Goal: Information Seeking & Learning: Learn about a topic

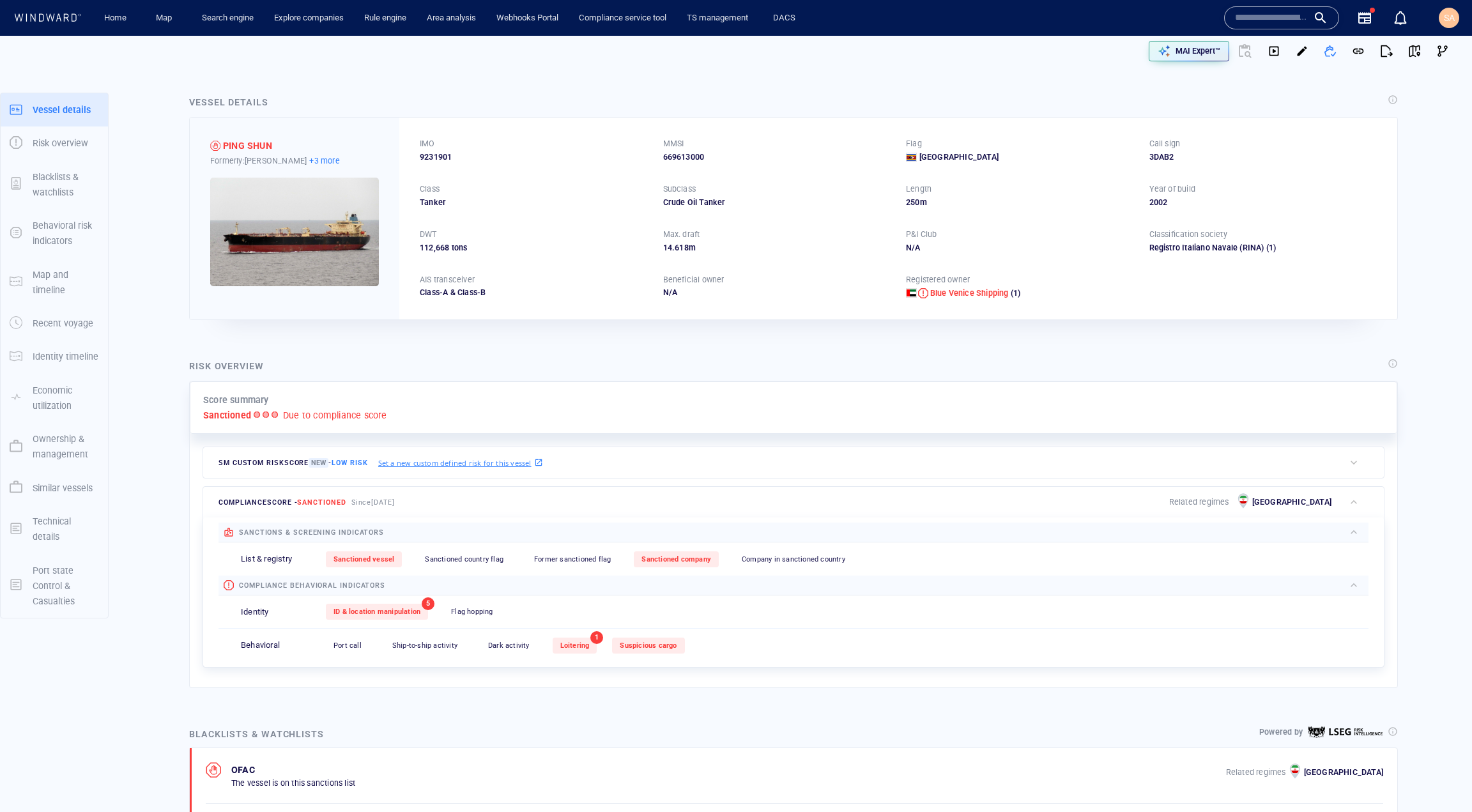
click at [309, 154] on p "+3 more" at bounding box center [324, 161] width 30 height 13
click at [389, 123] on div at bounding box center [736, 406] width 1472 height 812
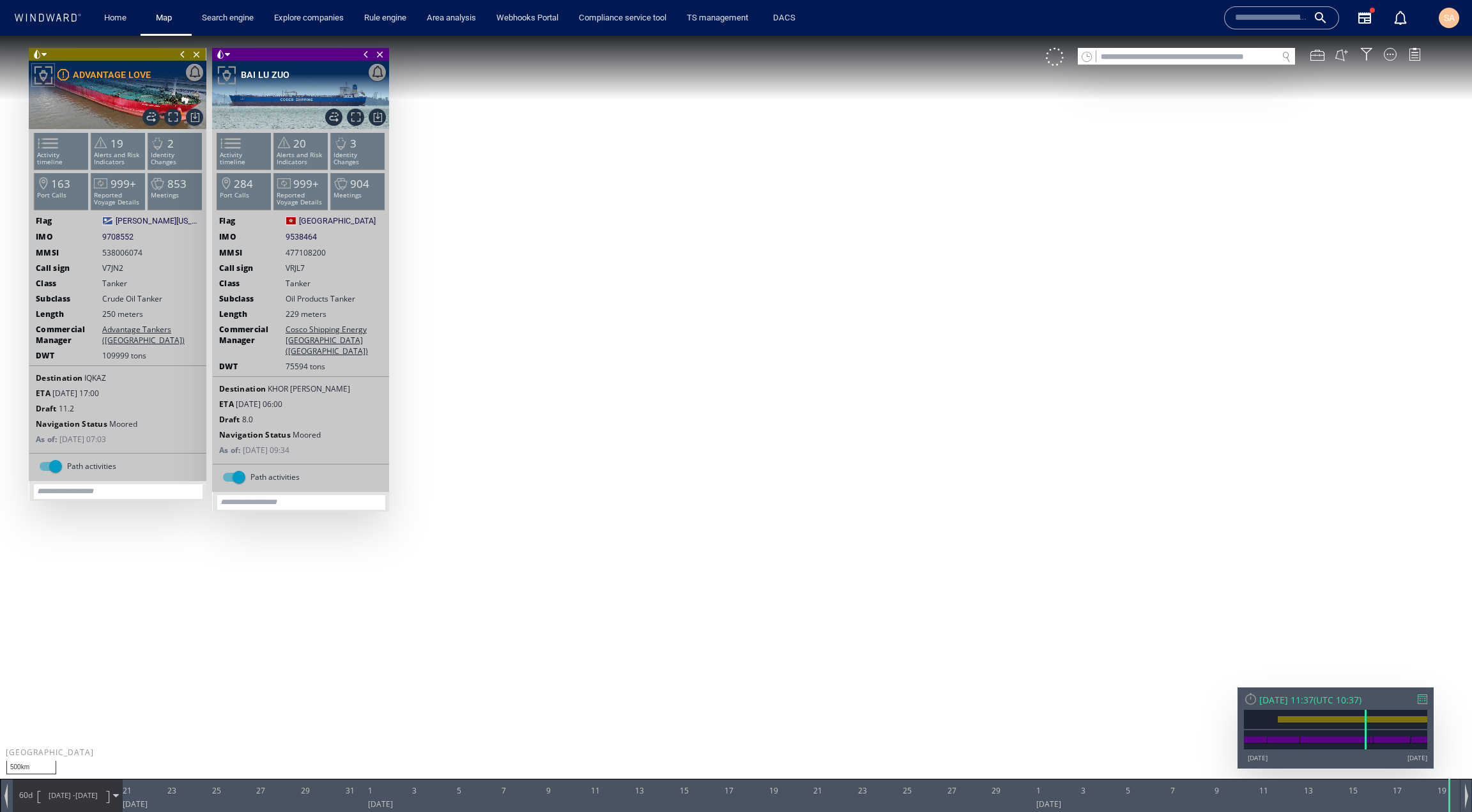
drag, startPoint x: 778, startPoint y: 425, endPoint x: 636, endPoint y: 451, distance: 144.4
click at [636, 451] on canvas "Map" at bounding box center [736, 418] width 1472 height 764
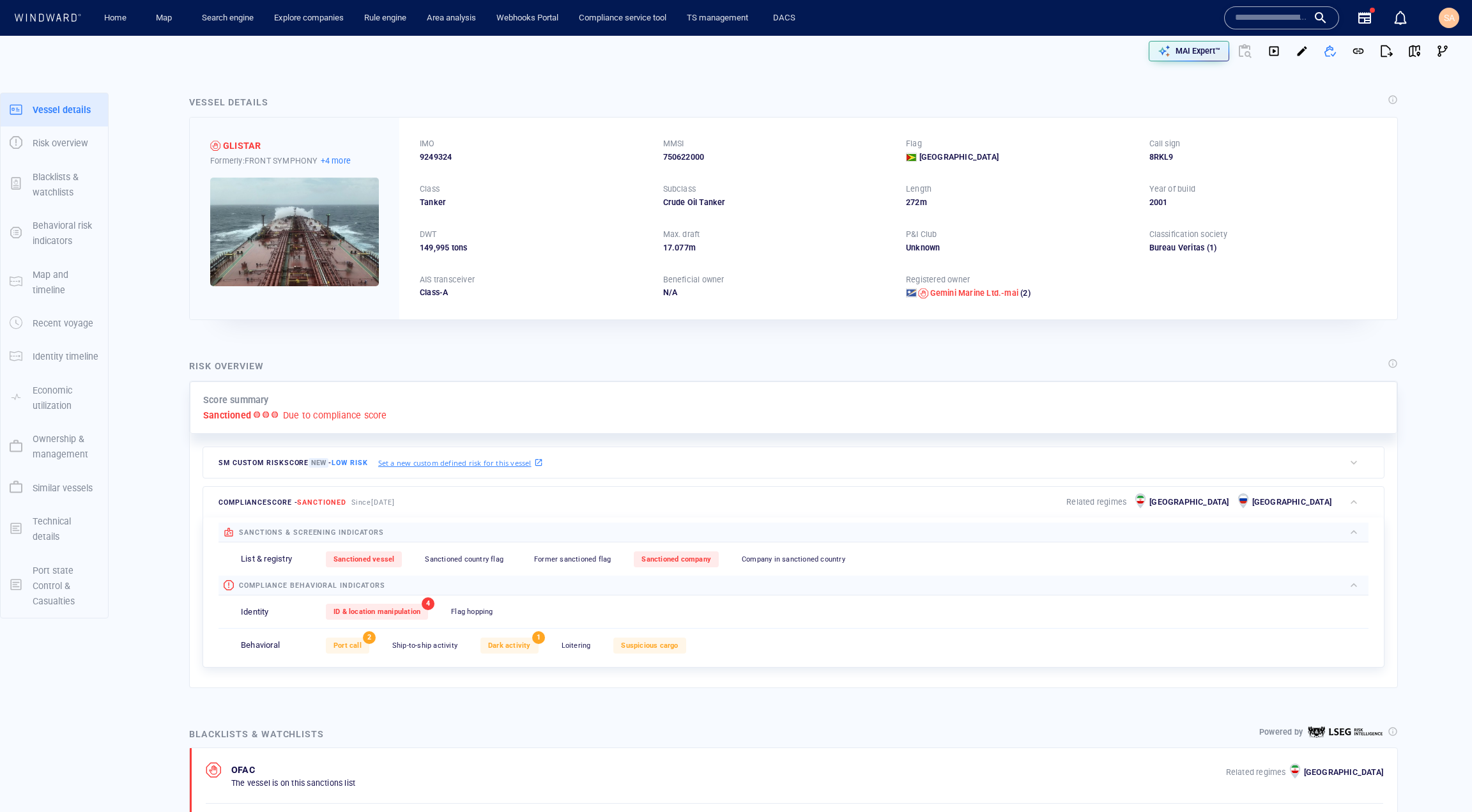
click at [349, 158] on p "+4 more" at bounding box center [335, 161] width 30 height 13
click at [386, 130] on div at bounding box center [736, 406] width 1472 height 812
click at [439, 152] on span "9249324" at bounding box center [436, 157] width 32 height 11
copy span "9249324"
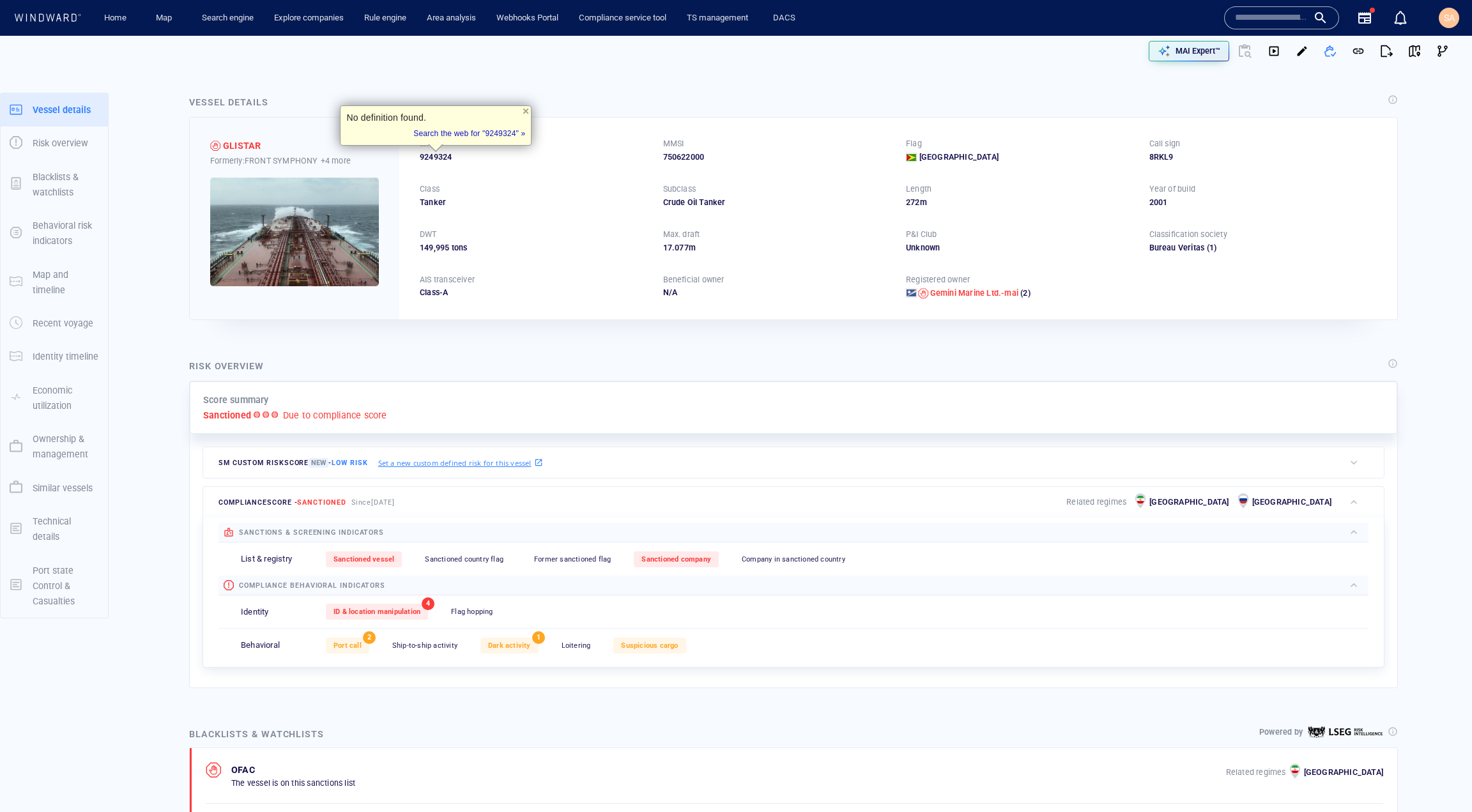
click at [772, 131] on div "IMO 9249324 MMSI 750622000 Flag Guyana Call sign 8RKL9 Class Tanker Subclass Cr…" at bounding box center [899, 218] width 998 height 202
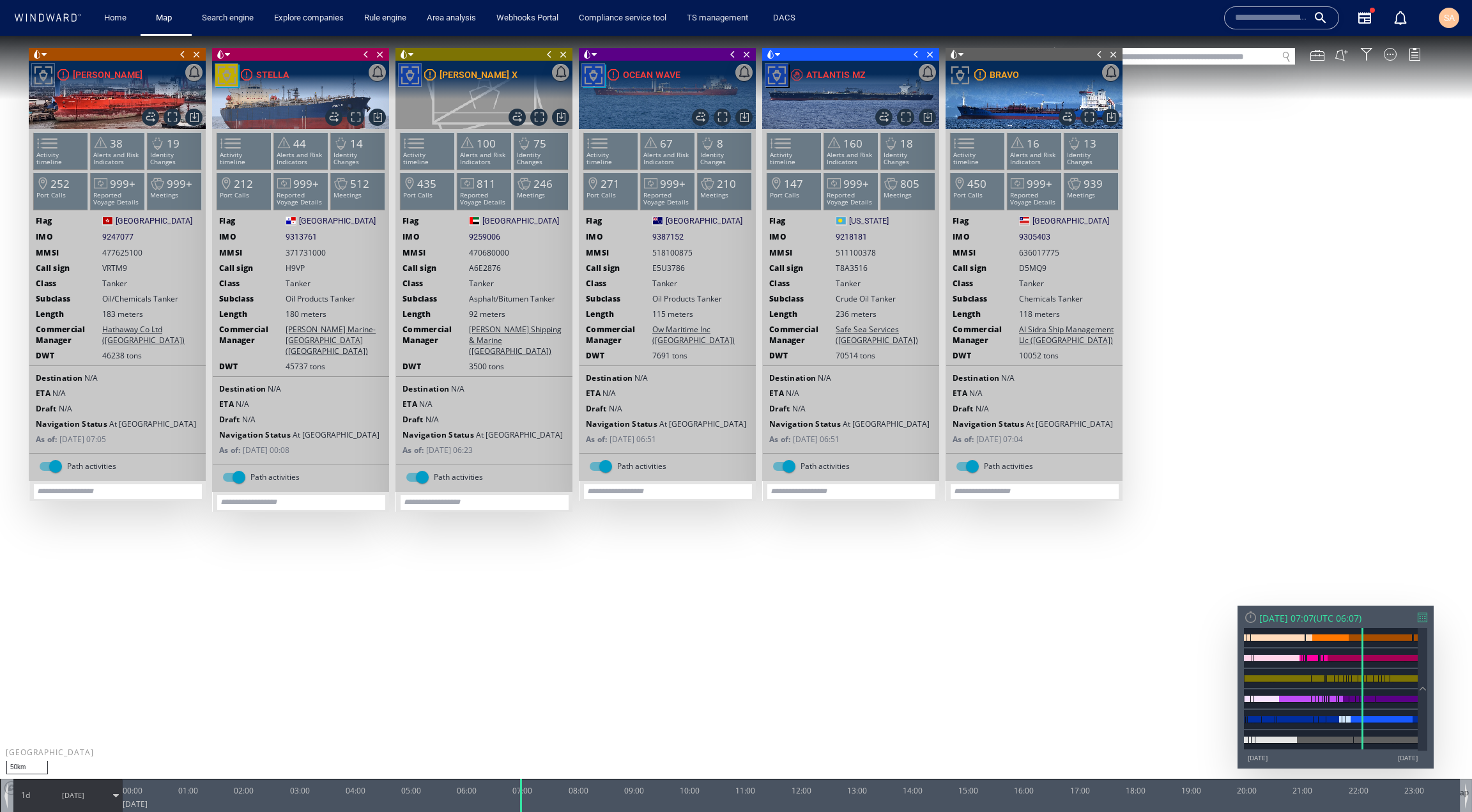
click at [179, 53] on span at bounding box center [182, 55] width 14 height 13
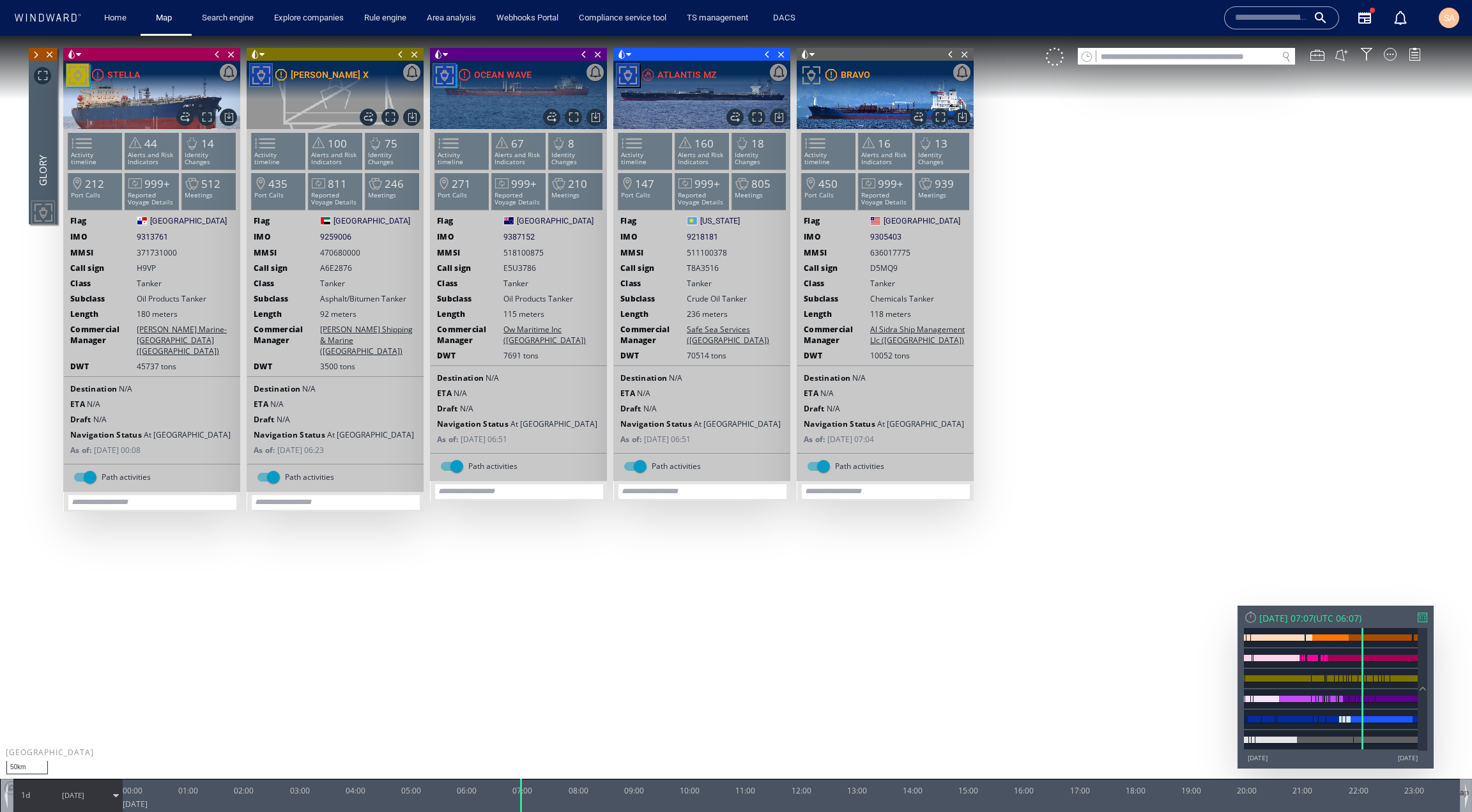
click at [217, 56] on span at bounding box center [217, 55] width 14 height 13
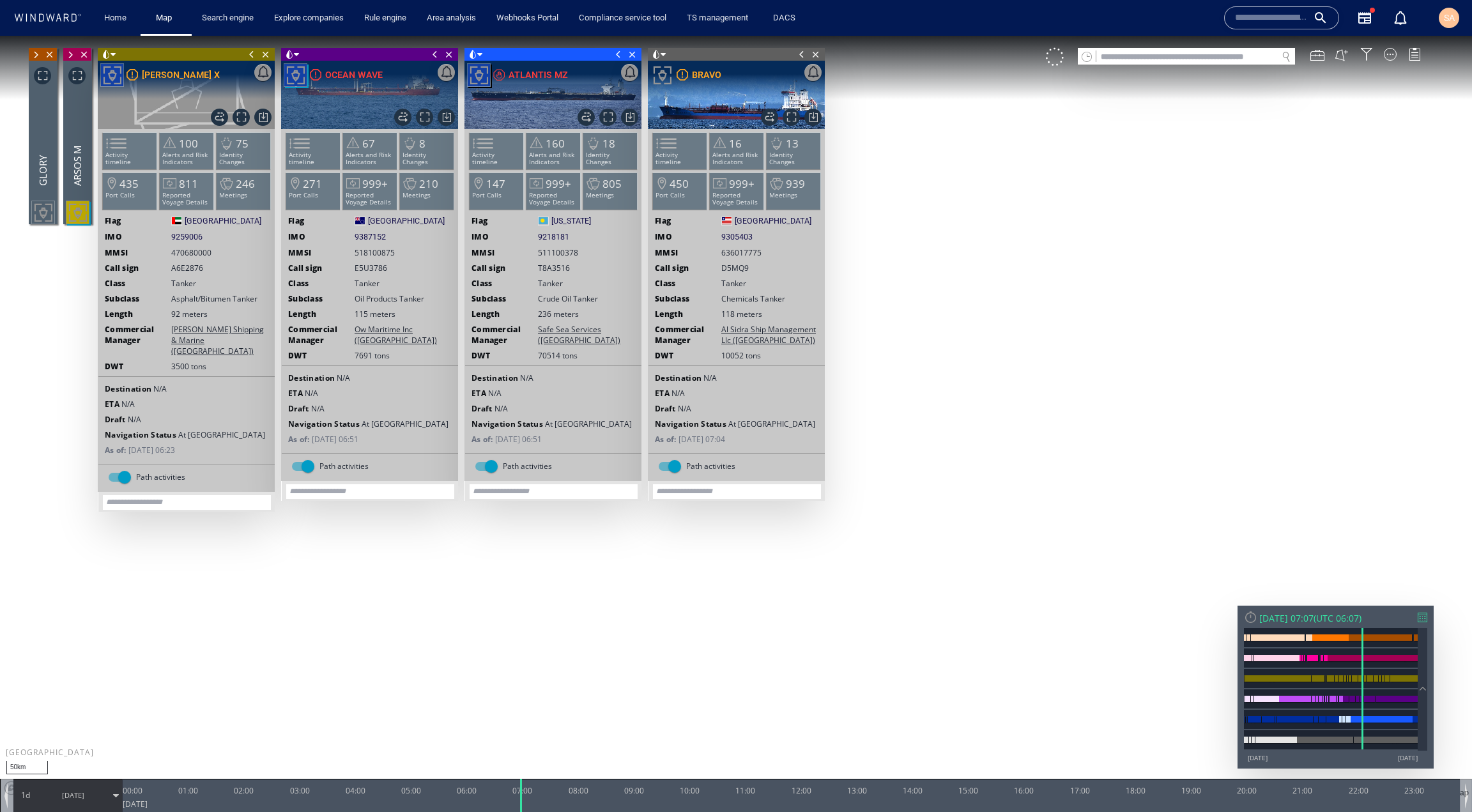
click at [251, 56] on span at bounding box center [251, 55] width 14 height 13
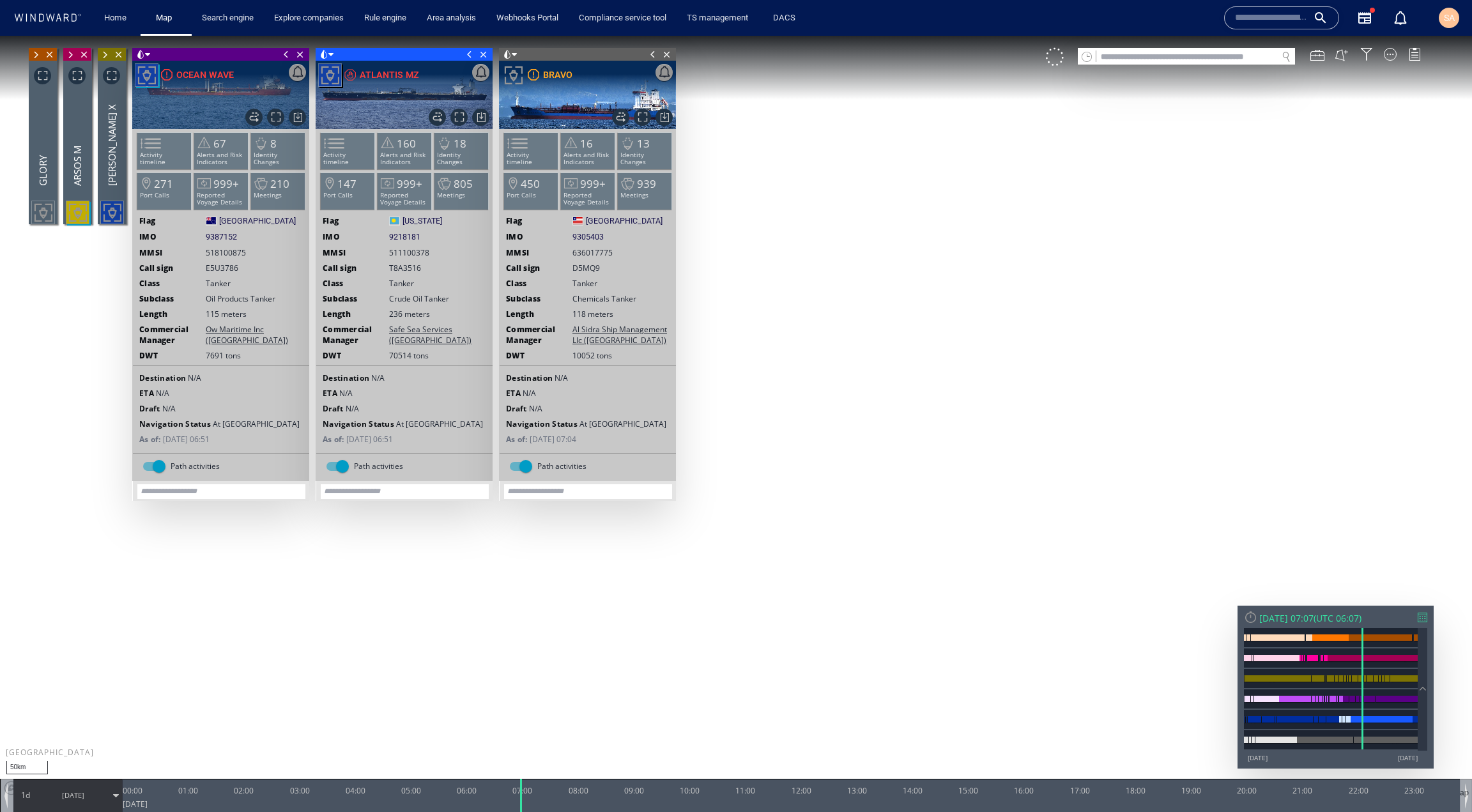
click at [286, 55] on span at bounding box center [285, 55] width 14 height 13
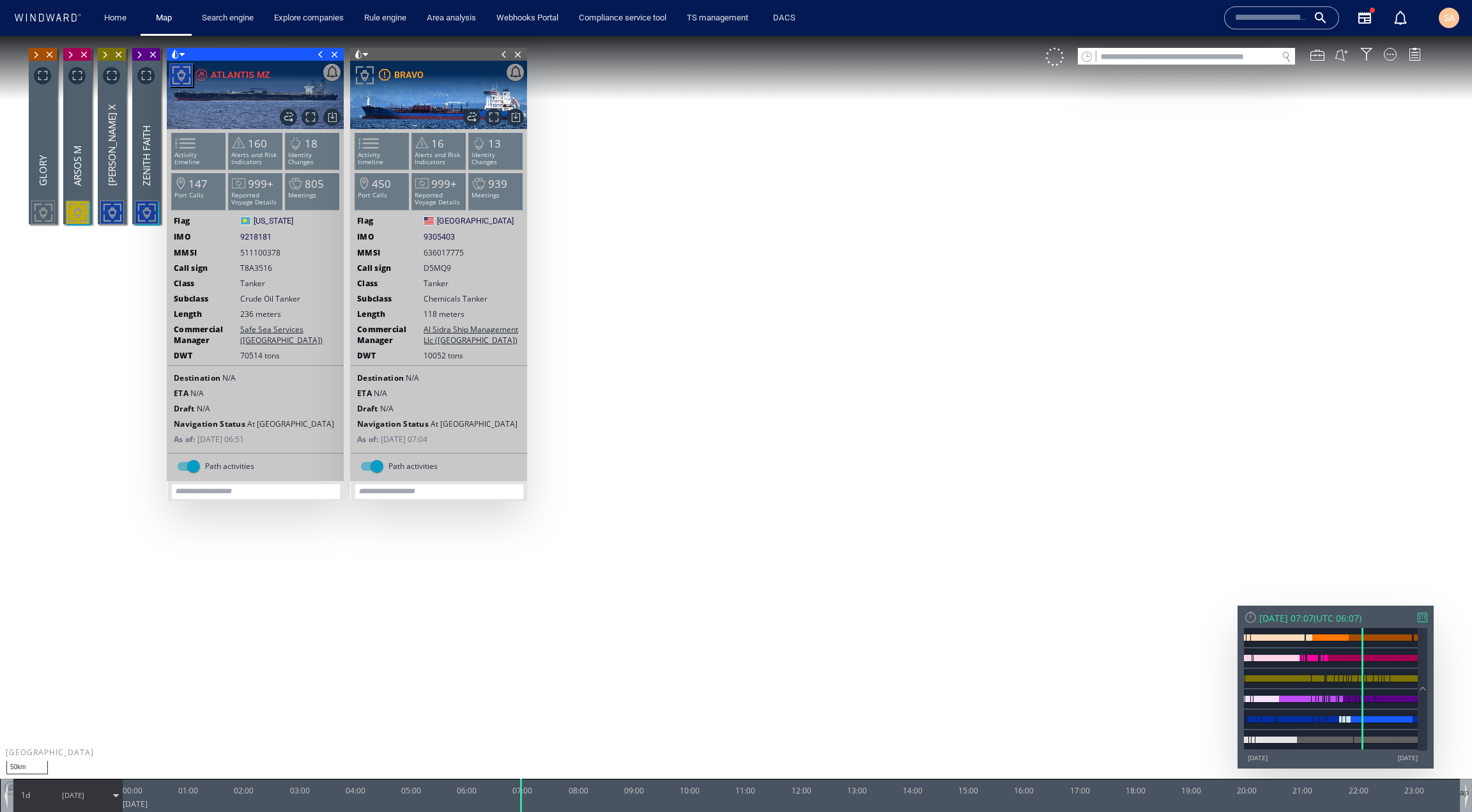
click at [322, 56] on span at bounding box center [321, 55] width 14 height 13
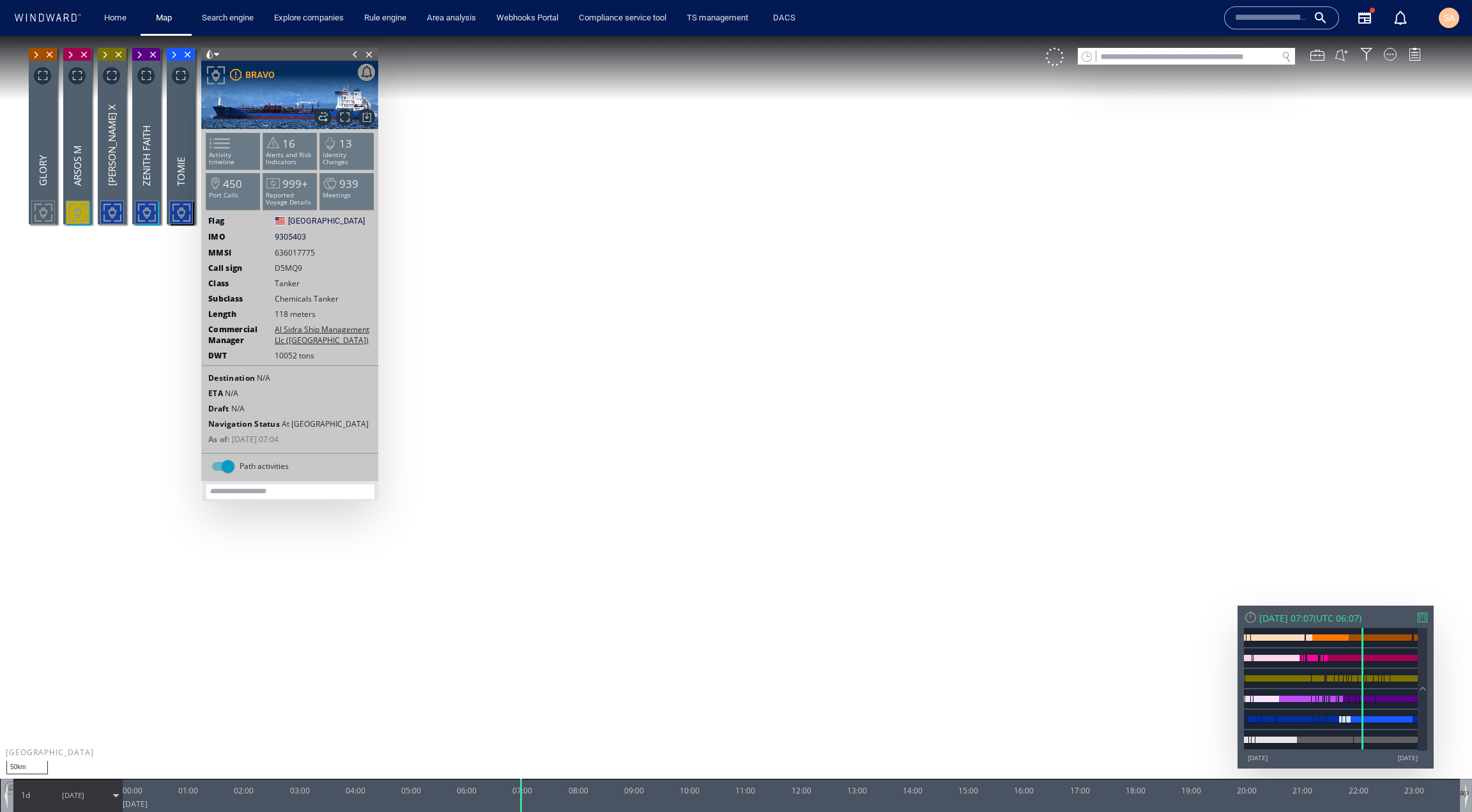
click at [353, 56] on span at bounding box center [355, 55] width 14 height 13
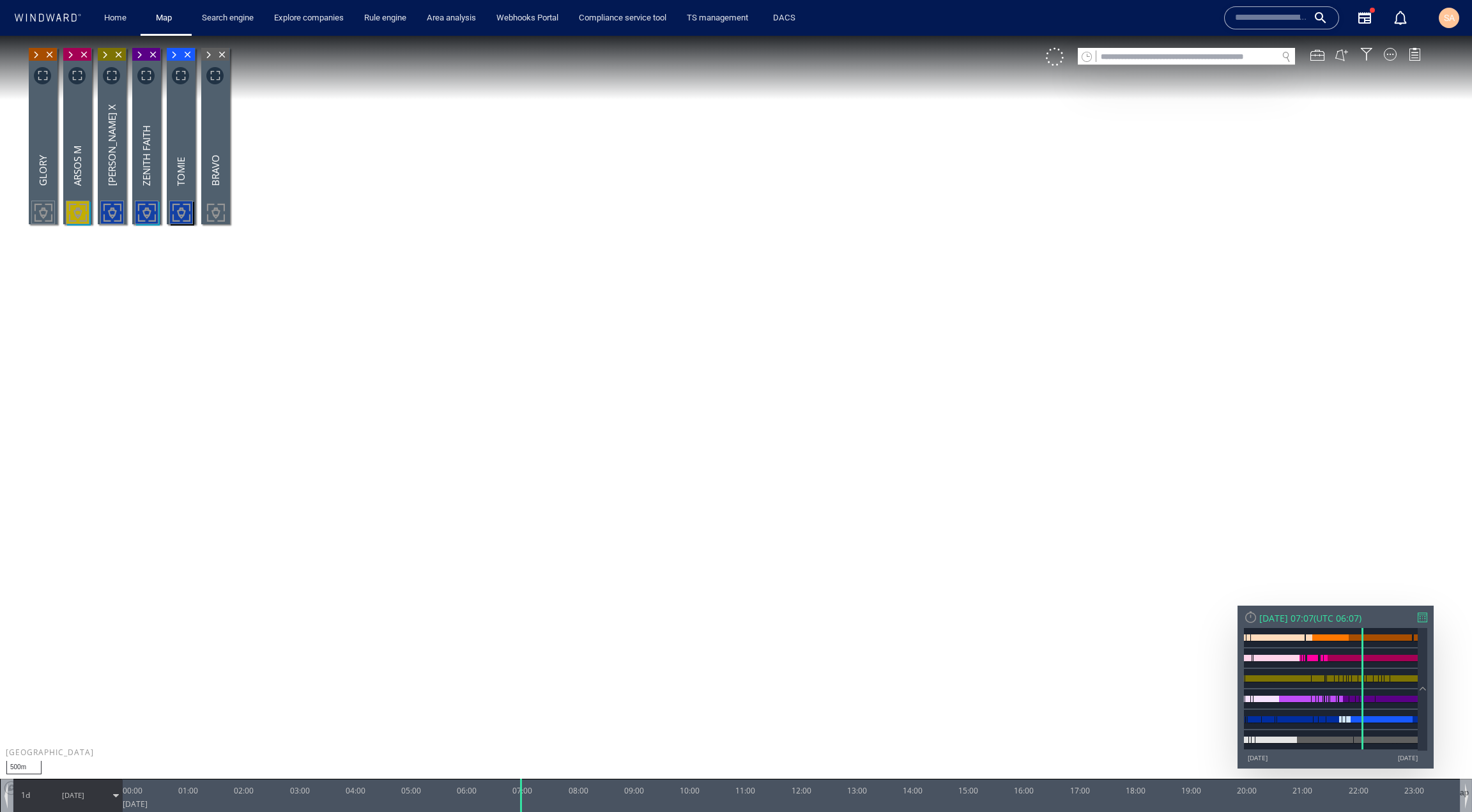
drag, startPoint x: 711, startPoint y: 470, endPoint x: 729, endPoint y: 474, distance: 18.4
click at [729, 474] on canvas "Map" at bounding box center [736, 418] width 1472 height 764
click at [1387, 59] on div at bounding box center [1390, 55] width 13 height 13
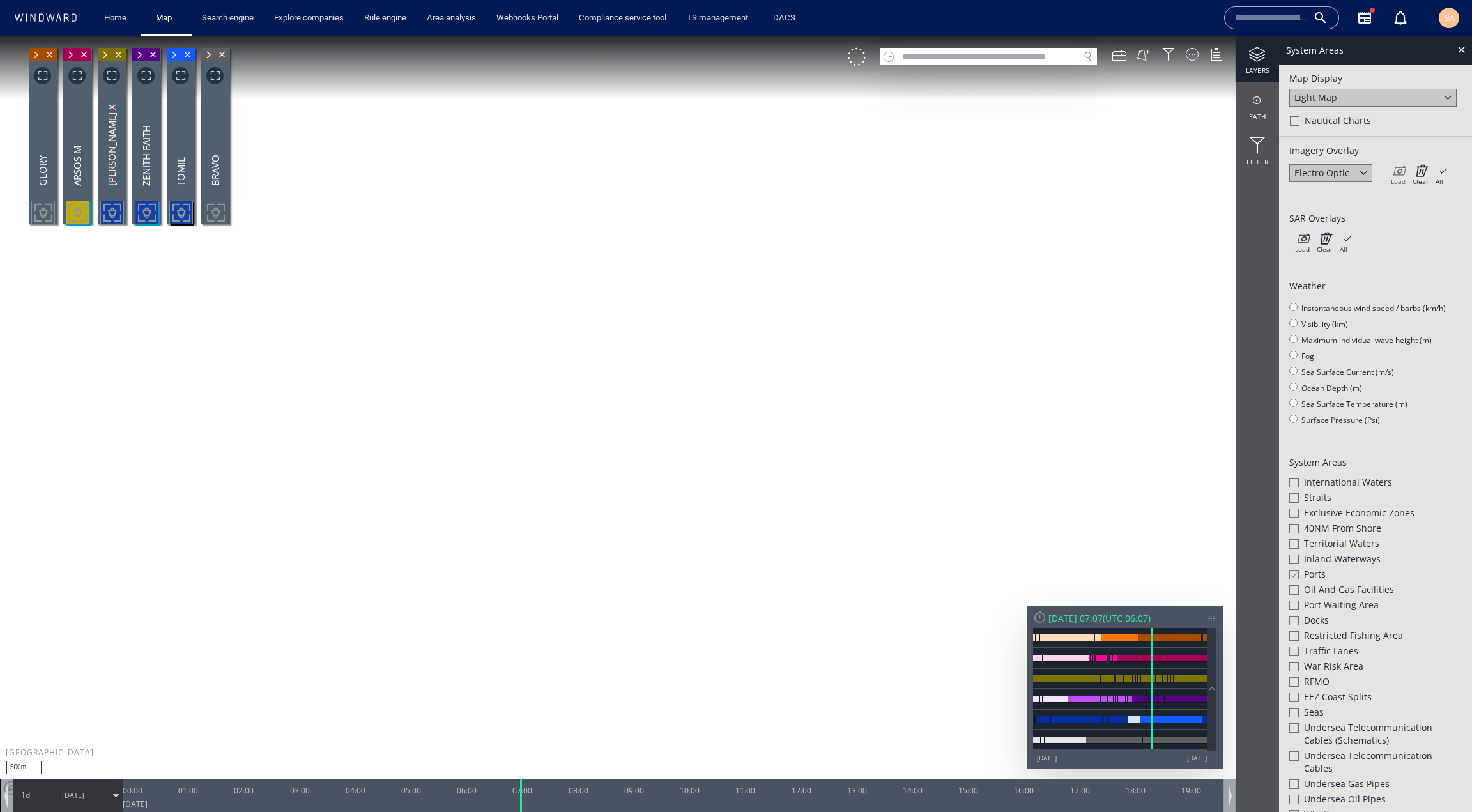
click at [1403, 173] on icon at bounding box center [1399, 171] width 15 height 13
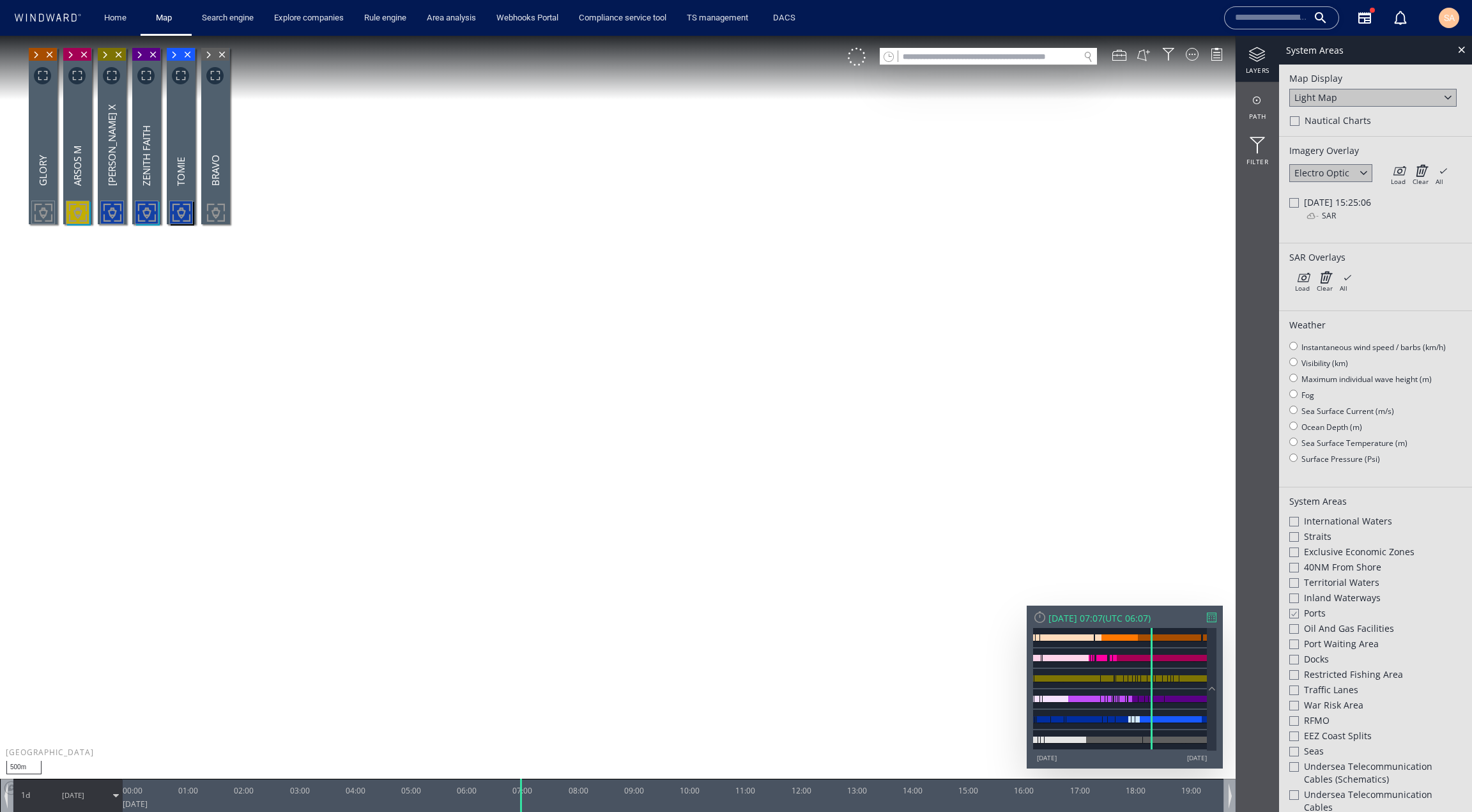
drag, startPoint x: 832, startPoint y: 403, endPoint x: 775, endPoint y: 396, distance: 57.4
click at [775, 396] on canvas "Map" at bounding box center [736, 418] width 1472 height 764
drag, startPoint x: 835, startPoint y: 353, endPoint x: 703, endPoint y: 348, distance: 132.1
click at [703, 348] on canvas "Map" at bounding box center [736, 418] width 1472 height 764
click at [1398, 169] on icon at bounding box center [1399, 171] width 15 height 13
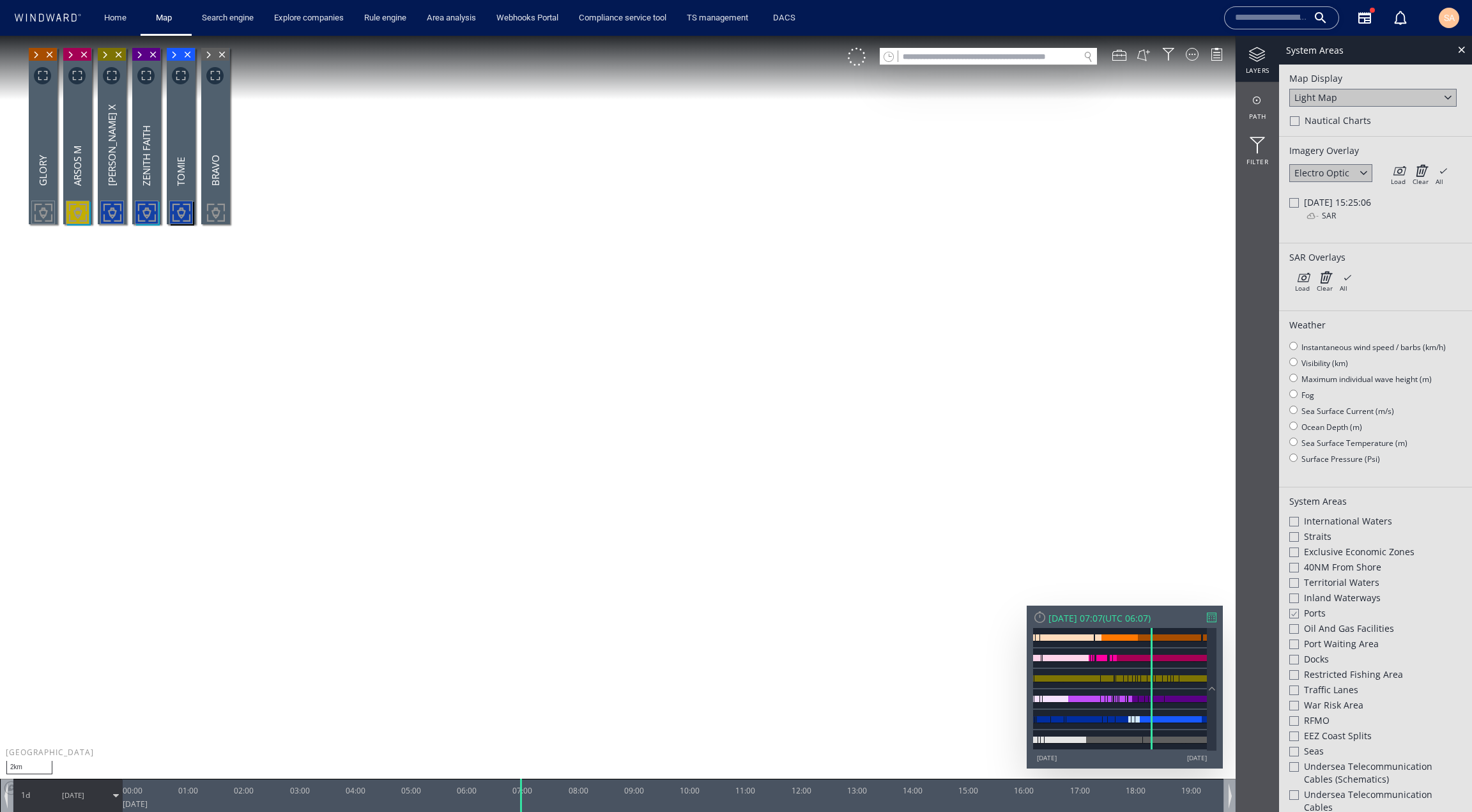
drag, startPoint x: 864, startPoint y: 312, endPoint x: 791, endPoint y: 383, distance: 101.8
click at [791, 382] on canvas "Map" at bounding box center [736, 418] width 1472 height 764
drag, startPoint x: 623, startPoint y: 360, endPoint x: 790, endPoint y: 478, distance: 204.5
click at [790, 478] on canvas "Map" at bounding box center [736, 418] width 1472 height 764
click at [1392, 173] on icon at bounding box center [1399, 171] width 15 height 13
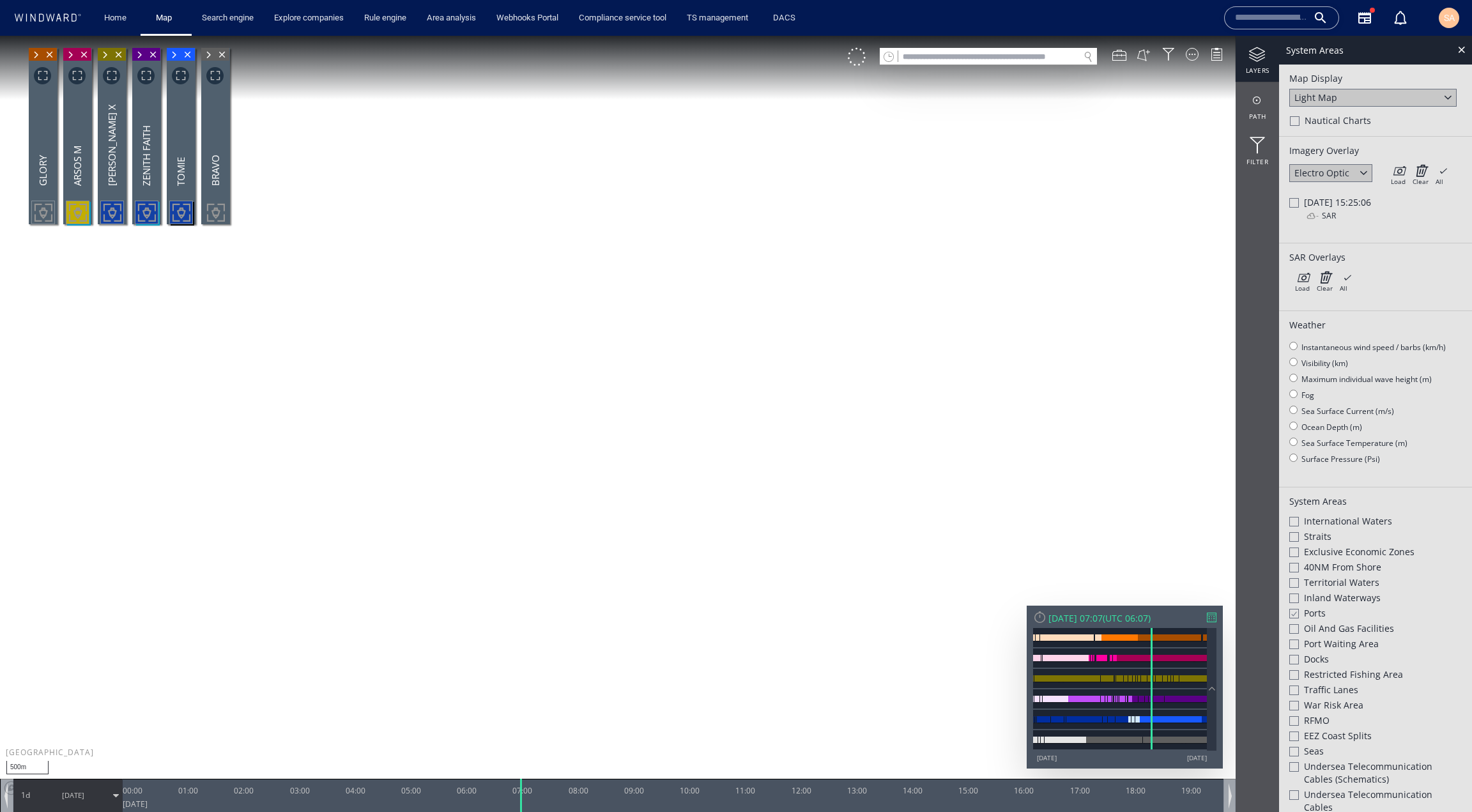
click at [1296, 203] on div at bounding box center [1295, 203] width 9 height 9
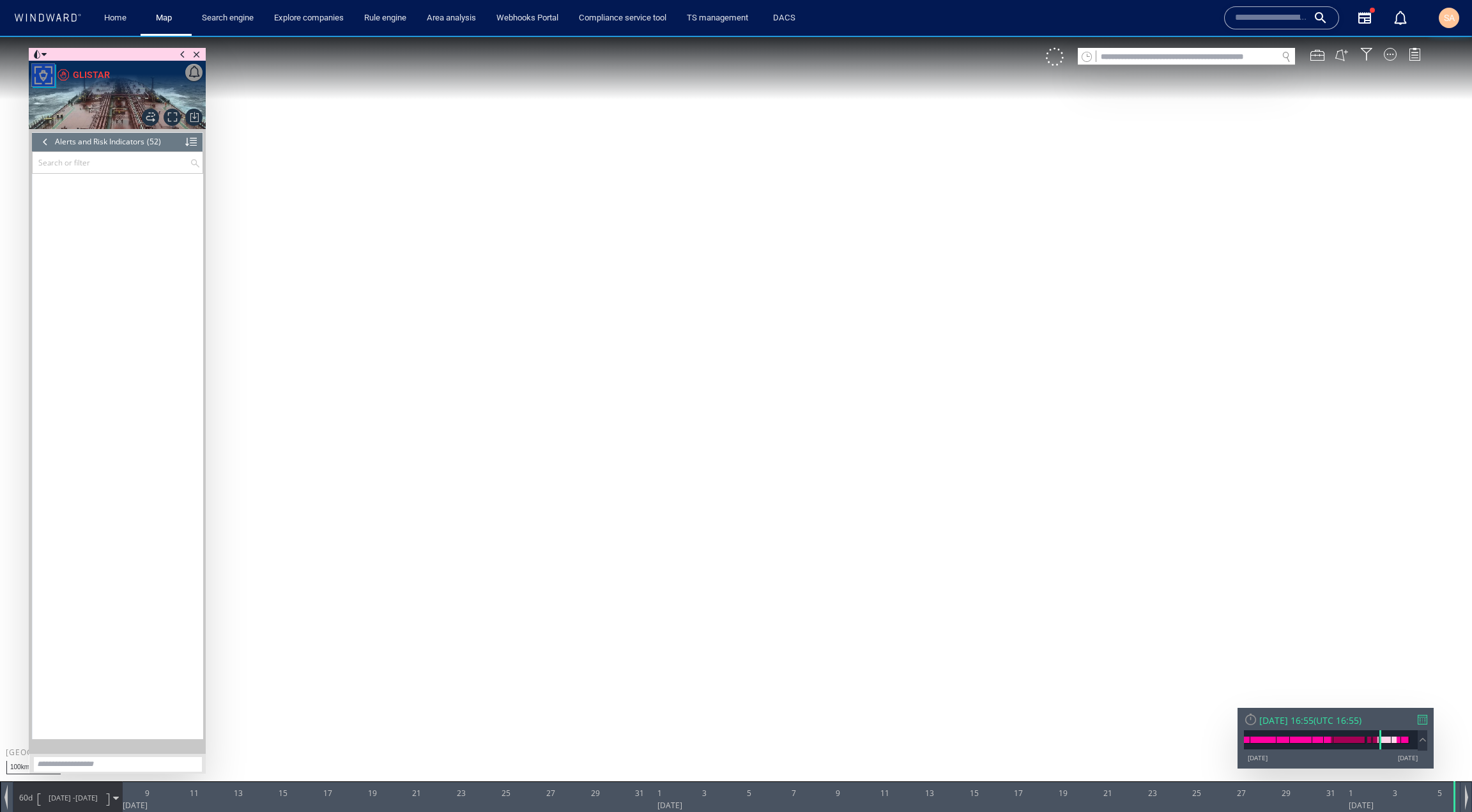
scroll to position [1261, 0]
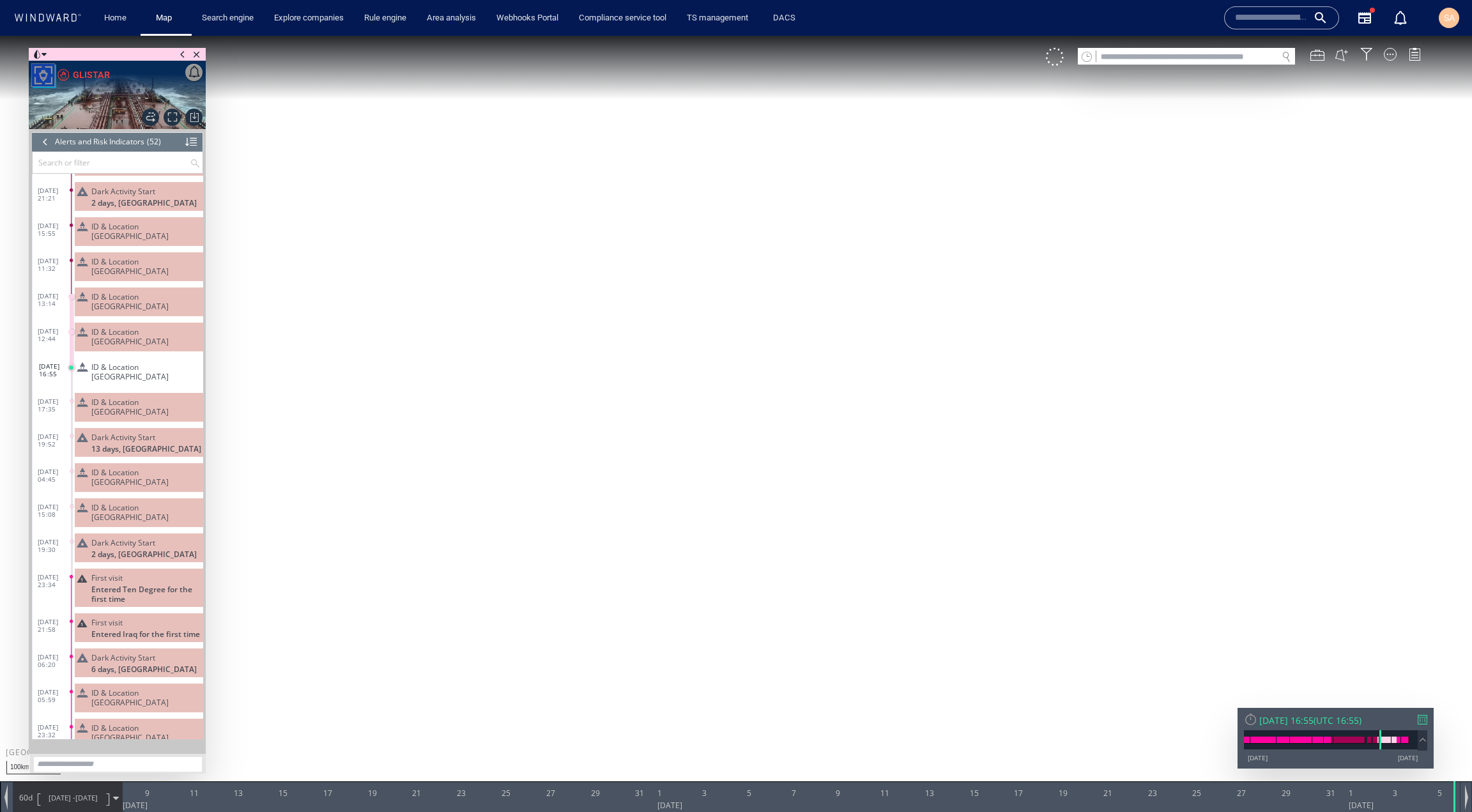
click at [116, 398] on span "ID & Location Tampering" at bounding box center [144, 407] width 107 height 20
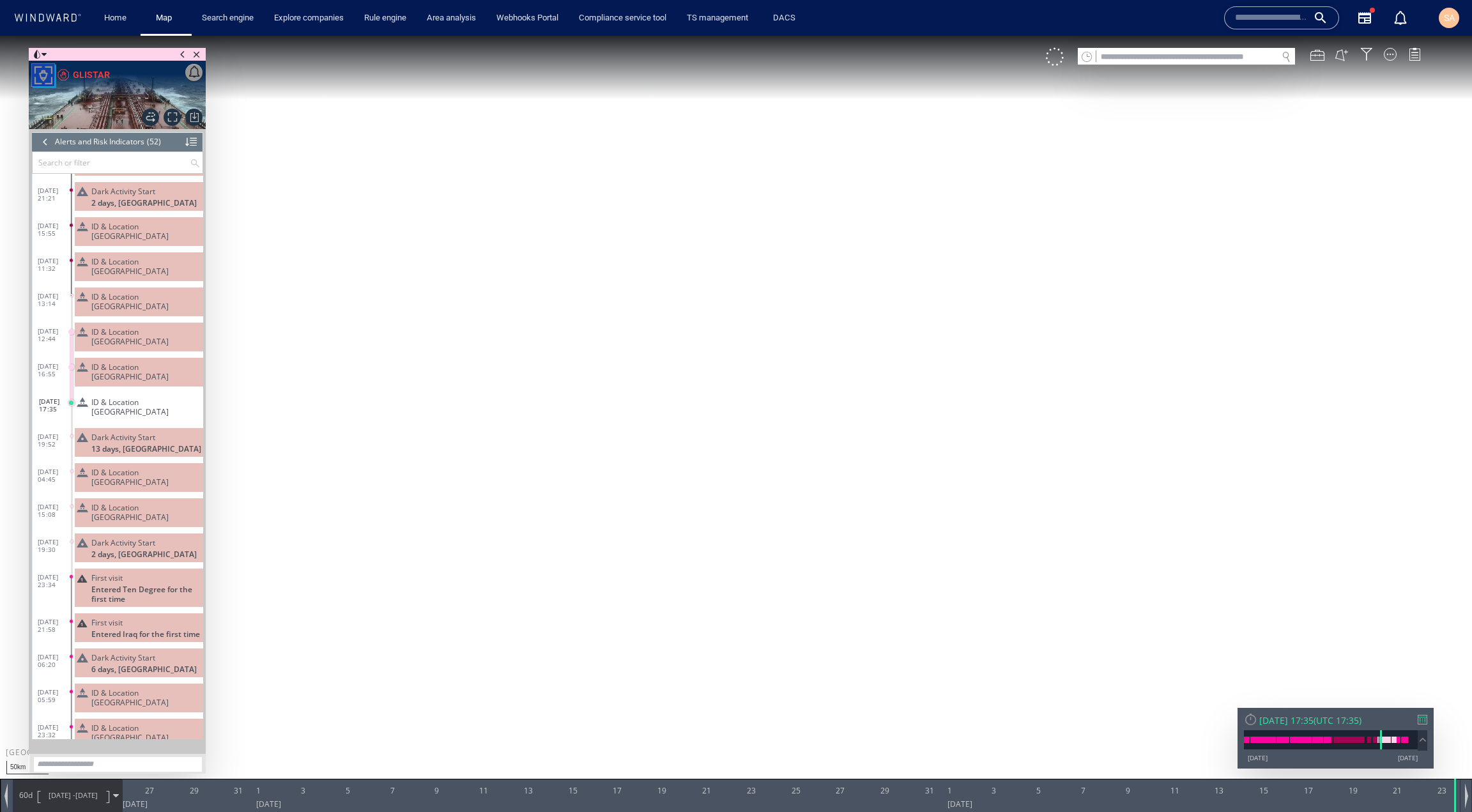
drag, startPoint x: 1019, startPoint y: 366, endPoint x: 505, endPoint y: 472, distance: 524.8
click at [505, 471] on canvas "Map" at bounding box center [736, 418] width 1472 height 764
drag, startPoint x: 750, startPoint y: 360, endPoint x: 649, endPoint y: 510, distance: 180.8
click at [649, 510] on canvas "Map" at bounding box center [736, 418] width 1472 height 764
drag, startPoint x: 786, startPoint y: 408, endPoint x: 644, endPoint y: 461, distance: 151.6
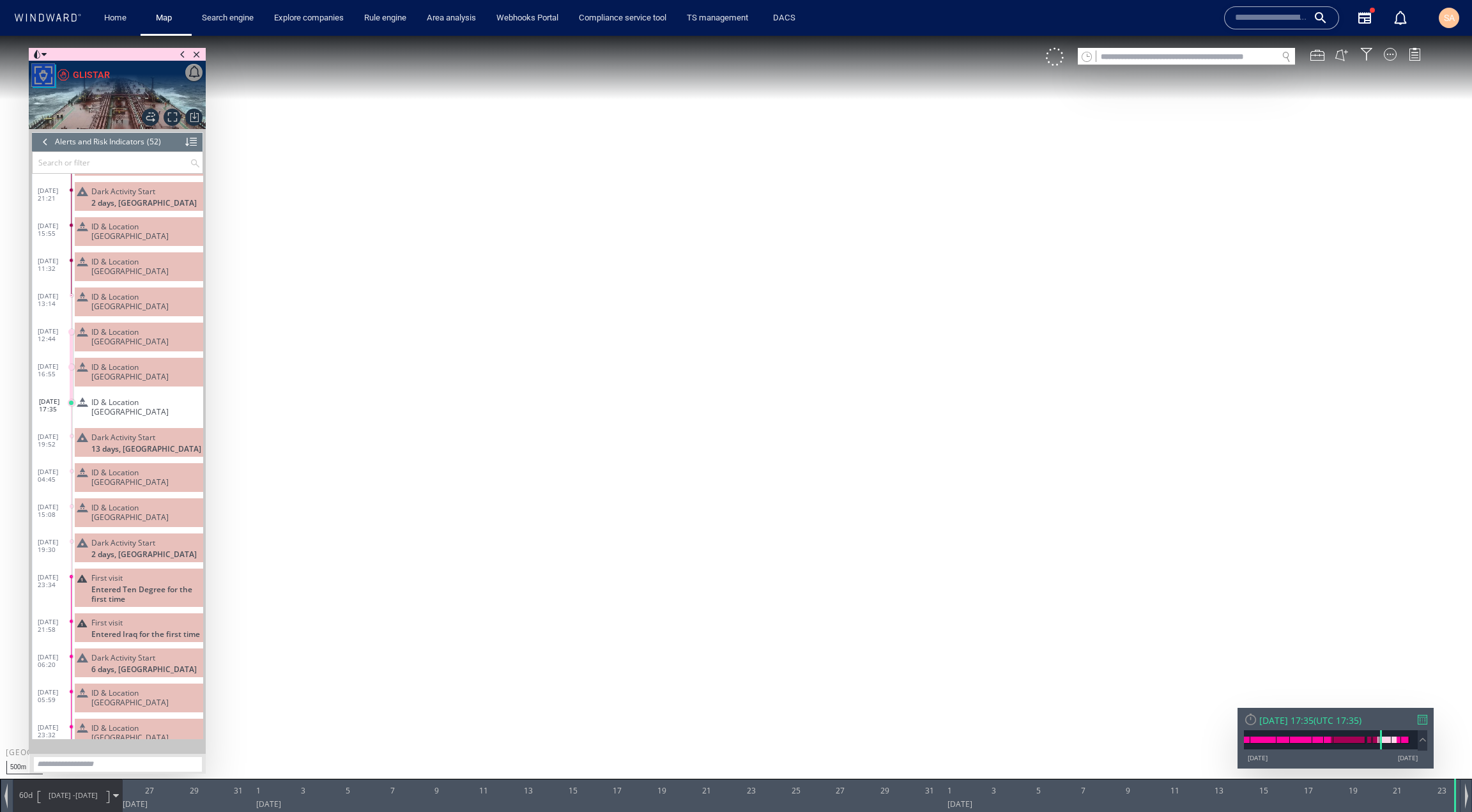
click at [644, 461] on canvas "Map" at bounding box center [736, 418] width 1472 height 764
click at [1391, 56] on div at bounding box center [1390, 55] width 13 height 13
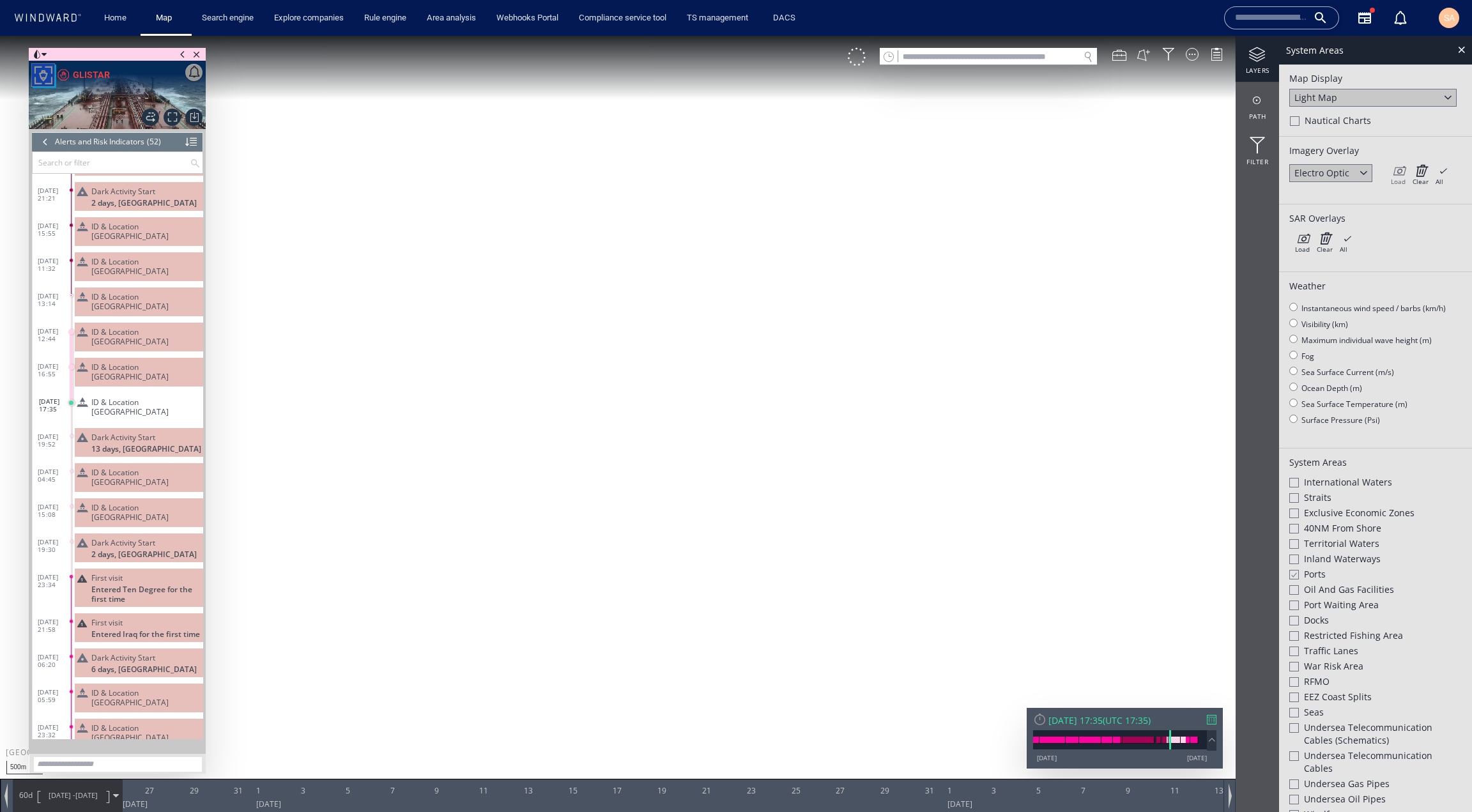
click at [1396, 175] on icon at bounding box center [1399, 171] width 15 height 13
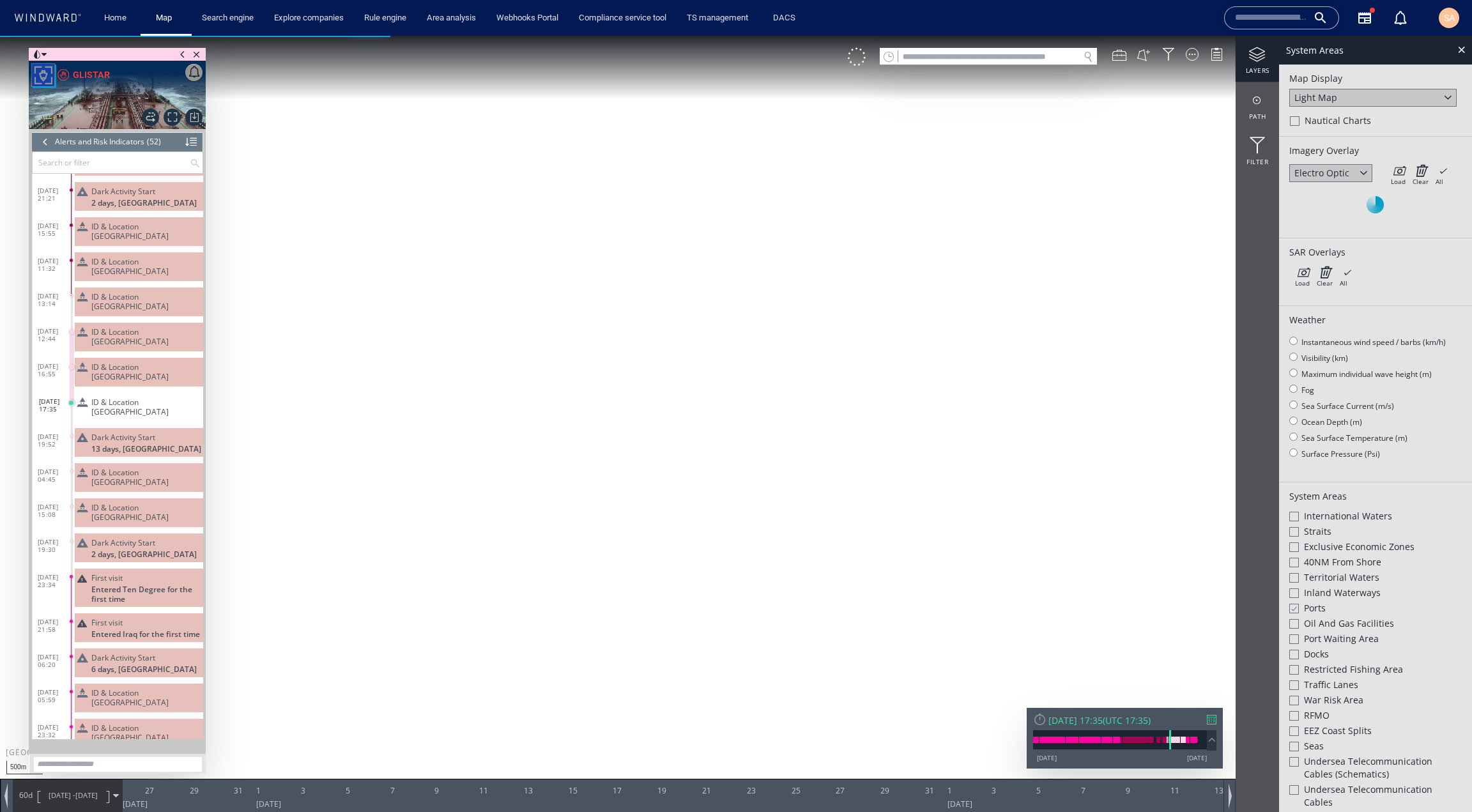
drag, startPoint x: 1066, startPoint y: 331, endPoint x: 1027, endPoint y: 338, distance: 39.6
click at [1064, 332] on canvas "Map" at bounding box center [736, 418] width 1472 height 764
drag, startPoint x: 677, startPoint y: 430, endPoint x: 603, endPoint y: 443, distance: 75.1
click at [603, 443] on canvas "Map" at bounding box center [736, 418] width 1472 height 764
click at [1368, 171] on div at bounding box center [1364, 172] width 15 height 15
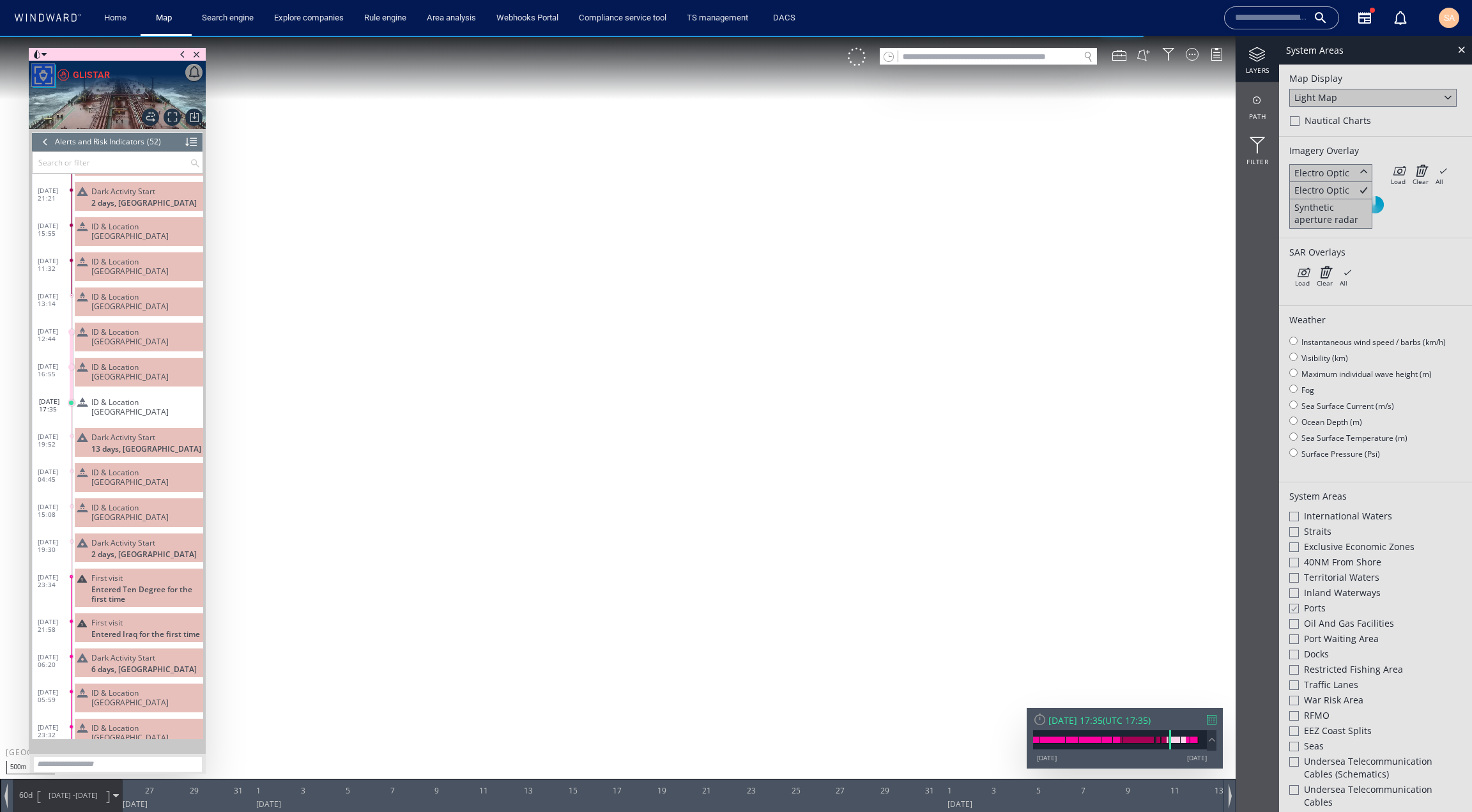
click at [1362, 171] on div at bounding box center [1364, 172] width 15 height 15
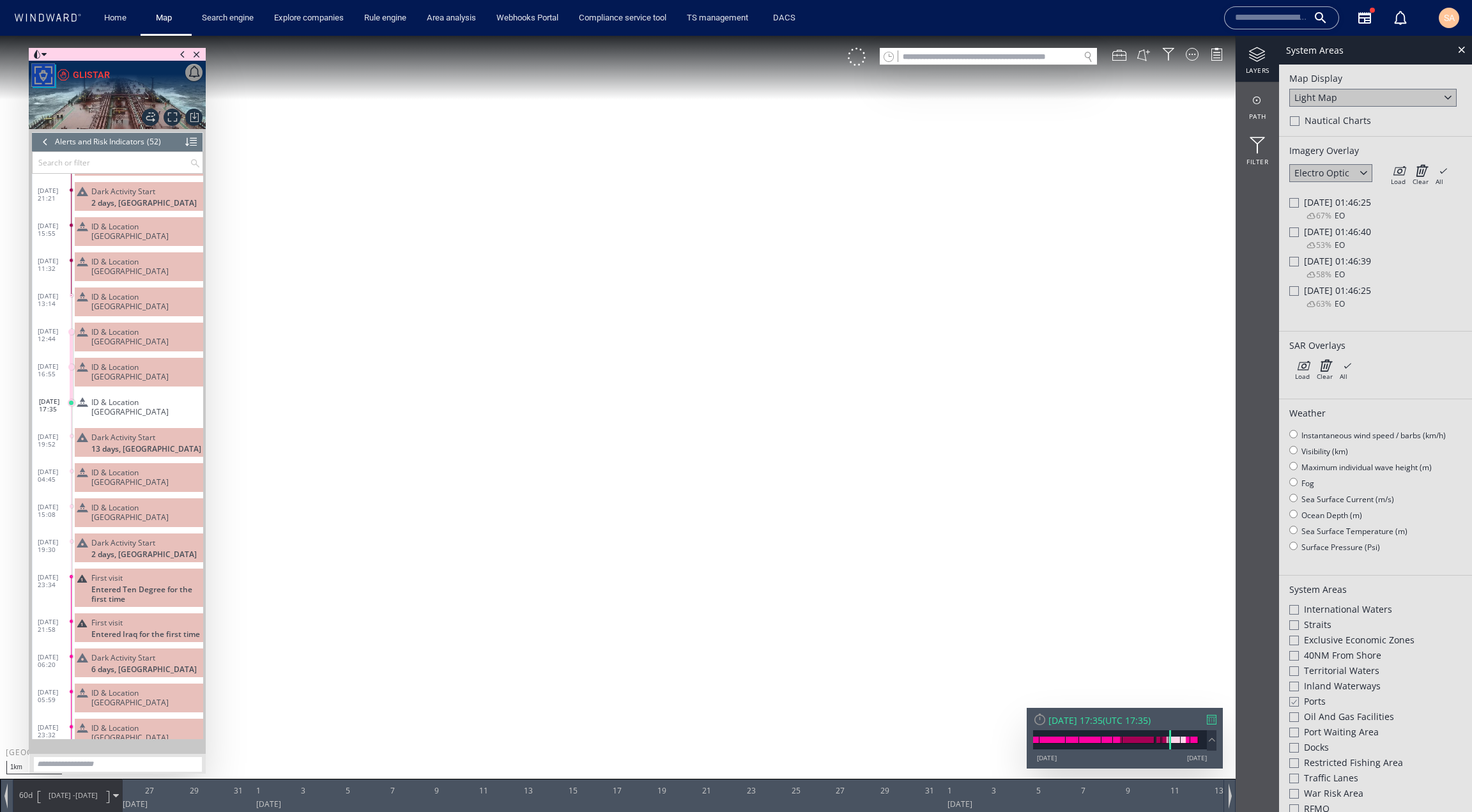
click at [1331, 209] on div "67% EO" at bounding box center [1318, 216] width 53 height 18
click at [1333, 202] on span "Fri 24/02/2023 01:46:25" at bounding box center [1337, 202] width 67 height 12
drag, startPoint x: 621, startPoint y: 494, endPoint x: 690, endPoint y: 353, distance: 157.0
click at [686, 357] on canvas "Map" at bounding box center [736, 418] width 1472 height 764
click at [1329, 199] on span "Fri 24/02/2023 01:46:25" at bounding box center [1337, 202] width 67 height 12
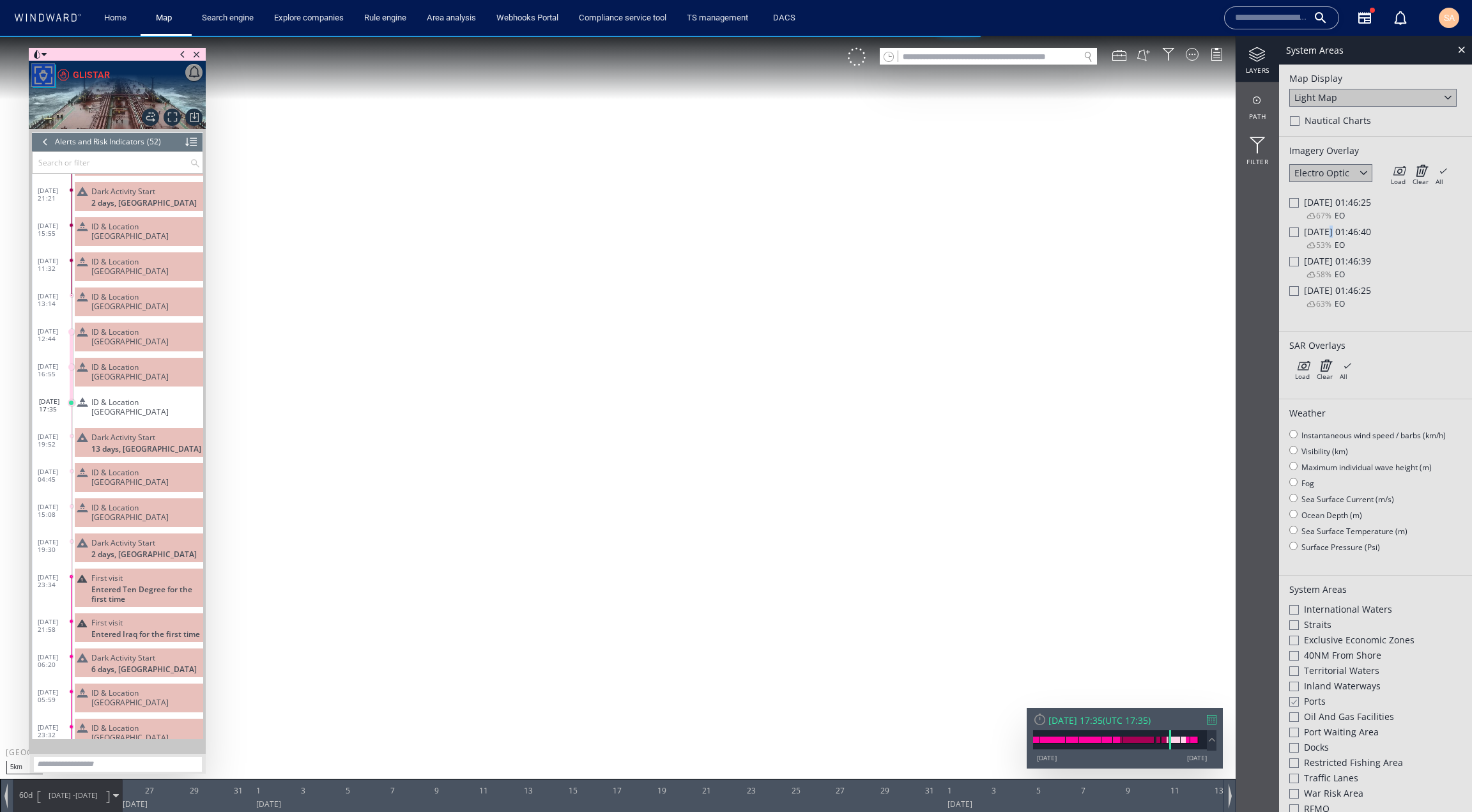
click at [1324, 234] on span "Fri 24/02/2023 01:46:40" at bounding box center [1337, 231] width 67 height 12
drag, startPoint x: 682, startPoint y: 367, endPoint x: 690, endPoint y: 367, distance: 8.0
click at [690, 367] on canvas "Map" at bounding box center [736, 418] width 1472 height 764
drag, startPoint x: 748, startPoint y: 365, endPoint x: 796, endPoint y: 398, distance: 58.2
click at [796, 398] on canvas "Map" at bounding box center [736, 418] width 1472 height 764
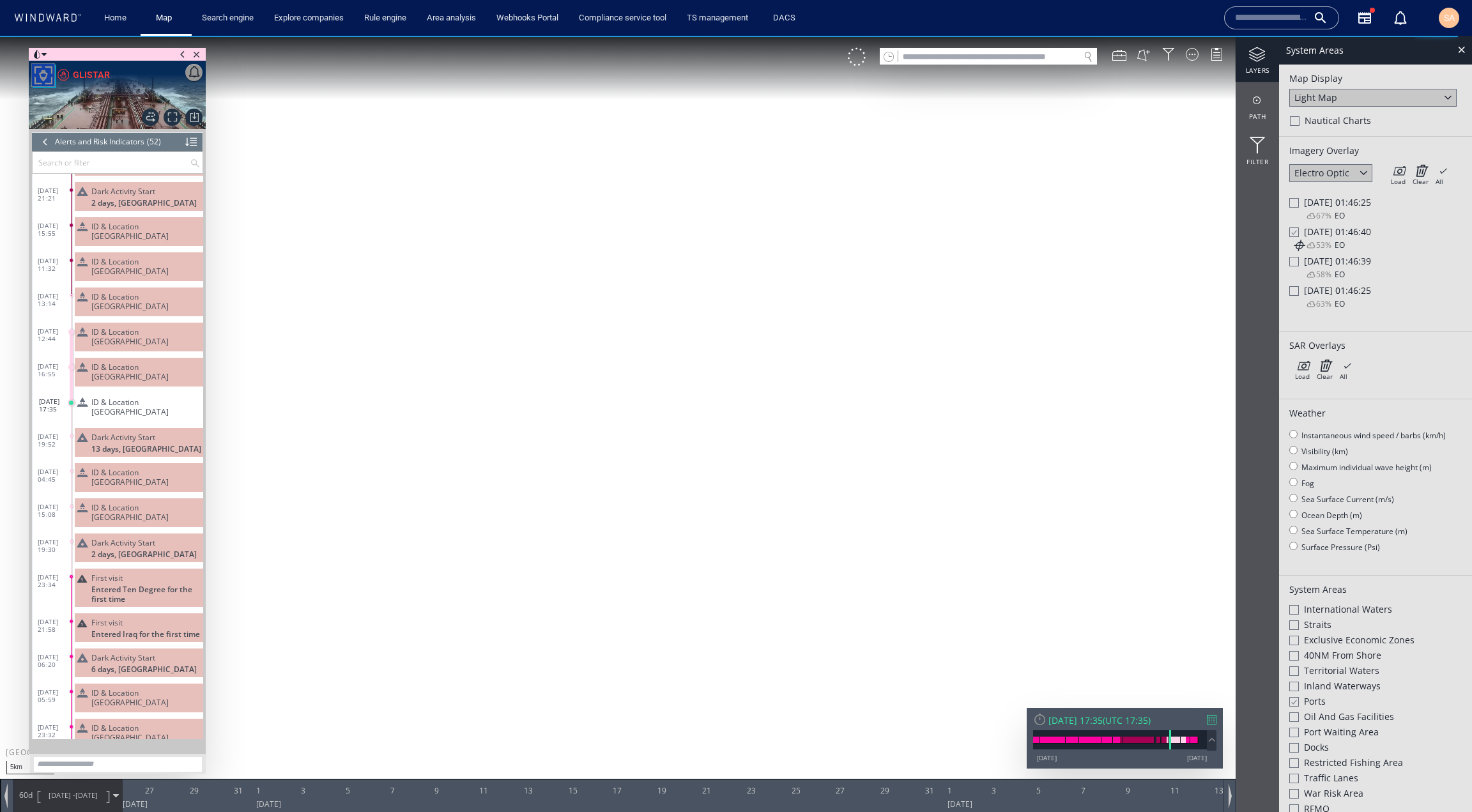
click at [1353, 234] on span "Fri 24/02/2023 01:46:40" at bounding box center [1337, 231] width 67 height 12
click at [1332, 262] on span "Fri 24/02/2023 01:46:39" at bounding box center [1337, 260] width 67 height 12
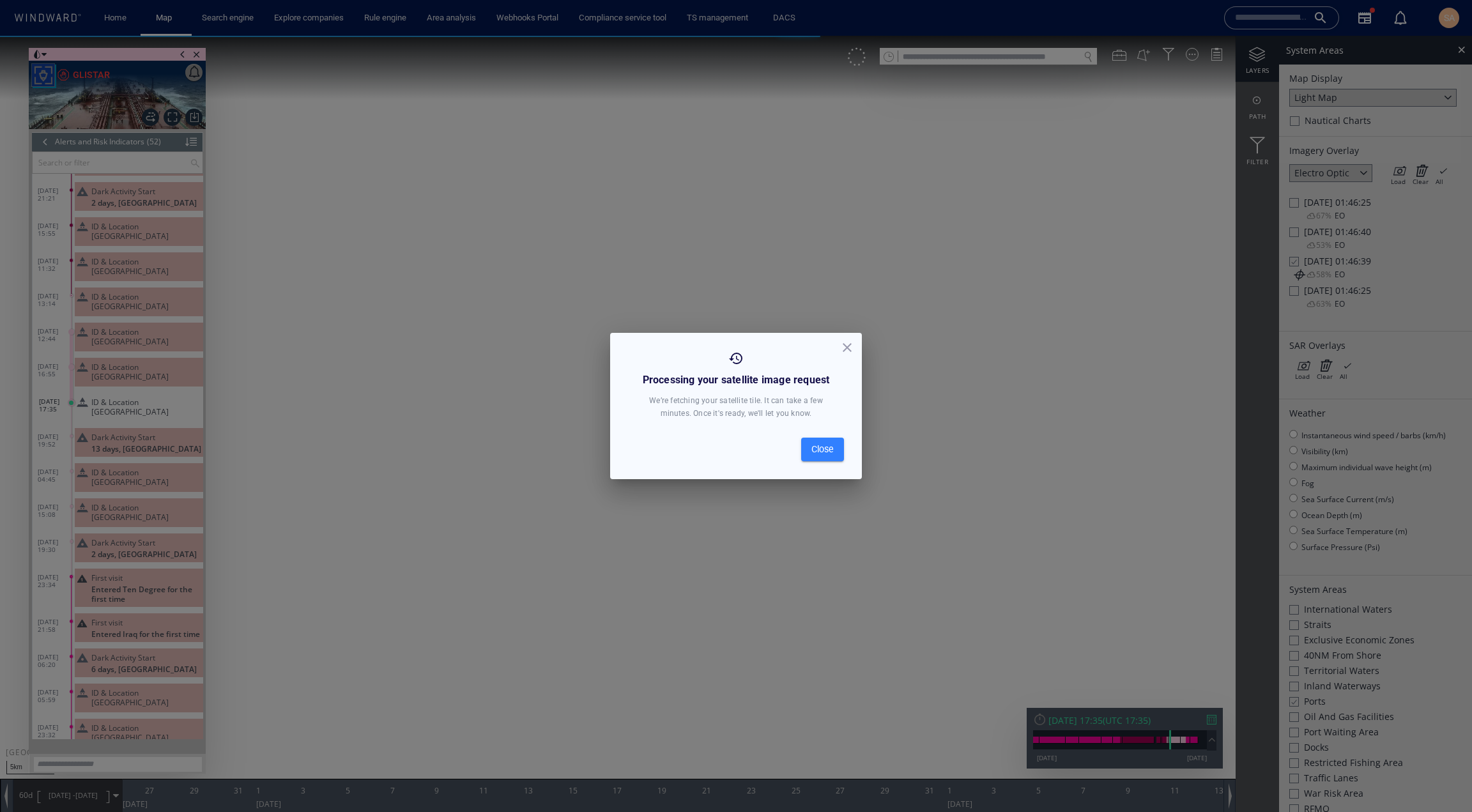
click at [826, 455] on span "Close" at bounding box center [822, 449] width 22 height 16
drag, startPoint x: 651, startPoint y: 465, endPoint x: 717, endPoint y: 493, distance: 71.7
click at [717, 457] on canvas "Map" at bounding box center [736, 418] width 1472 height 764
click at [830, 450] on span "Close" at bounding box center [822, 449] width 22 height 16
click at [803, 452] on button "Close" at bounding box center [822, 449] width 43 height 23
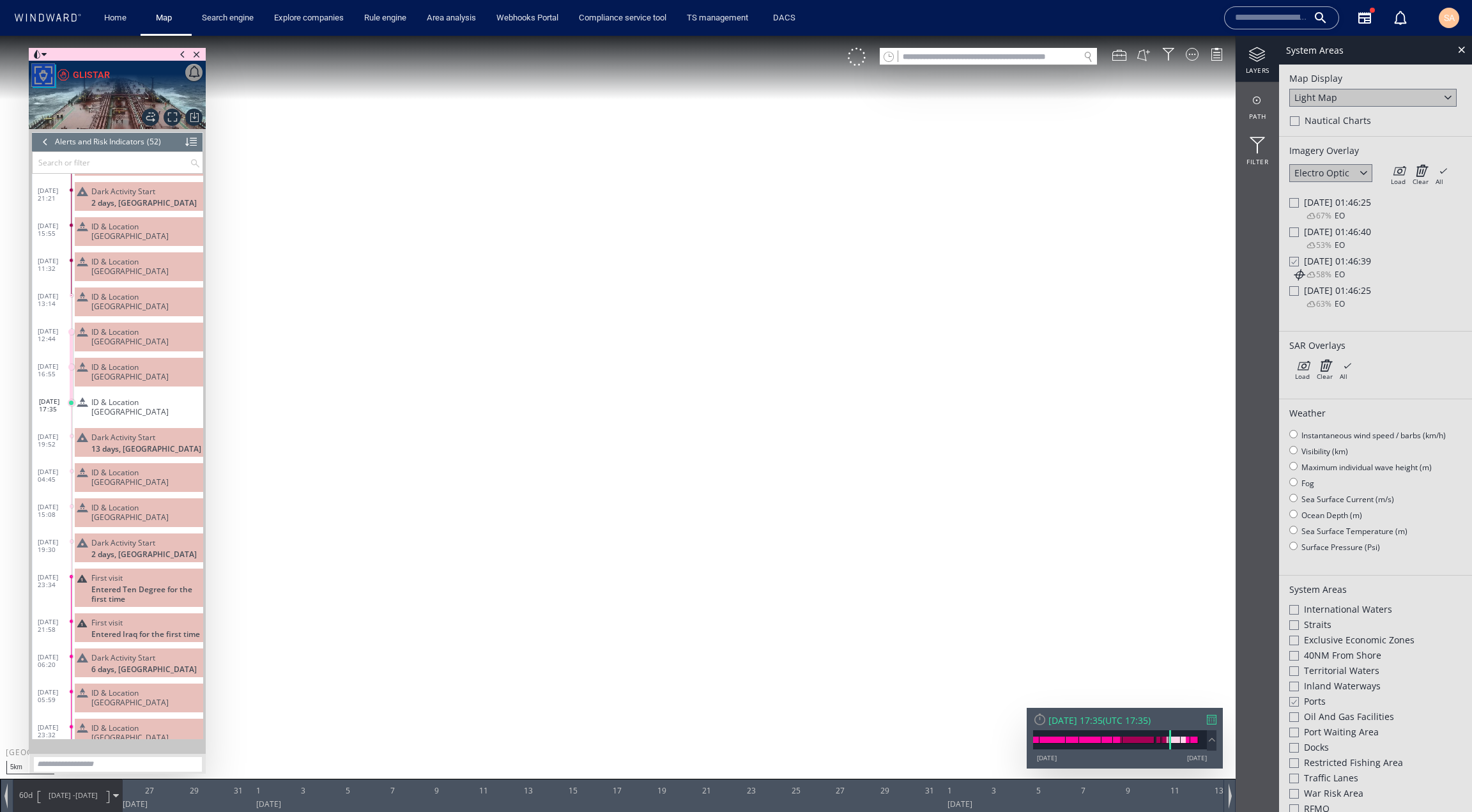
drag, startPoint x: 1071, startPoint y: 346, endPoint x: 1030, endPoint y: 351, distance: 41.3
click at [1030, 351] on canvas "Map" at bounding box center [736, 418] width 1472 height 764
drag, startPoint x: 990, startPoint y: 355, endPoint x: 898, endPoint y: 357, distance: 92.0
click at [899, 357] on canvas "Map" at bounding box center [736, 418] width 1472 height 764
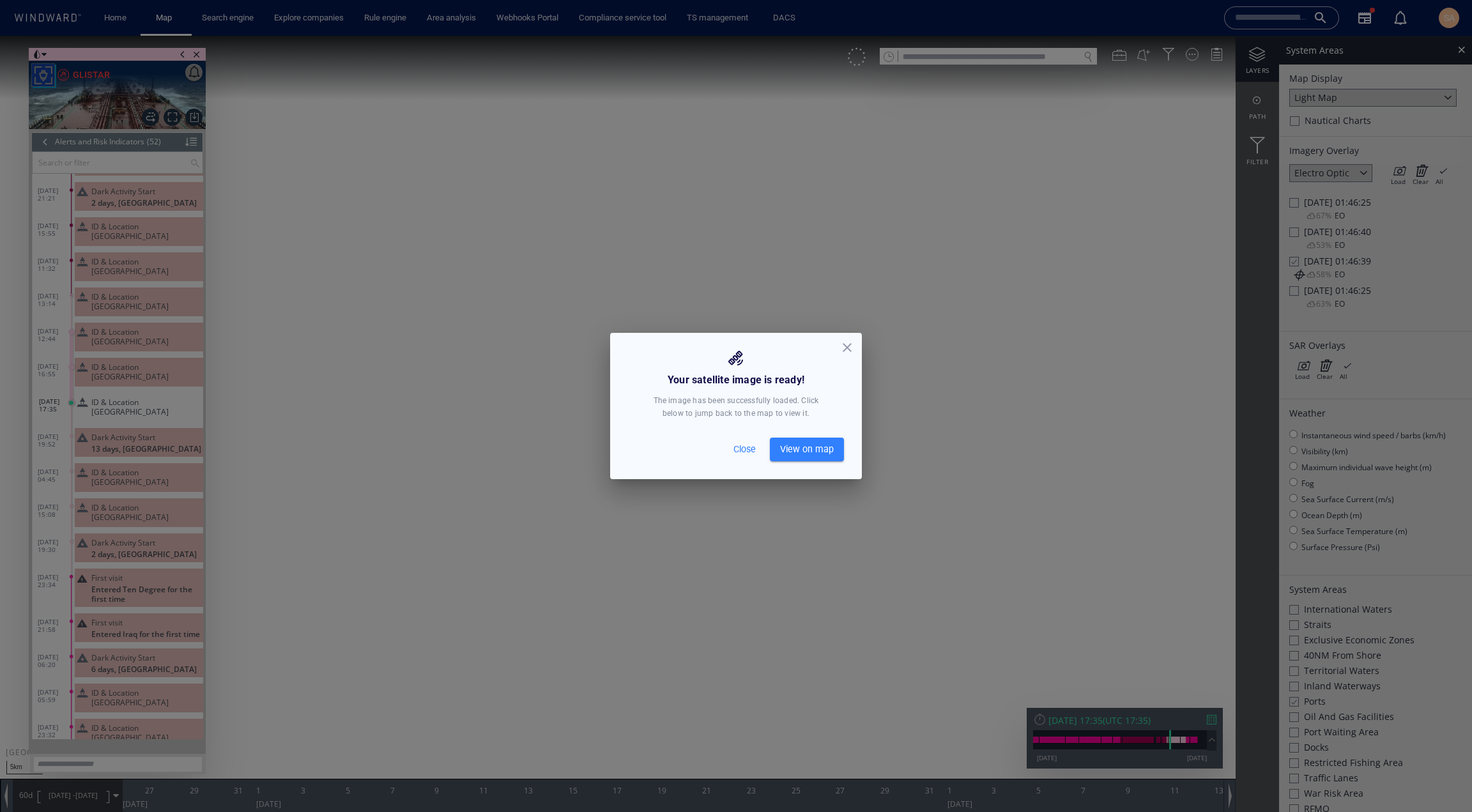
click at [815, 445] on span "View on map" at bounding box center [808, 449] width 54 height 16
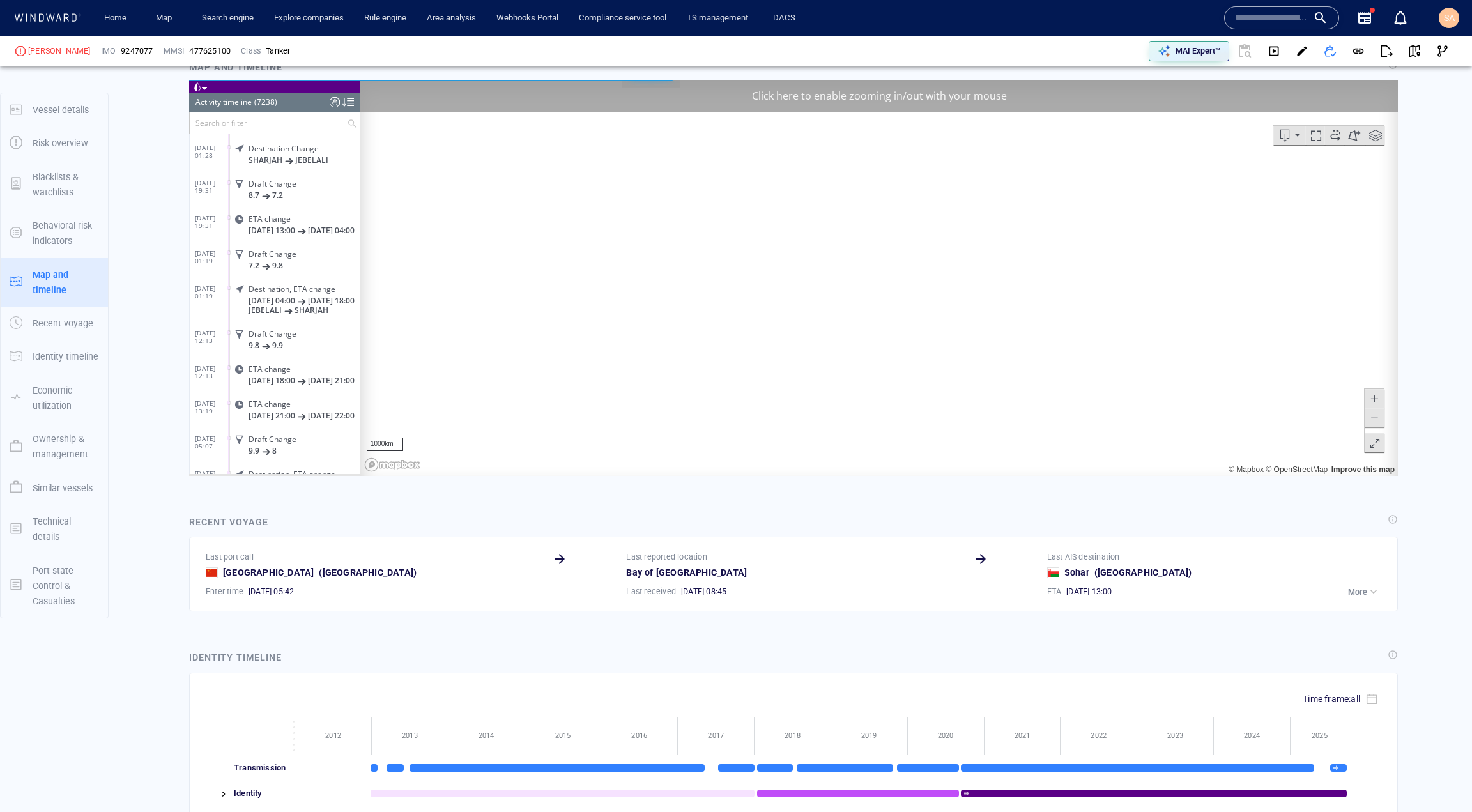
scroll to position [253983, 0]
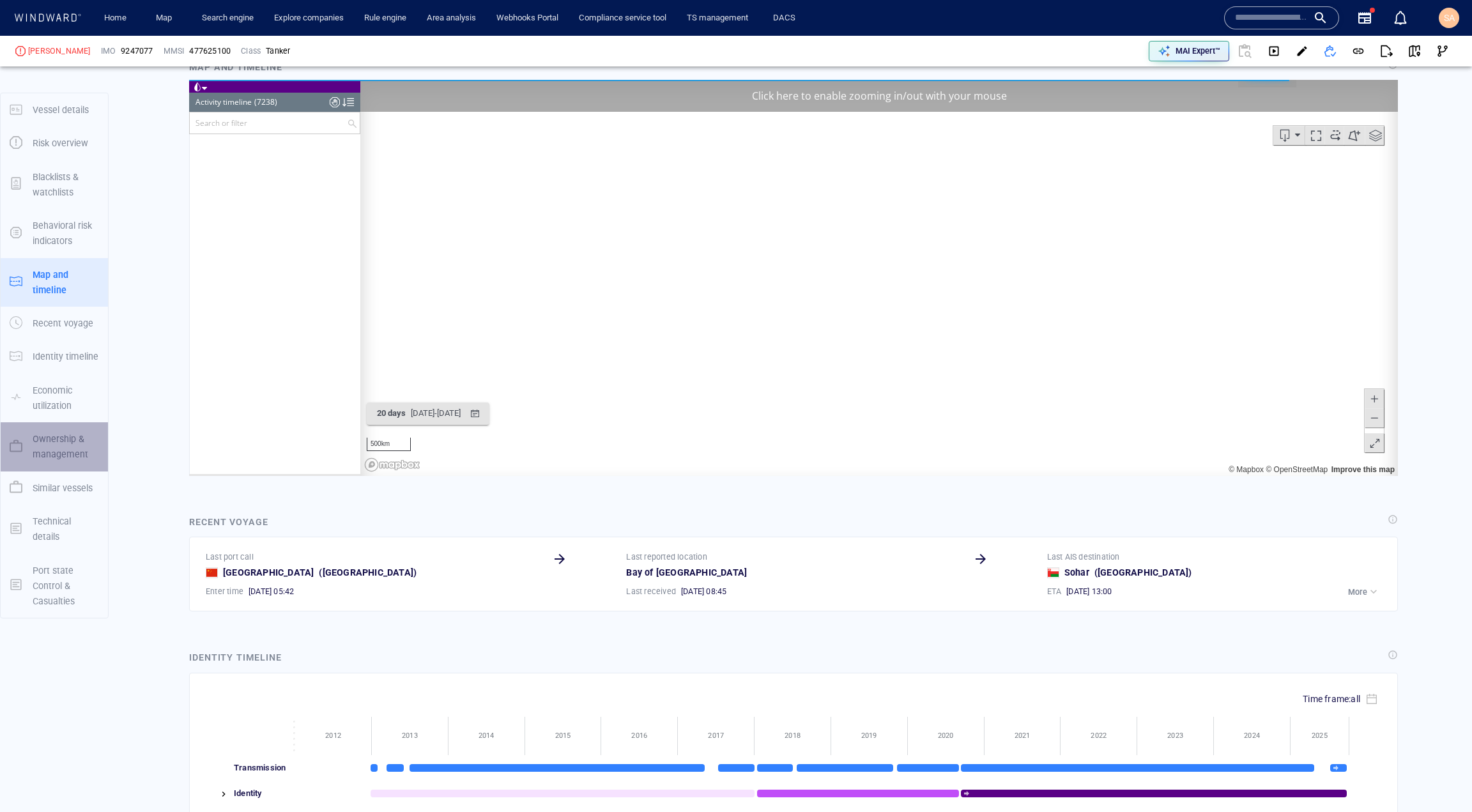
click at [72, 449] on p "Ownership & management" at bounding box center [66, 447] width 67 height 32
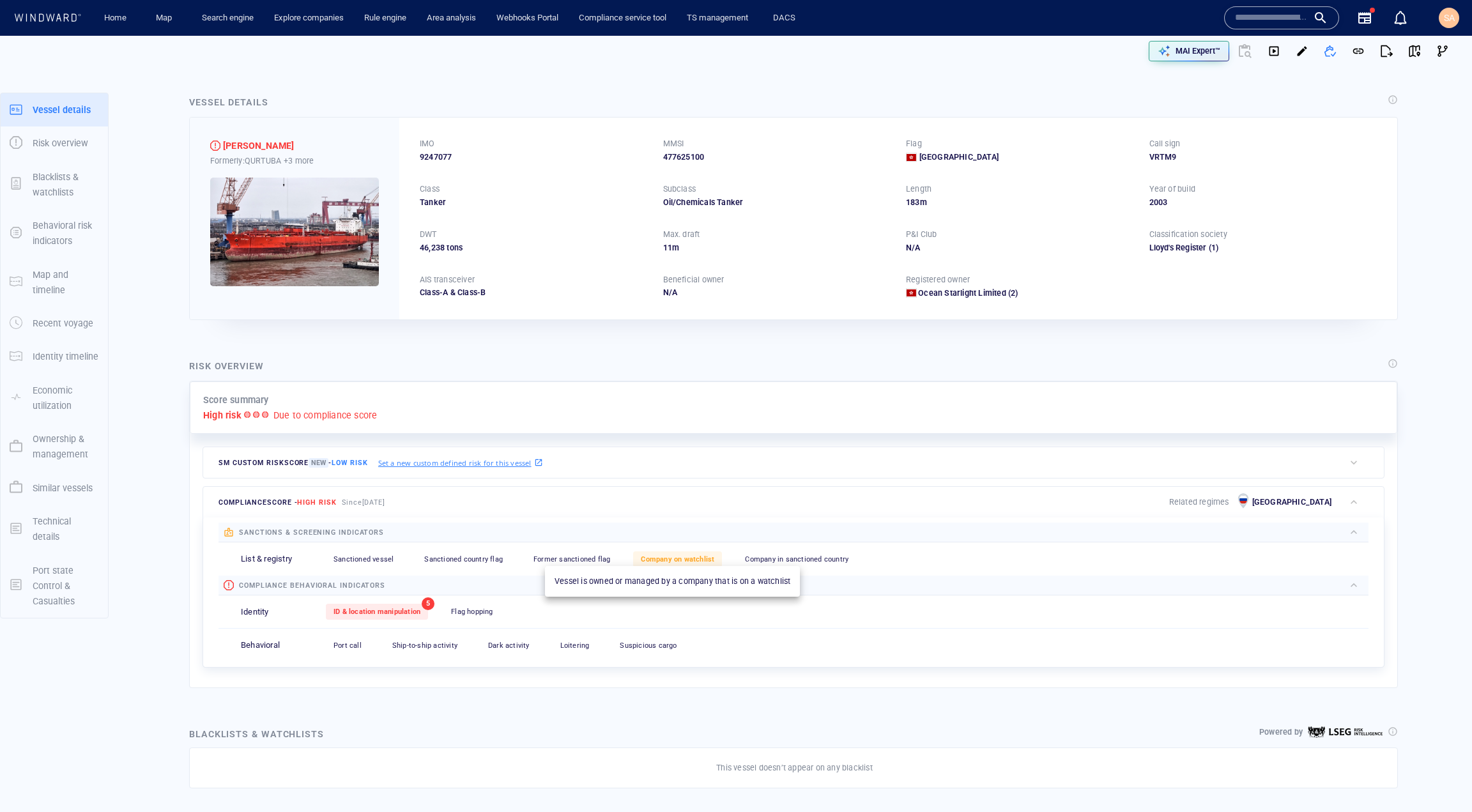
click at [667, 559] on span "Company on watchlist" at bounding box center [677, 559] width 73 height 8
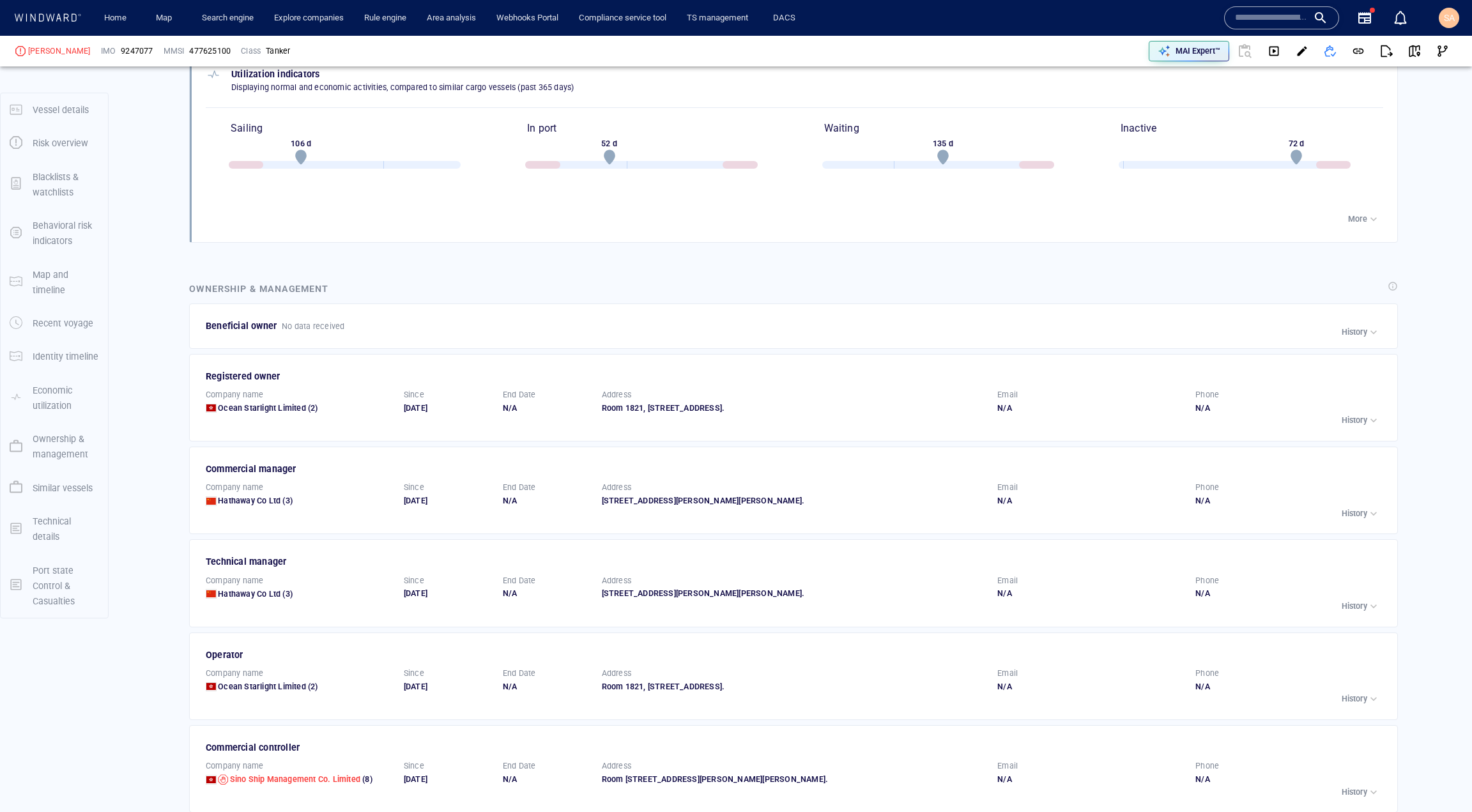
scroll to position [2186, 0]
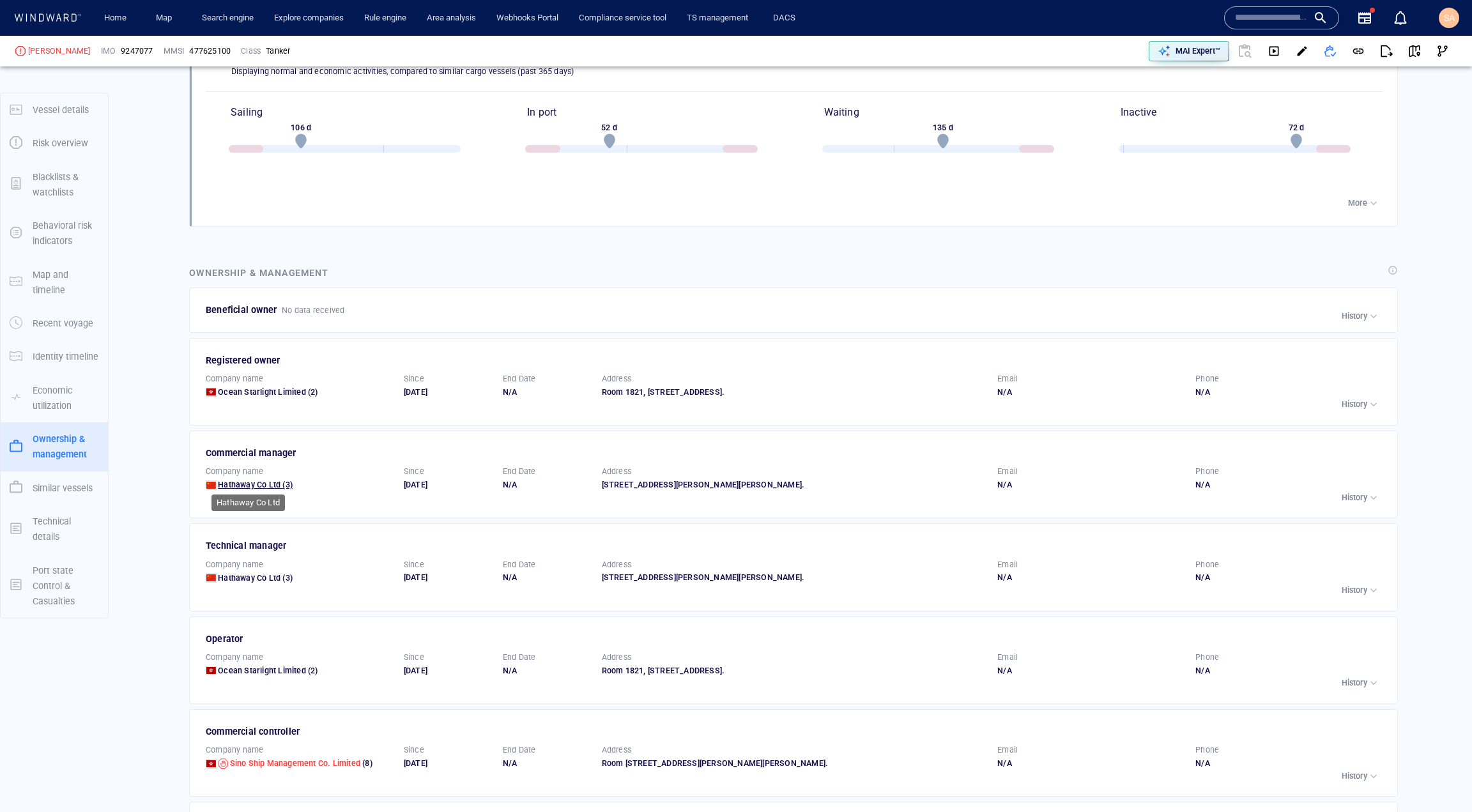
click at [273, 479] on span "Hathaway Co Ltd" at bounding box center [248, 484] width 62 height 9
click at [276, 389] on span "Ocean Starlight Limited" at bounding box center [261, 392] width 88 height 9
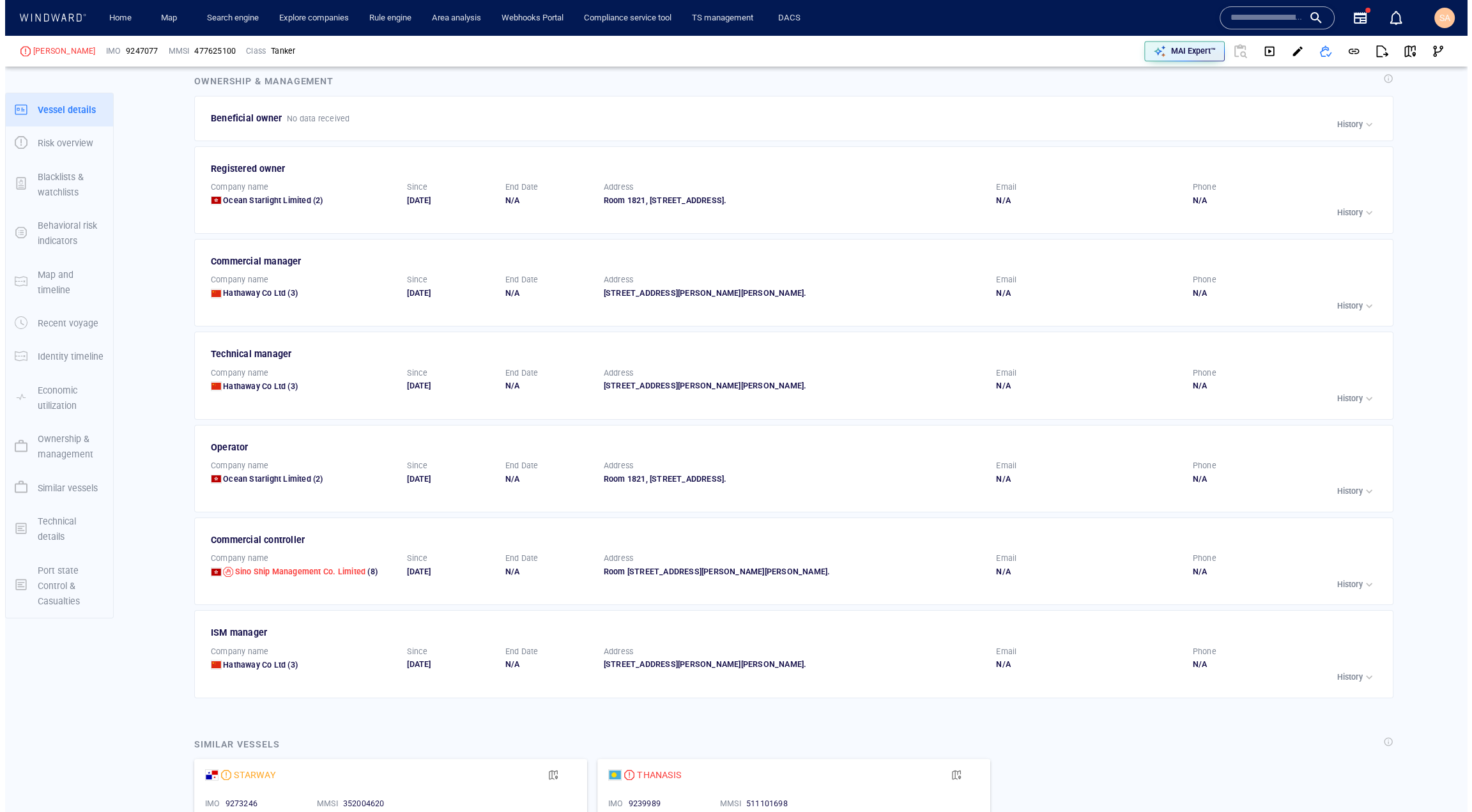
scroll to position [0, 0]
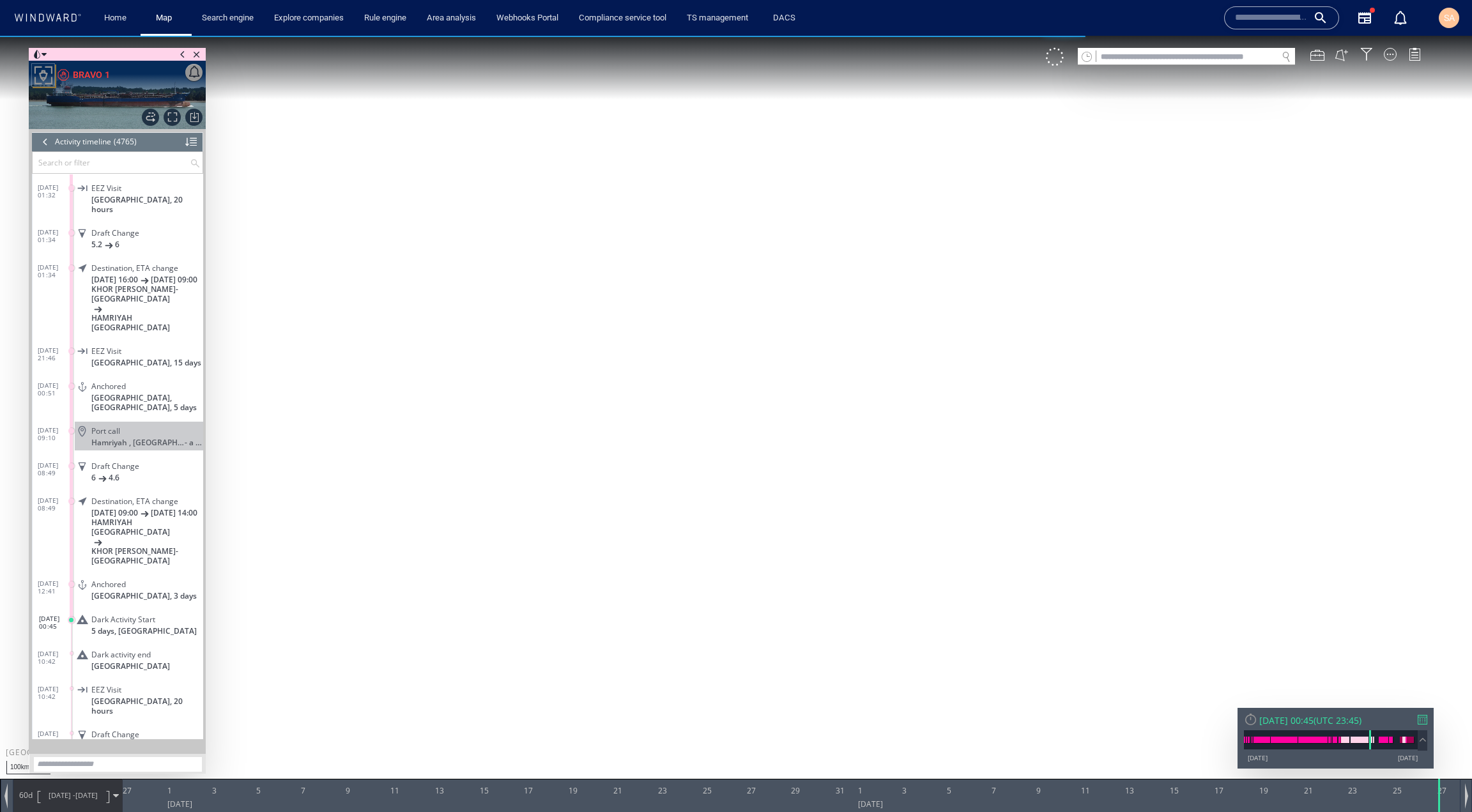
scroll to position [139545, 0]
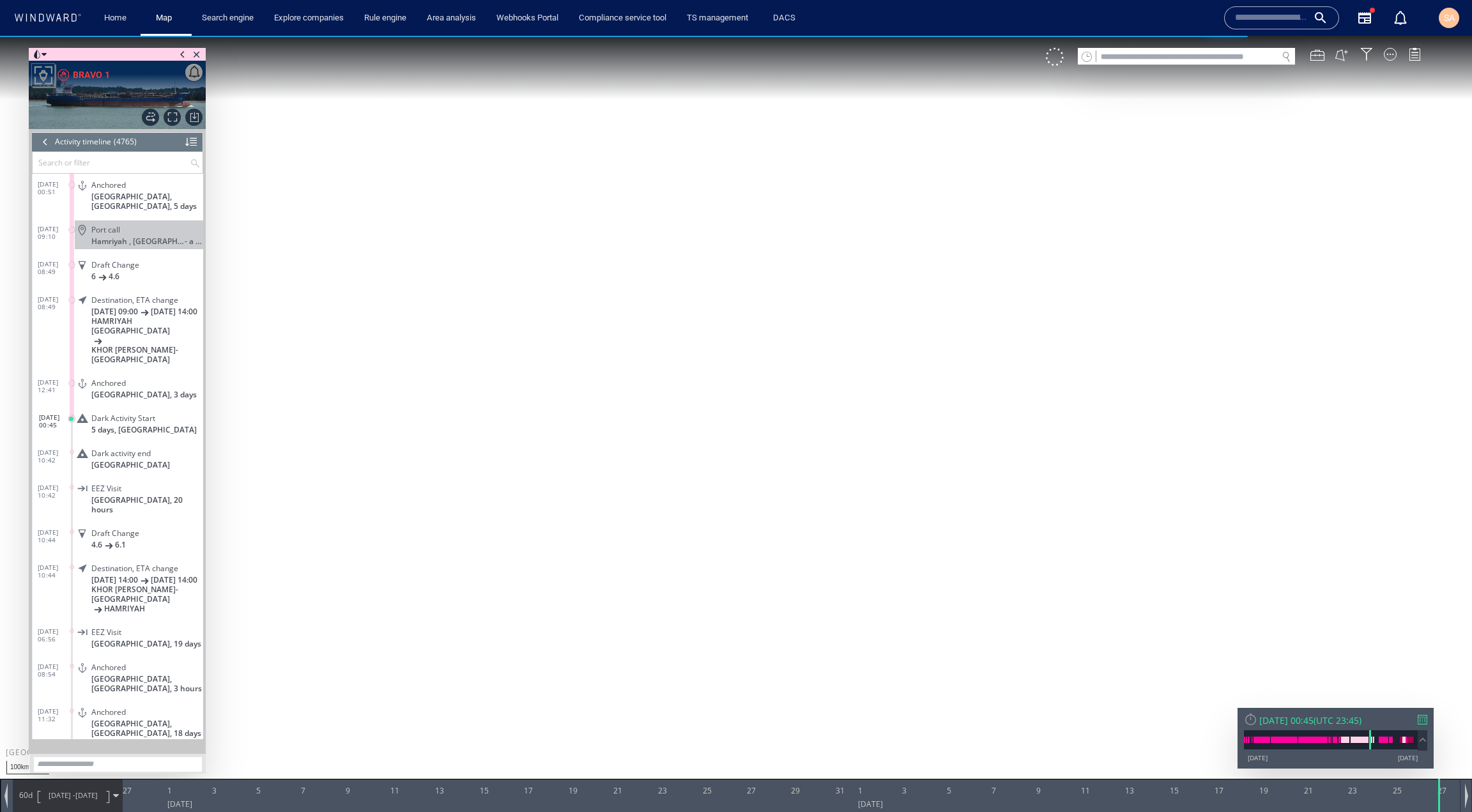
drag, startPoint x: 641, startPoint y: 457, endPoint x: 666, endPoint y: 303, distance: 156.0
click at [666, 303] on canvas "Map" at bounding box center [736, 418] width 1472 height 764
click at [156, 413] on div "Dark Activity Start" at bounding box center [144, 418] width 107 height 9
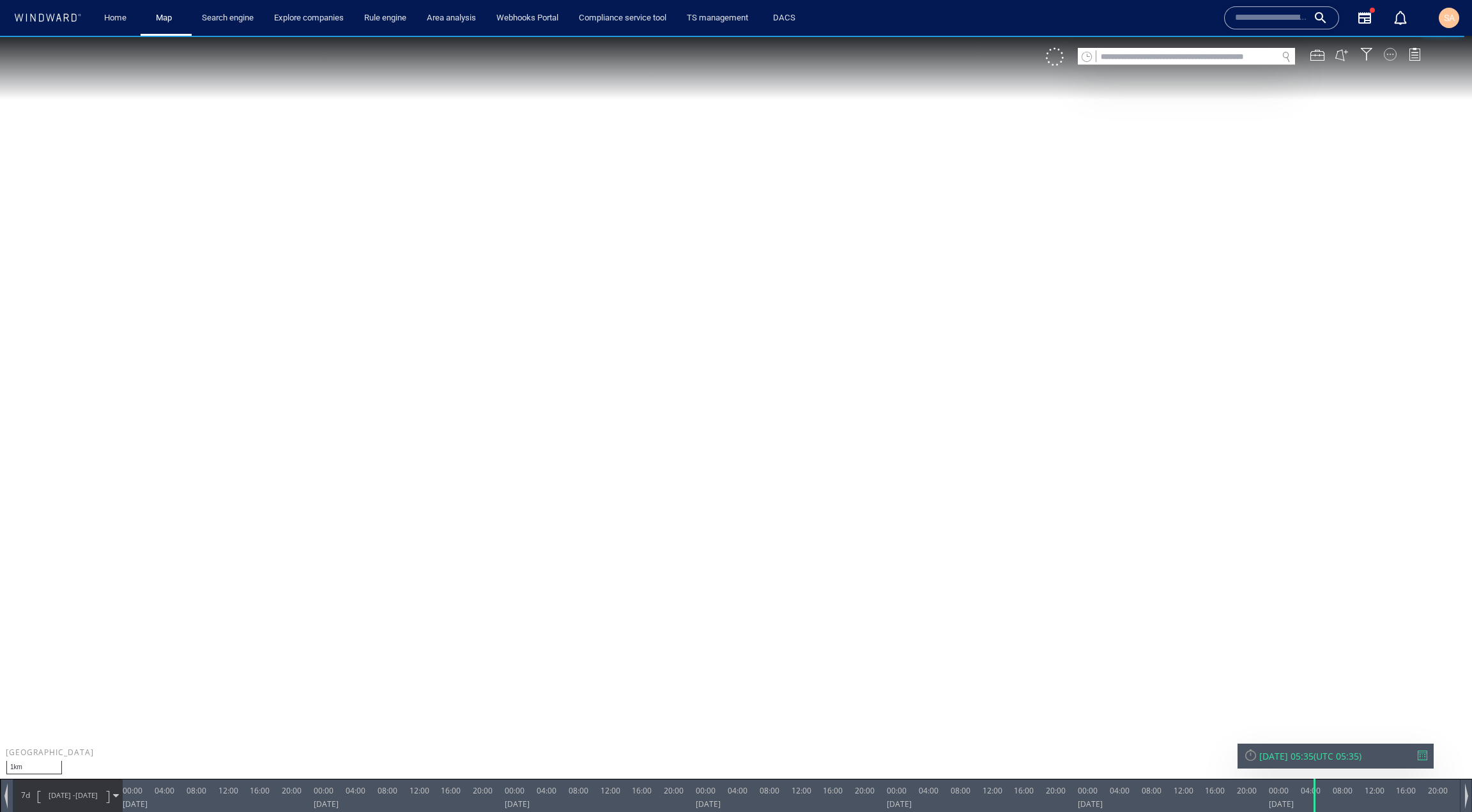
click at [1394, 55] on div at bounding box center [1390, 55] width 13 height 13
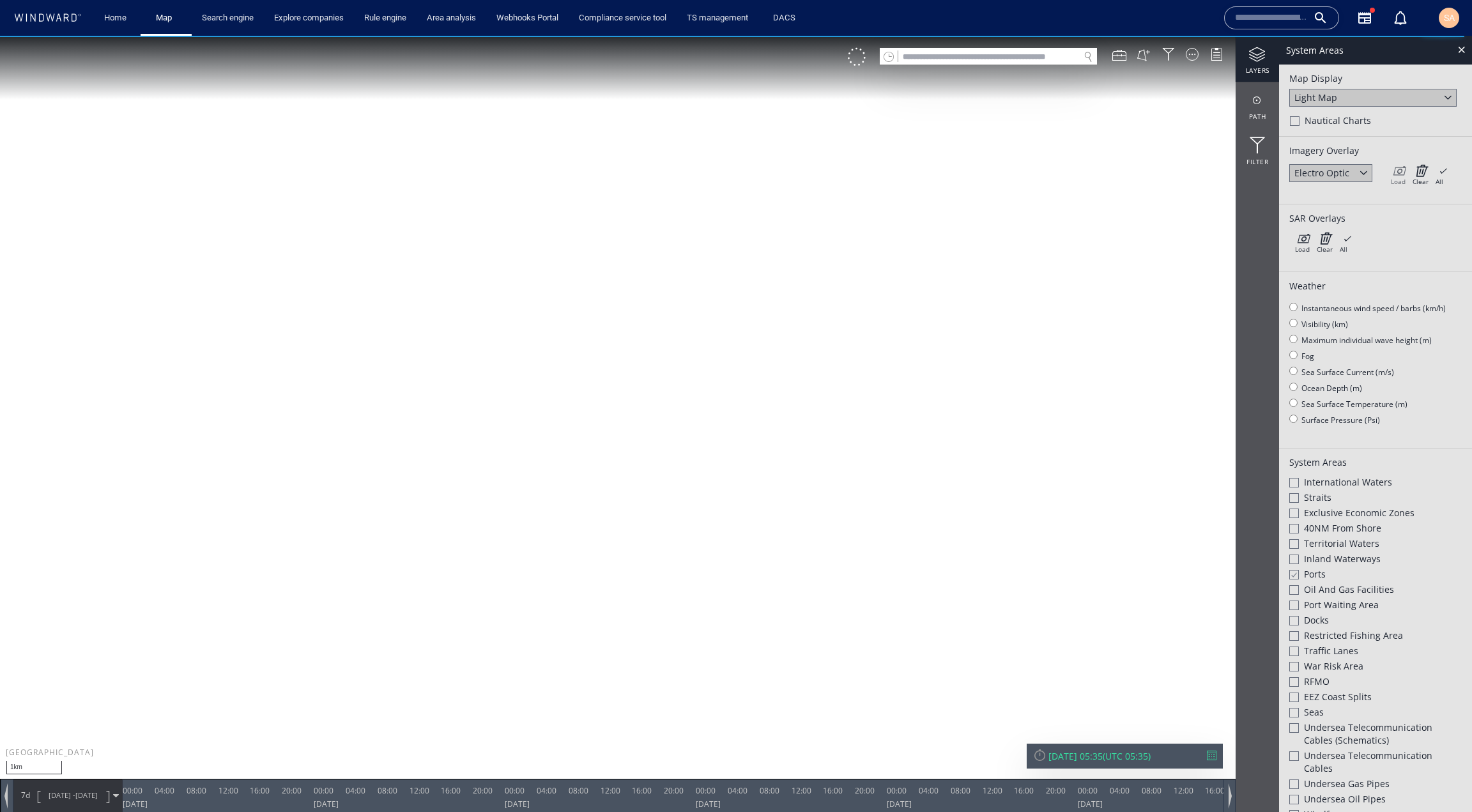
click at [1395, 177] on div "Load" at bounding box center [1399, 181] width 15 height 9
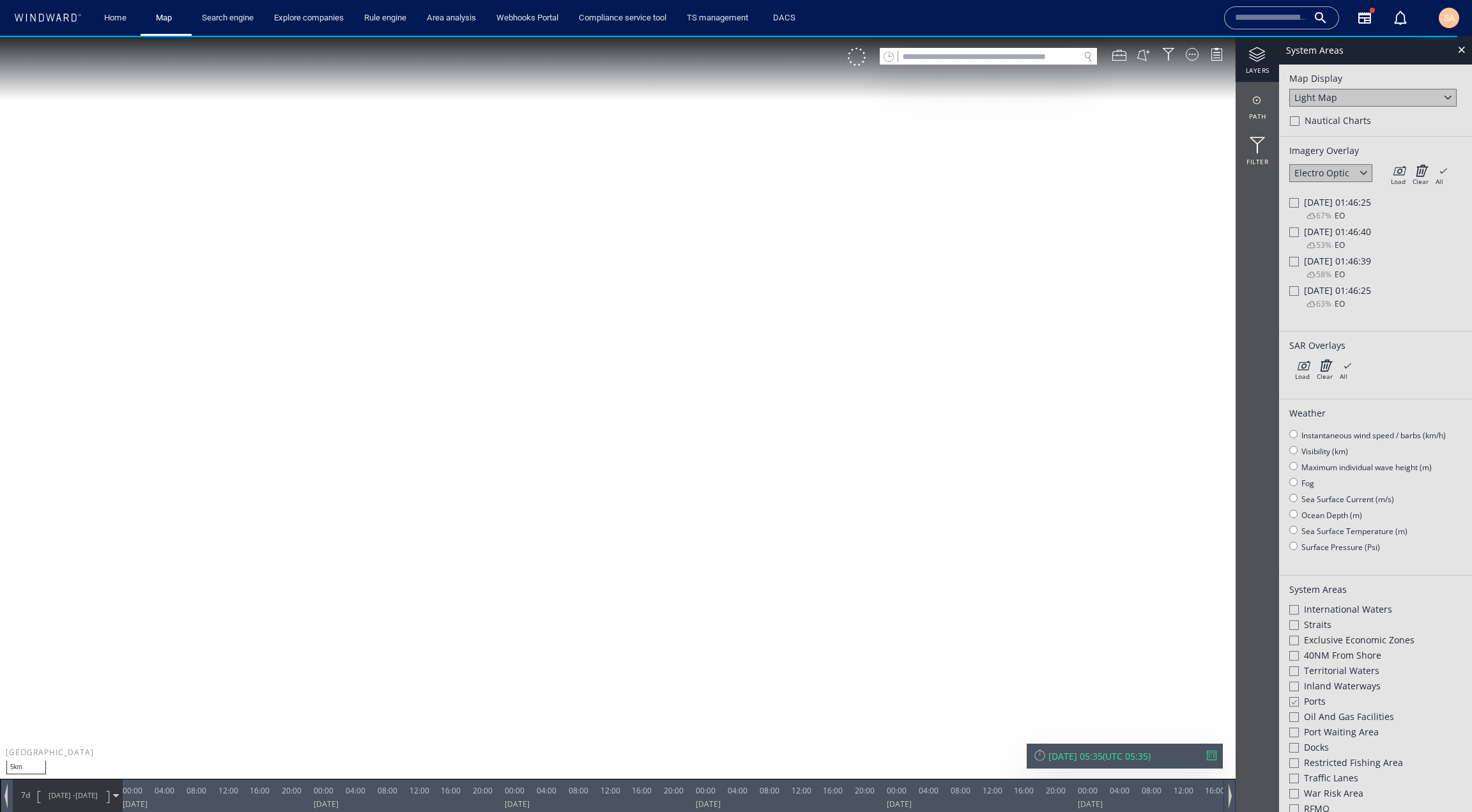
click at [1319, 263] on span "Fri 24/02/2023 01:46:39" at bounding box center [1337, 260] width 67 height 12
click at [1334, 232] on span "Fri 24/02/2023 01:46:40" at bounding box center [1337, 231] width 67 height 12
click at [1036, 58] on input "text" at bounding box center [989, 57] width 181 height 18
paste input "*******"
type input "*******"
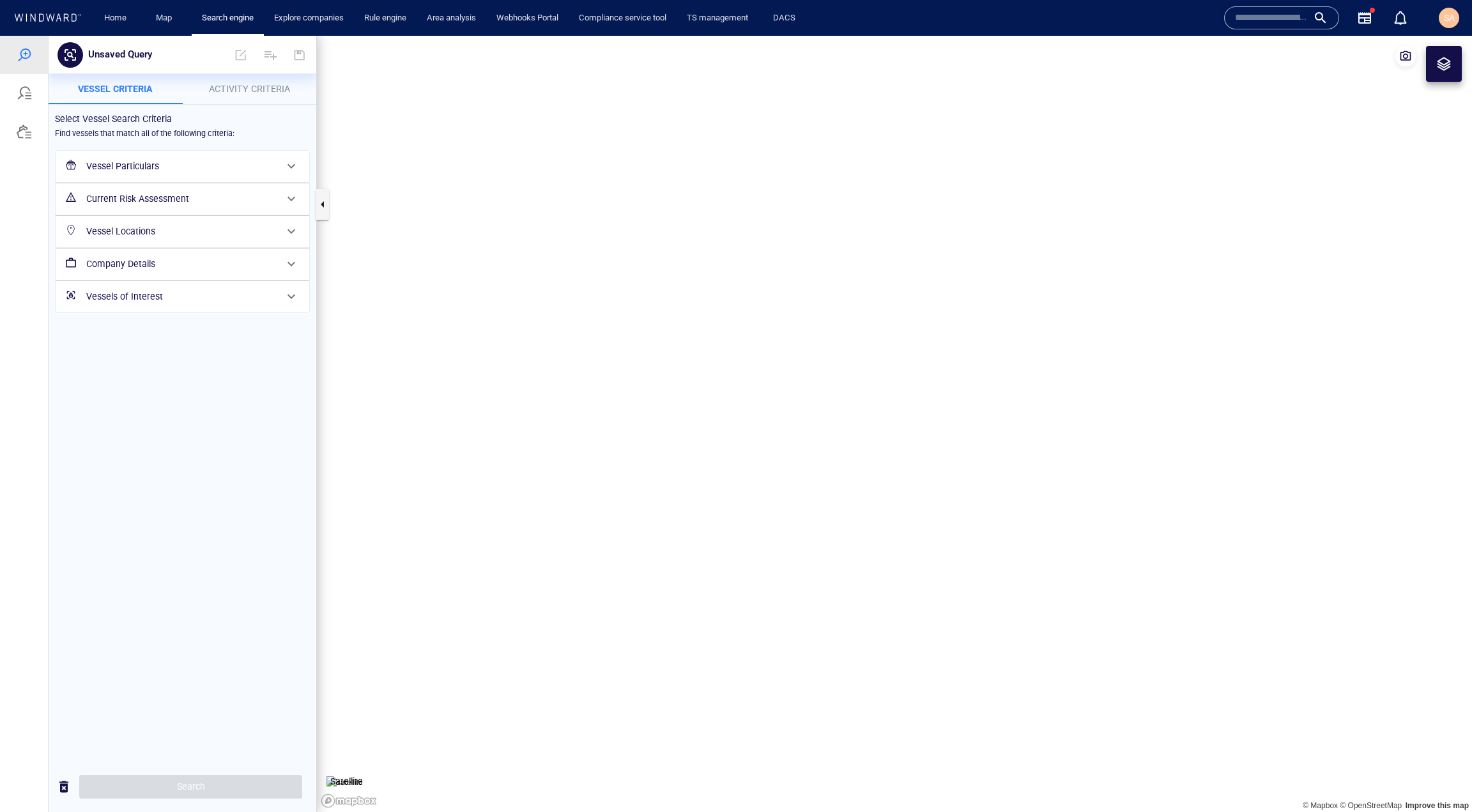
click at [140, 295] on h6 "Vessels of Interest" at bounding box center [181, 296] width 190 height 16
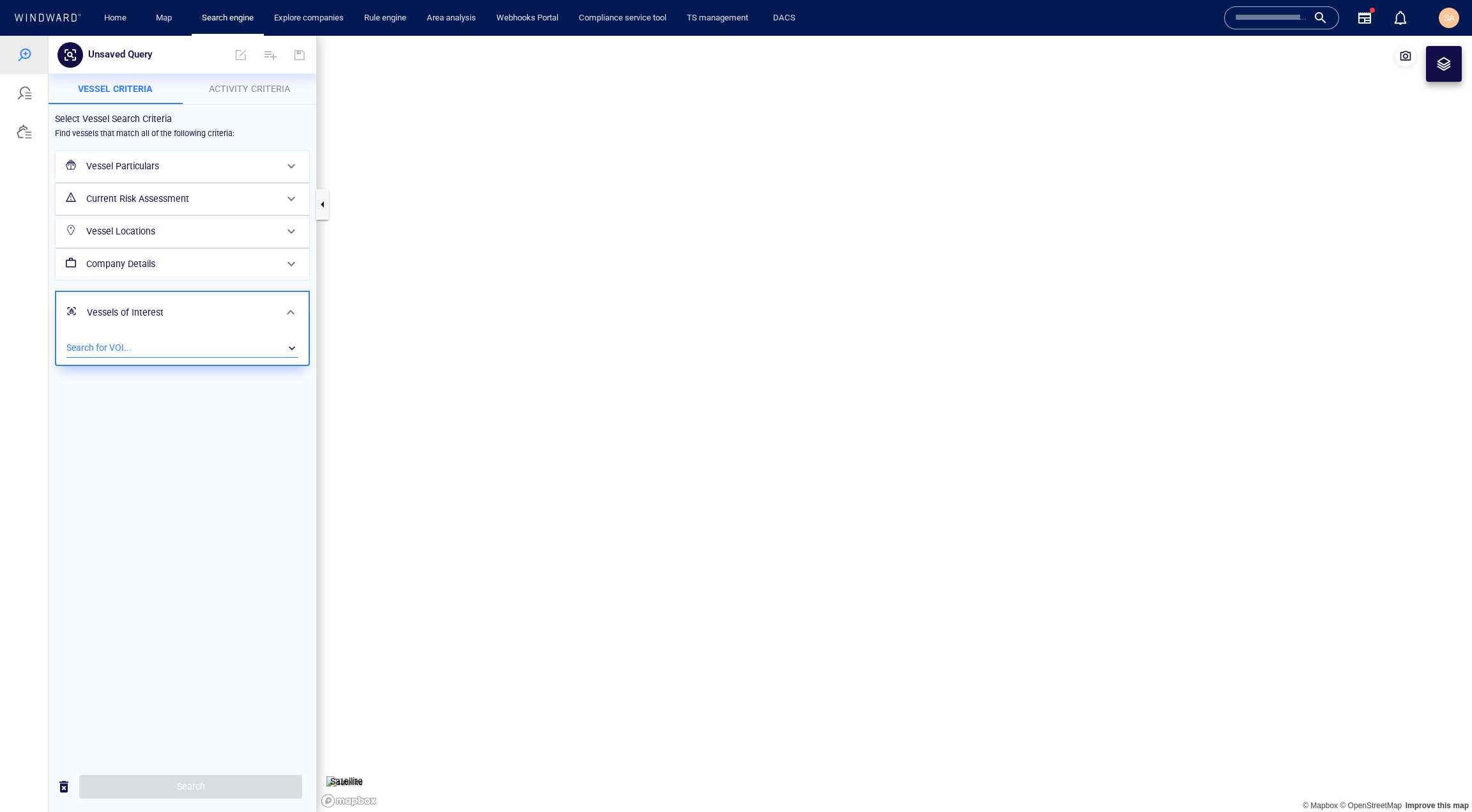
click at [170, 351] on div "​" at bounding box center [183, 347] width 232 height 20
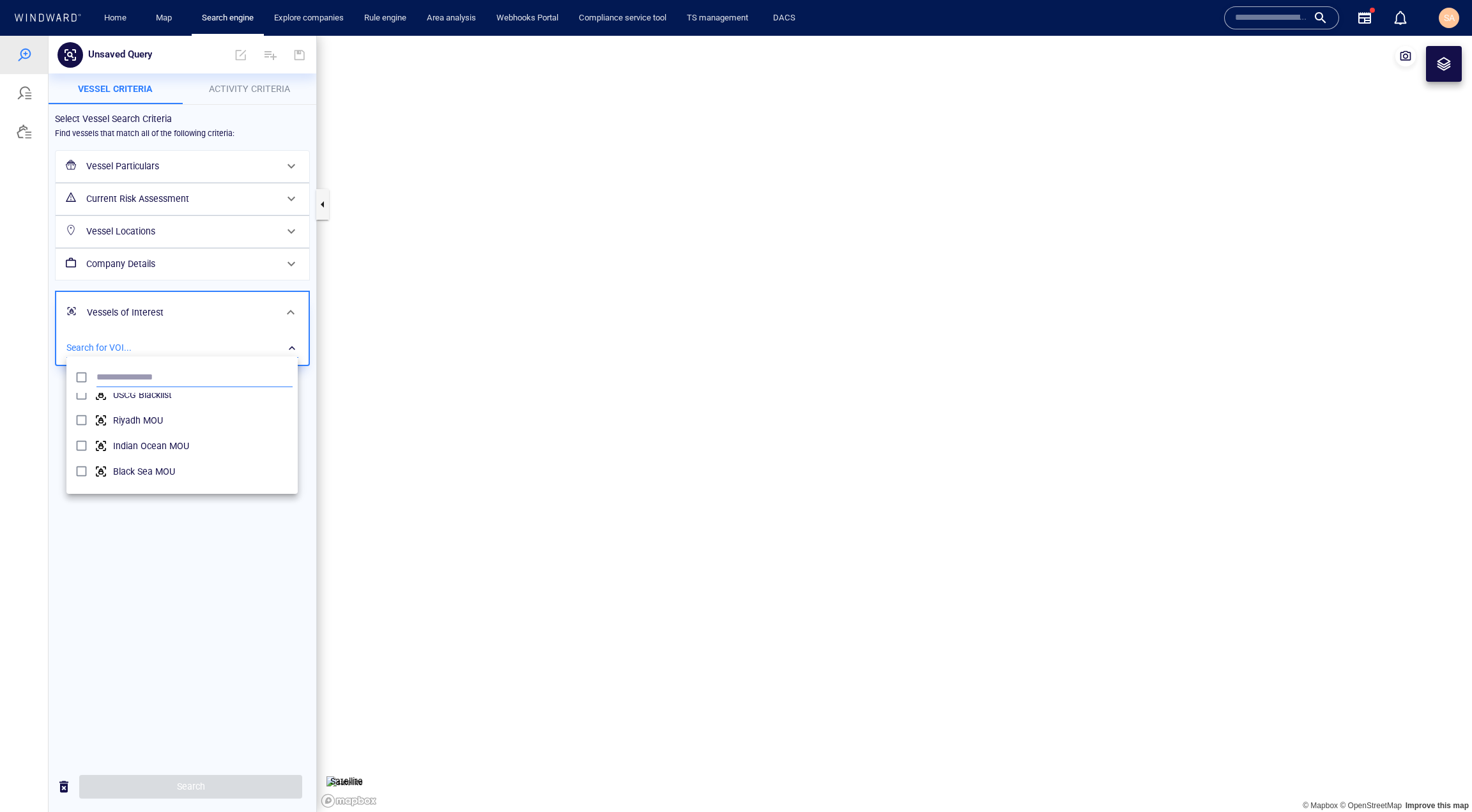
click at [183, 380] on input "text" at bounding box center [194, 377] width 196 height 20
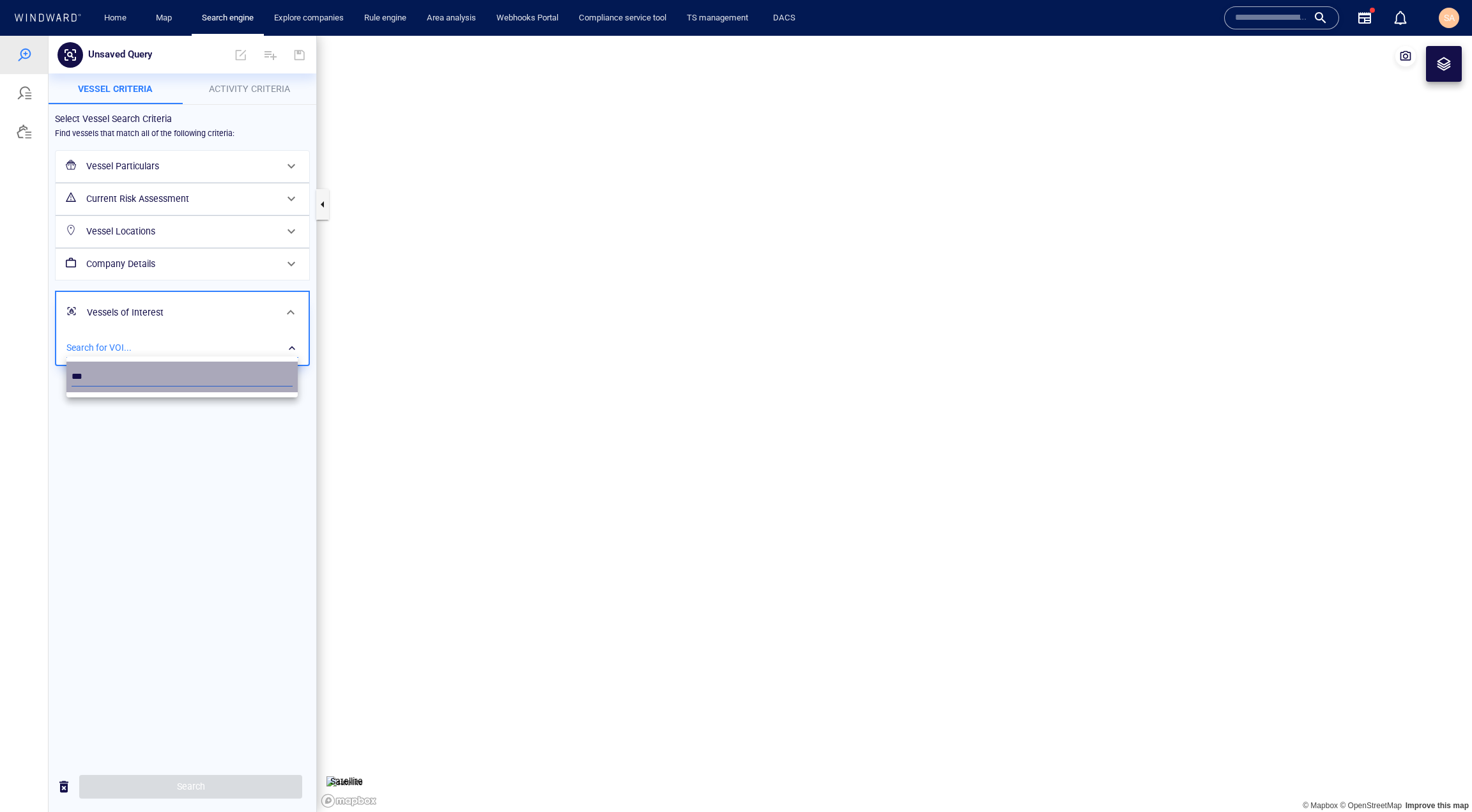
drag, startPoint x: 122, startPoint y: 374, endPoint x: 54, endPoint y: 377, distance: 68.1
click at [54, 377] on div "***" at bounding box center [736, 424] width 1472 height 776
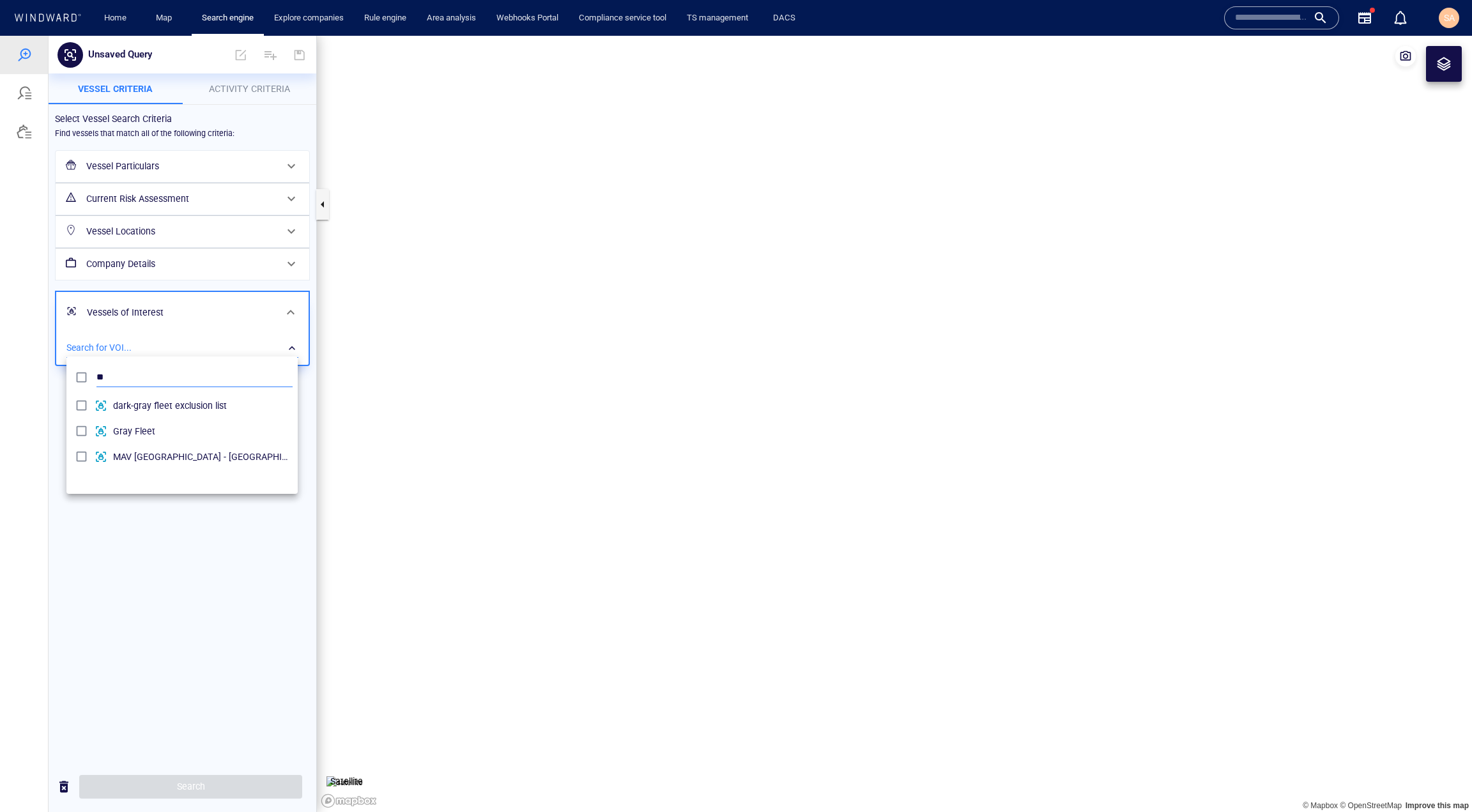
scroll to position [118, 221]
type input "**"
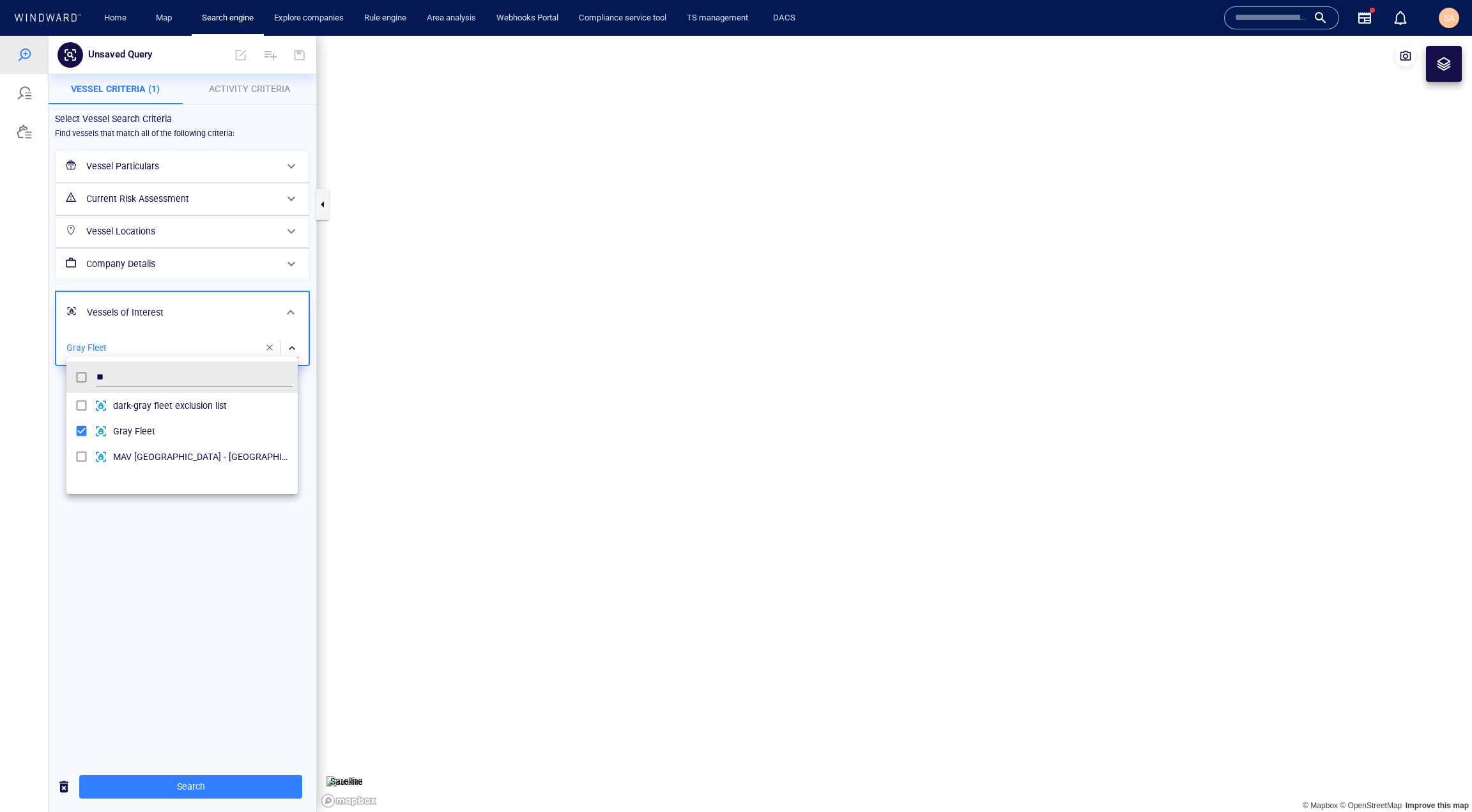
click at [115, 511] on div at bounding box center [736, 424] width 1472 height 776
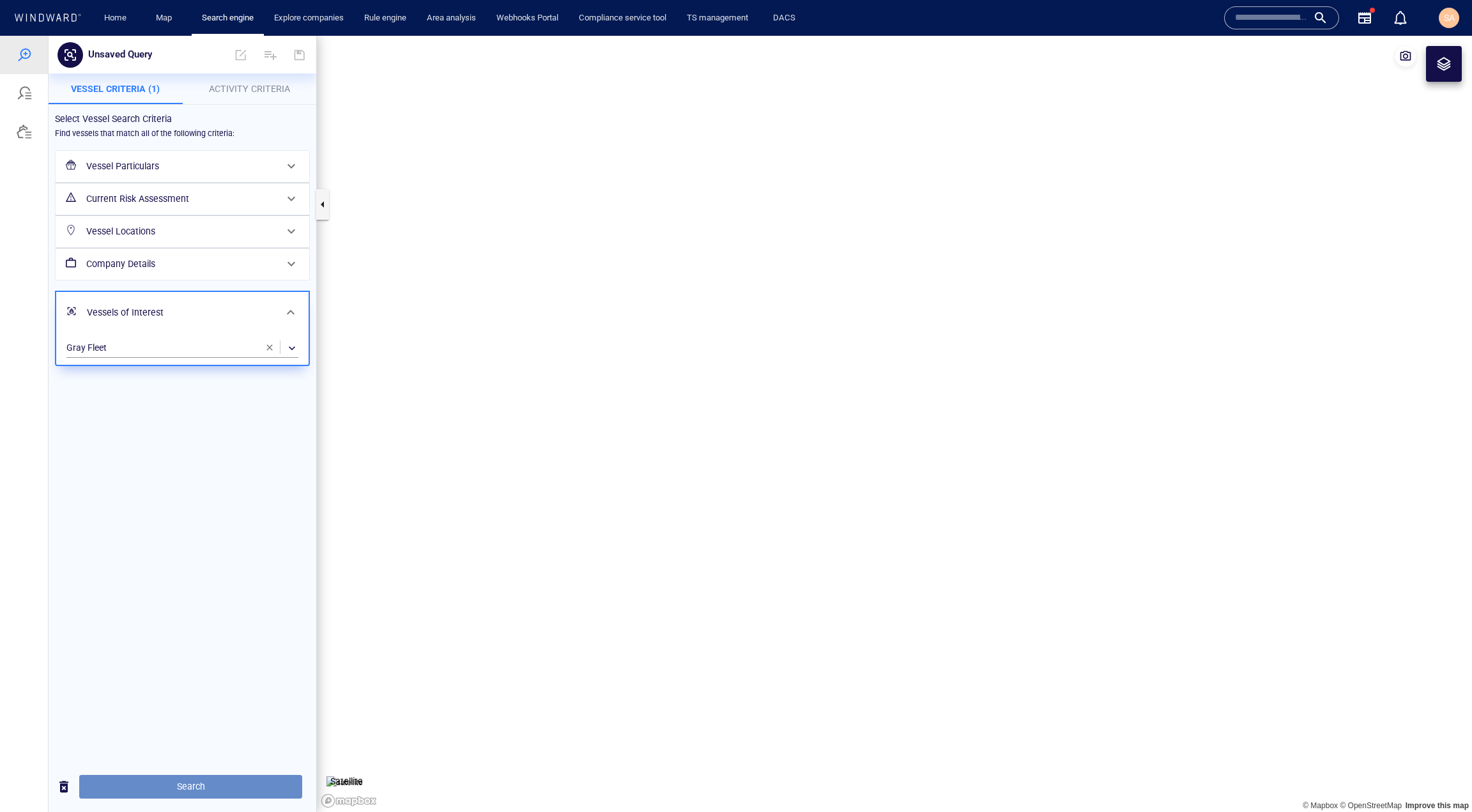
click at [169, 777] on button "Search" at bounding box center [191, 786] width 223 height 23
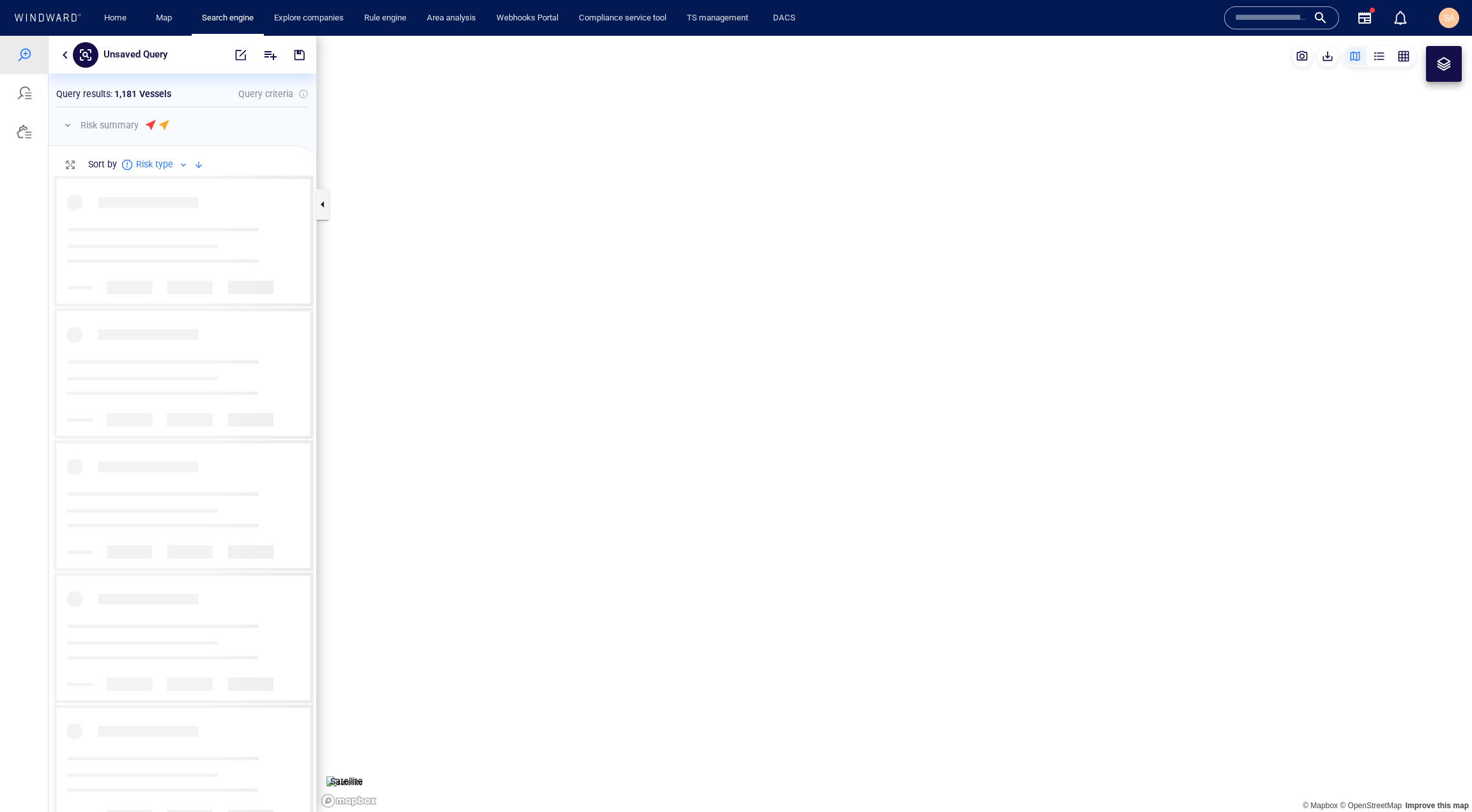
scroll to position [627, 258]
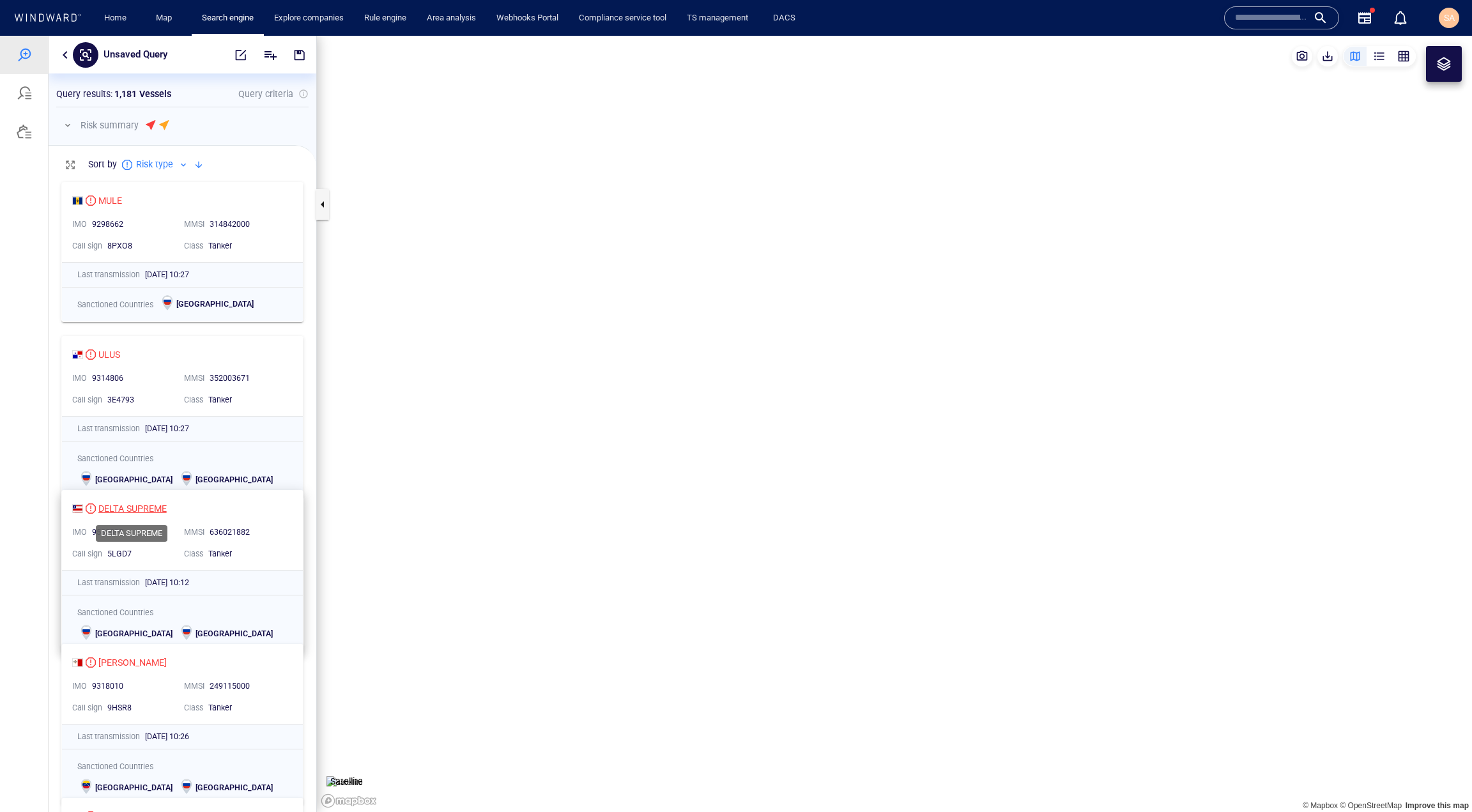
click at [124, 505] on div "DELTA SUPREME" at bounding box center [133, 508] width 69 height 16
click at [297, 54] on span "button" at bounding box center [300, 55] width 13 height 13
type input "**********"
click at [306, 54] on span "button" at bounding box center [300, 55] width 13 height 13
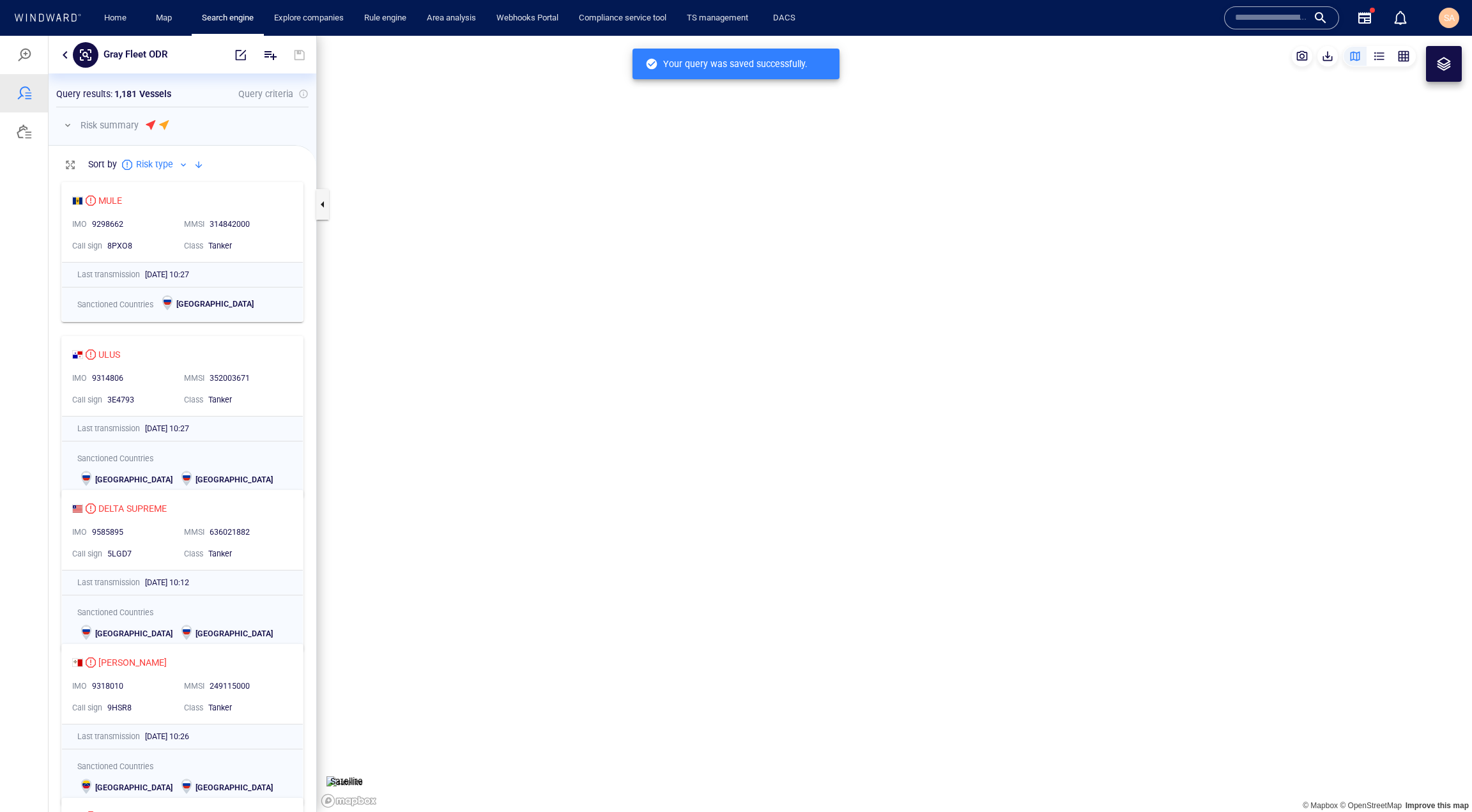
scroll to position [627, 258]
click at [62, 53] on button "button" at bounding box center [65, 55] width 16 height 16
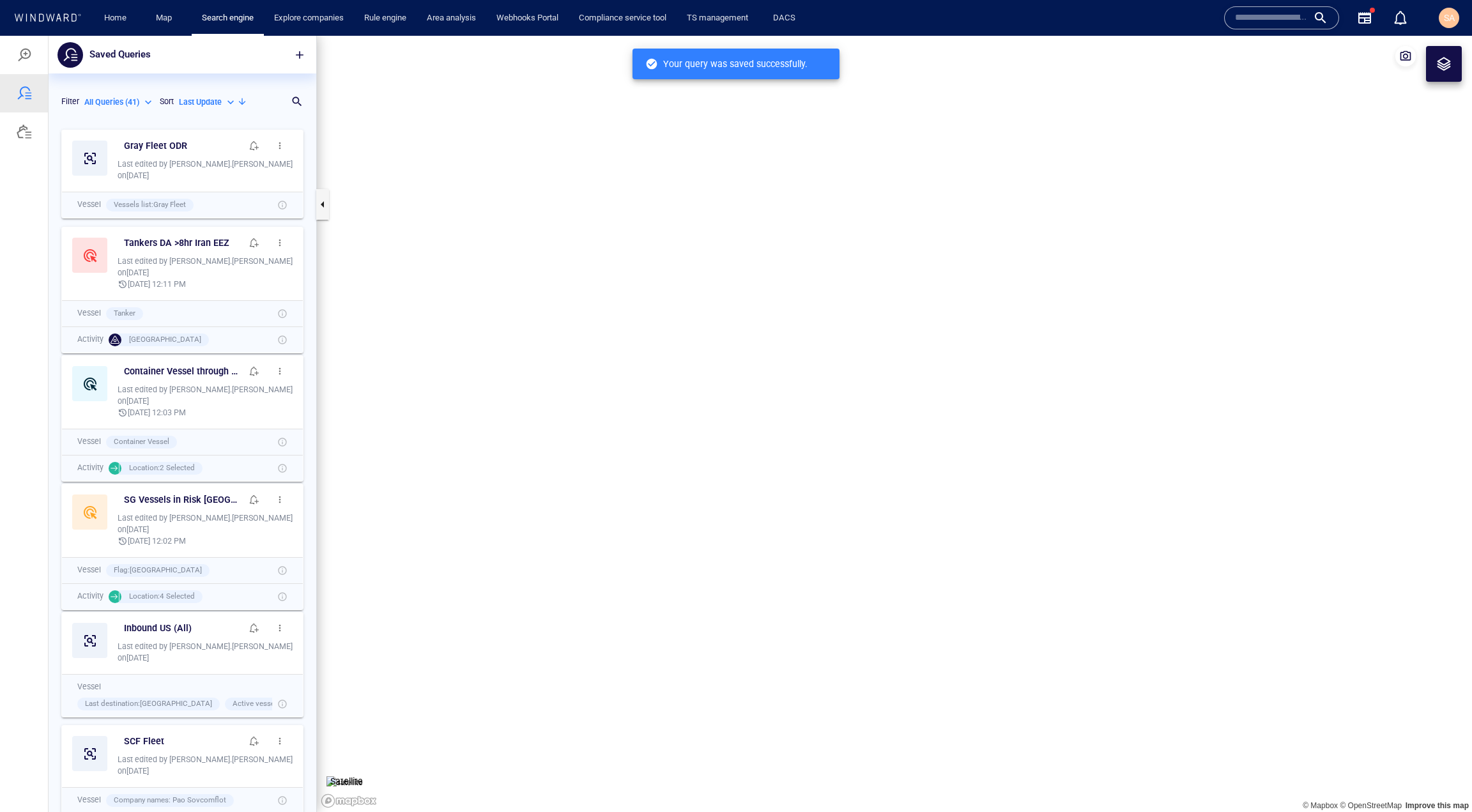
scroll to position [679, 258]
click at [275, 140] on span "button" at bounding box center [280, 145] width 10 height 10
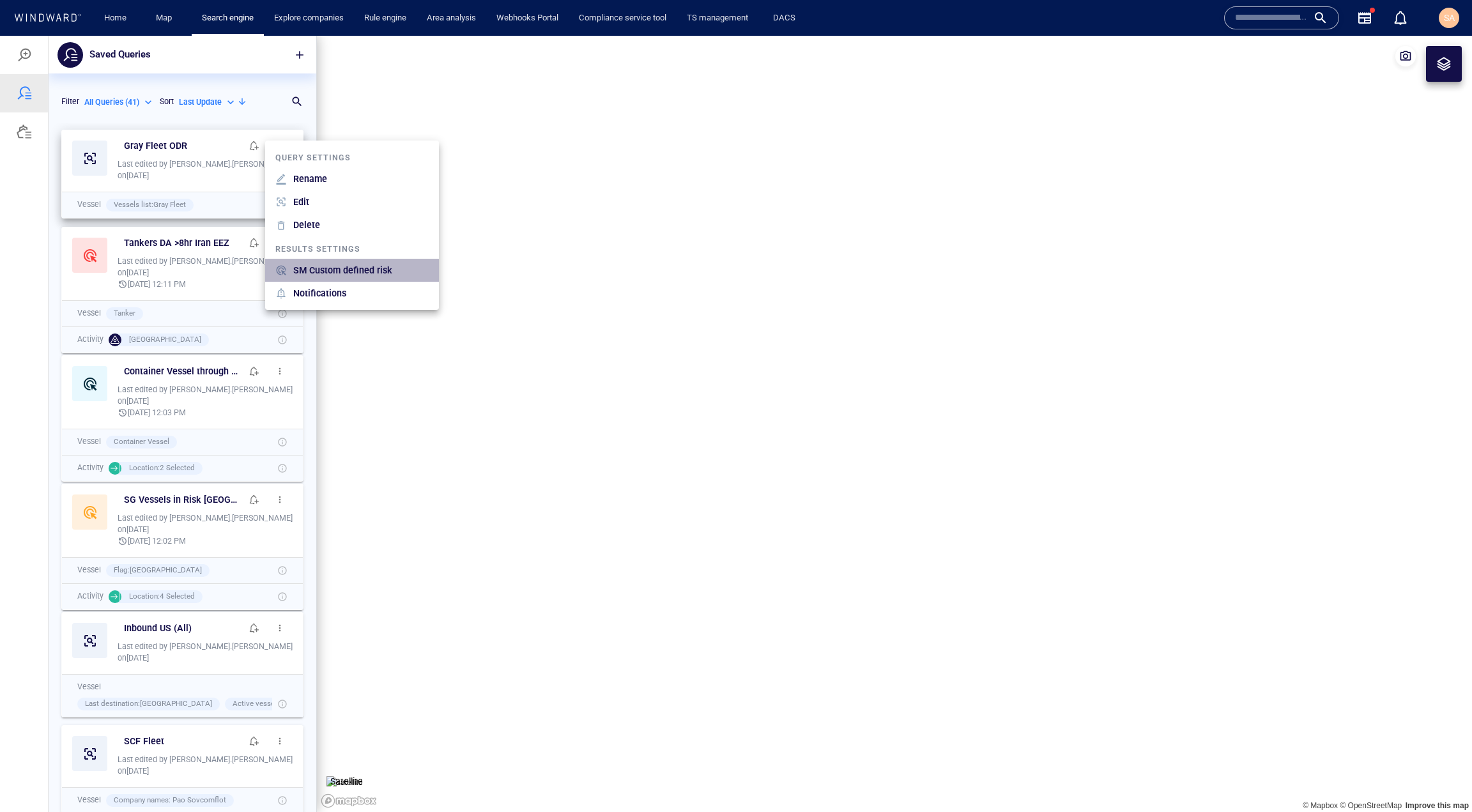
click at [335, 271] on p "SM Custom defined risk" at bounding box center [343, 270] width 99 height 16
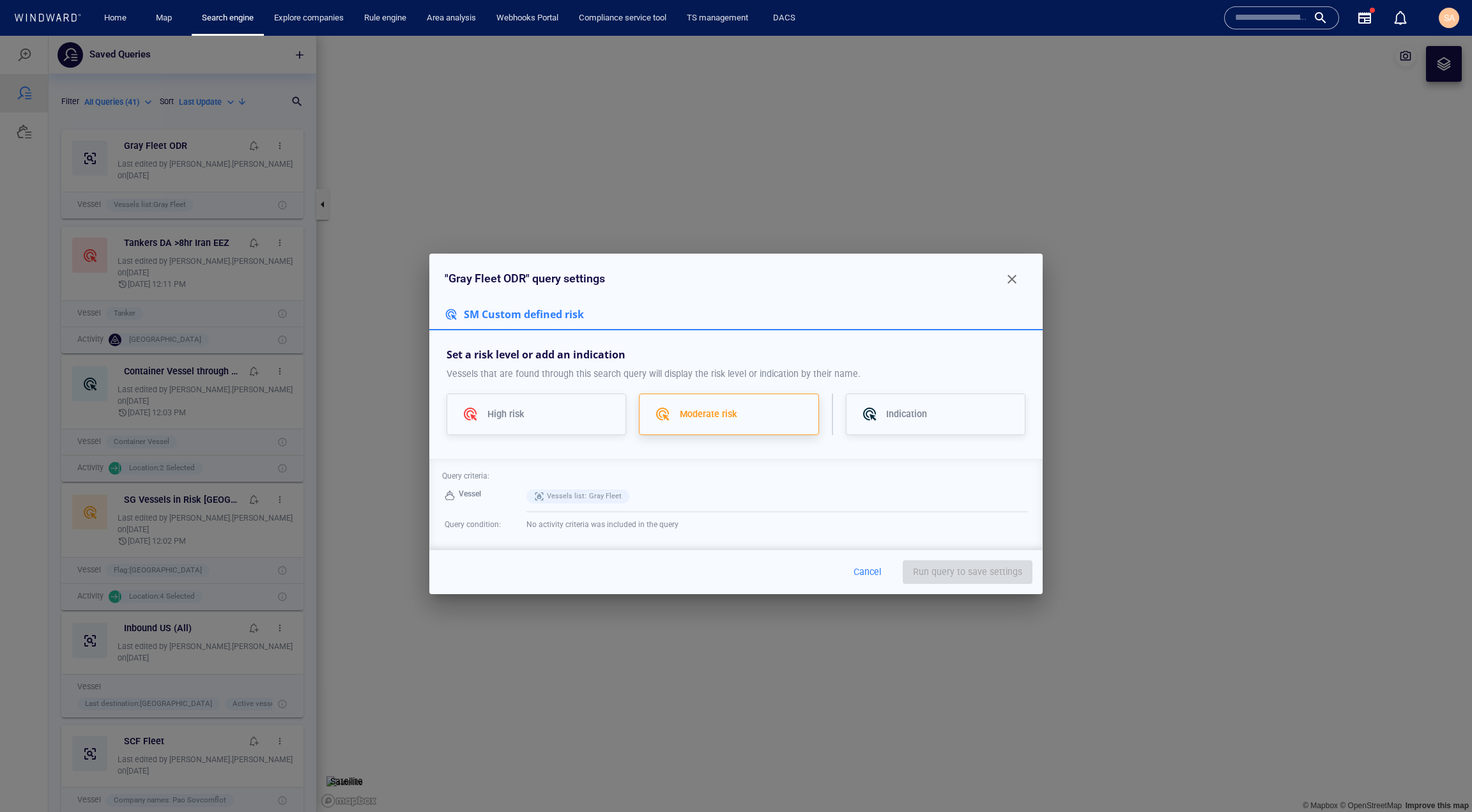
click at [737, 419] on div "Moderate risk" at bounding box center [742, 413] width 124 height 16
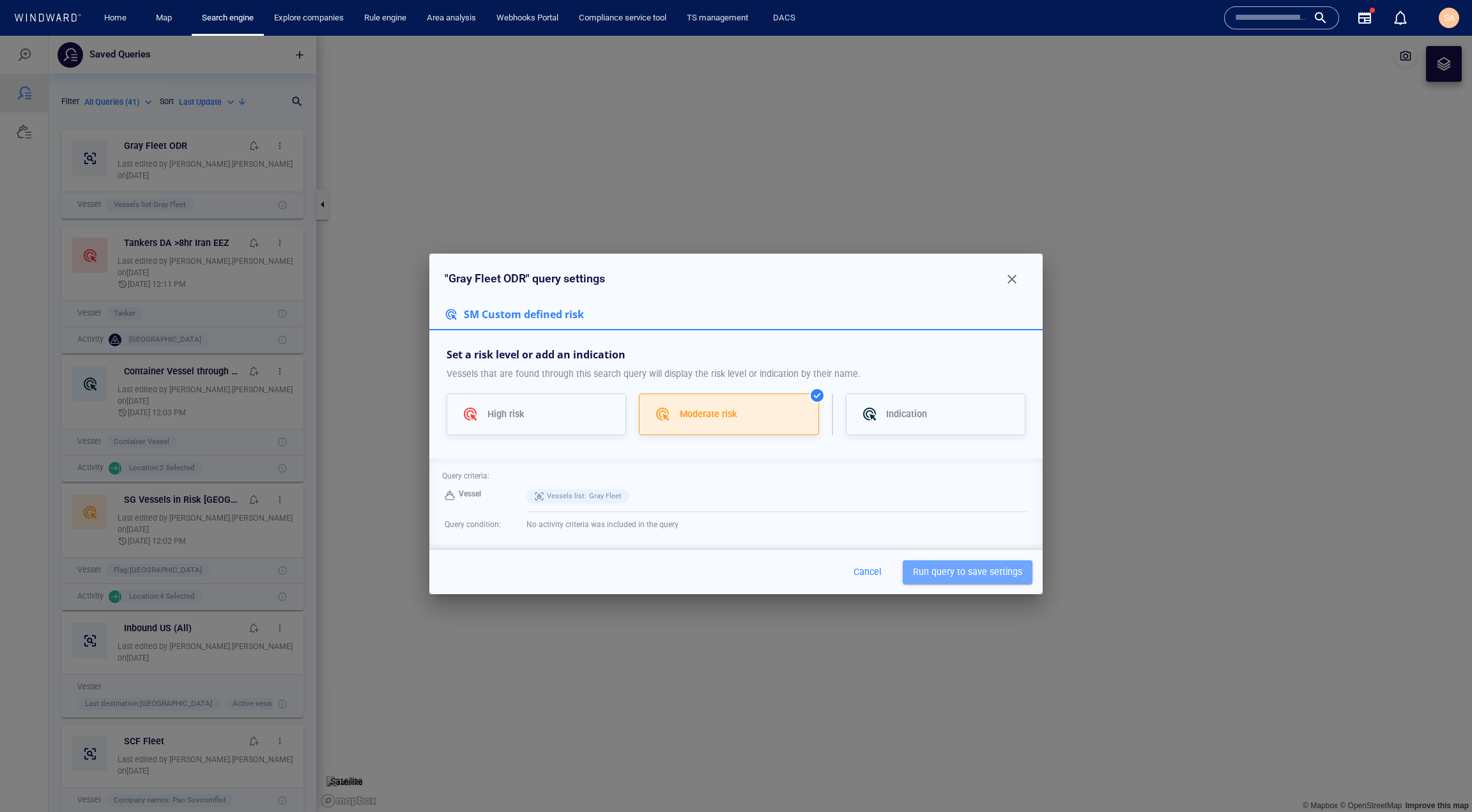
click at [972, 572] on span "Run query to save settings" at bounding box center [968, 571] width 110 height 16
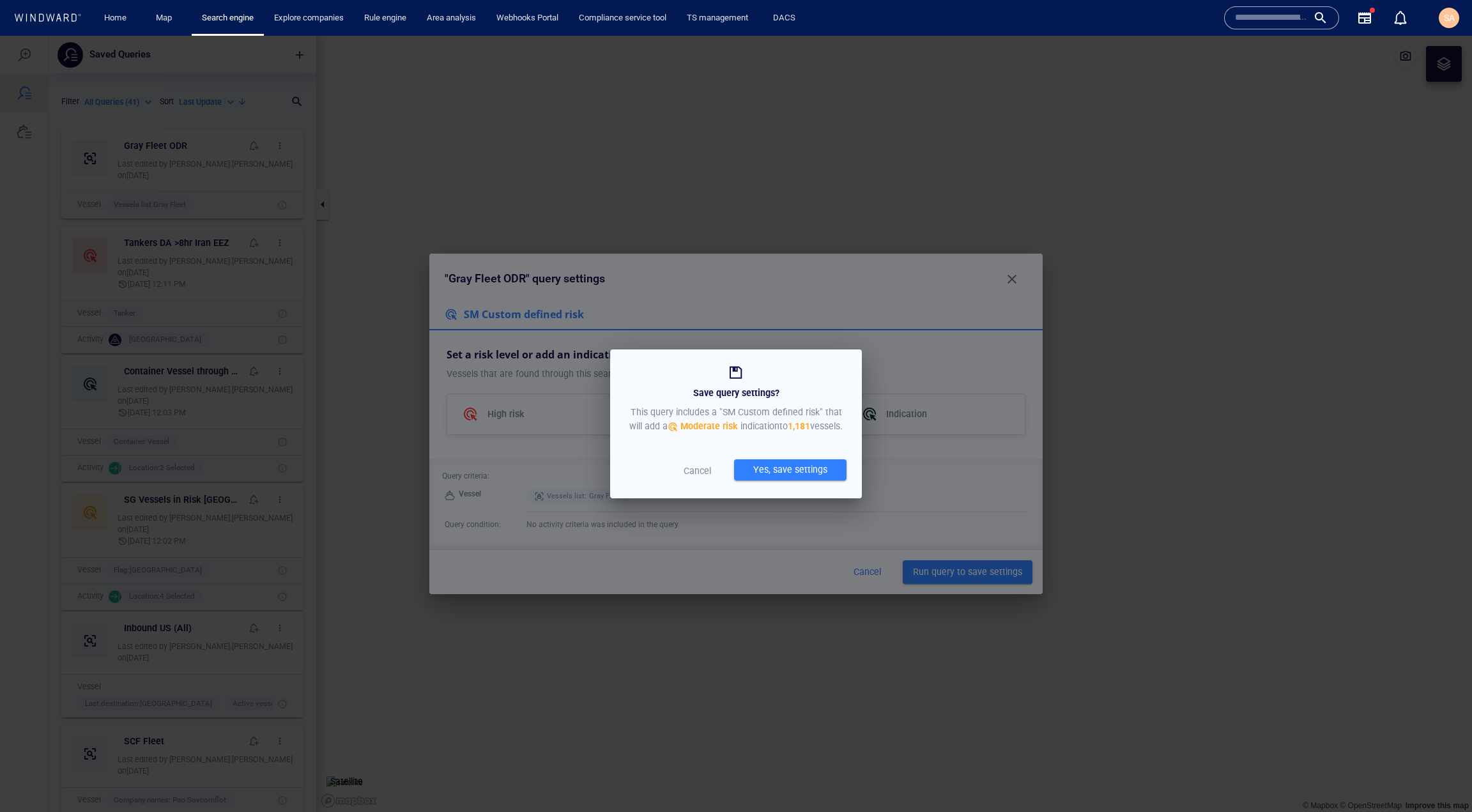
click at [796, 467] on div "Yes, save settings" at bounding box center [790, 469] width 79 height 21
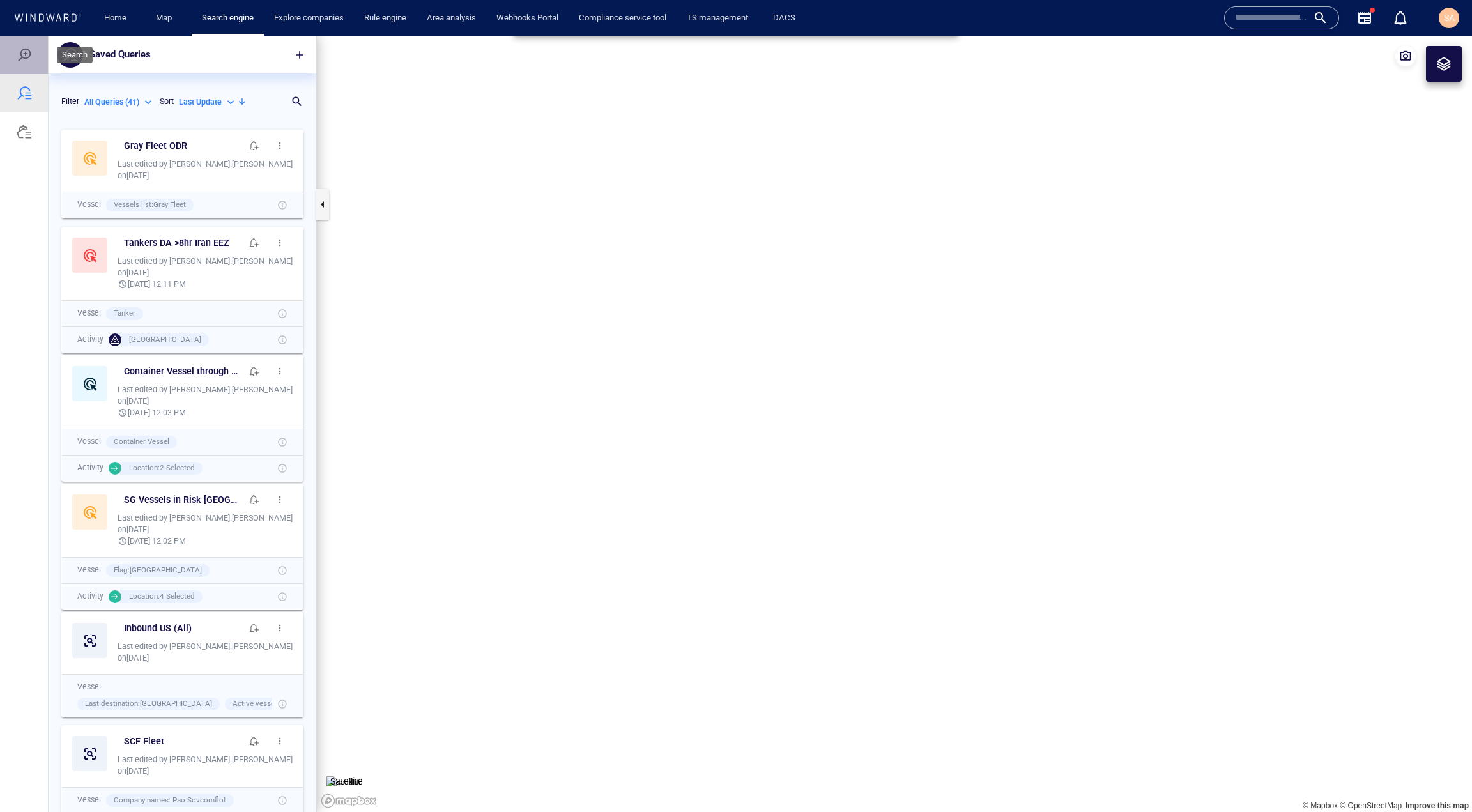
click at [23, 59] on div at bounding box center [24, 55] width 16 height 16
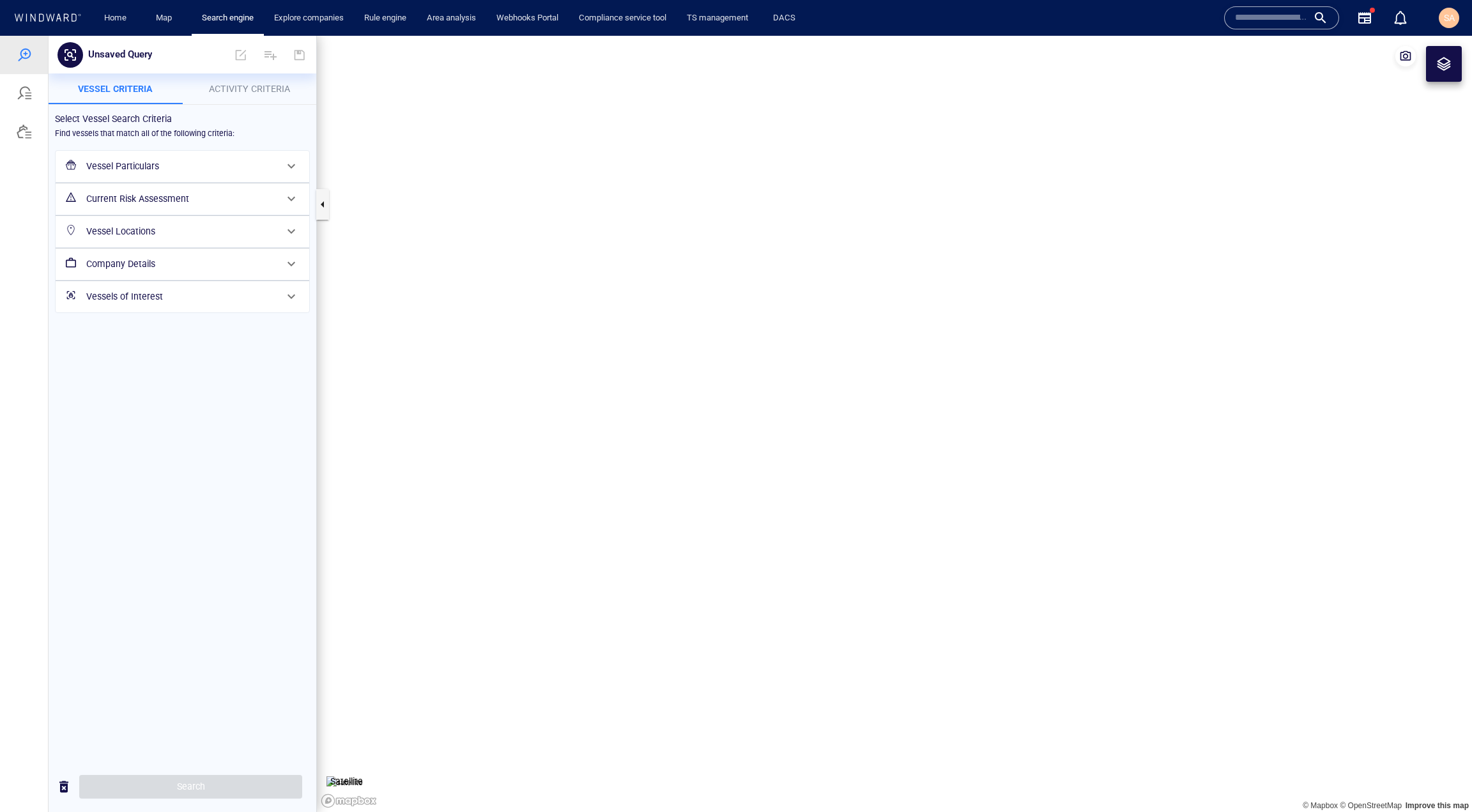
click at [146, 198] on h6 "Current Risk Assessment" at bounding box center [181, 199] width 190 height 16
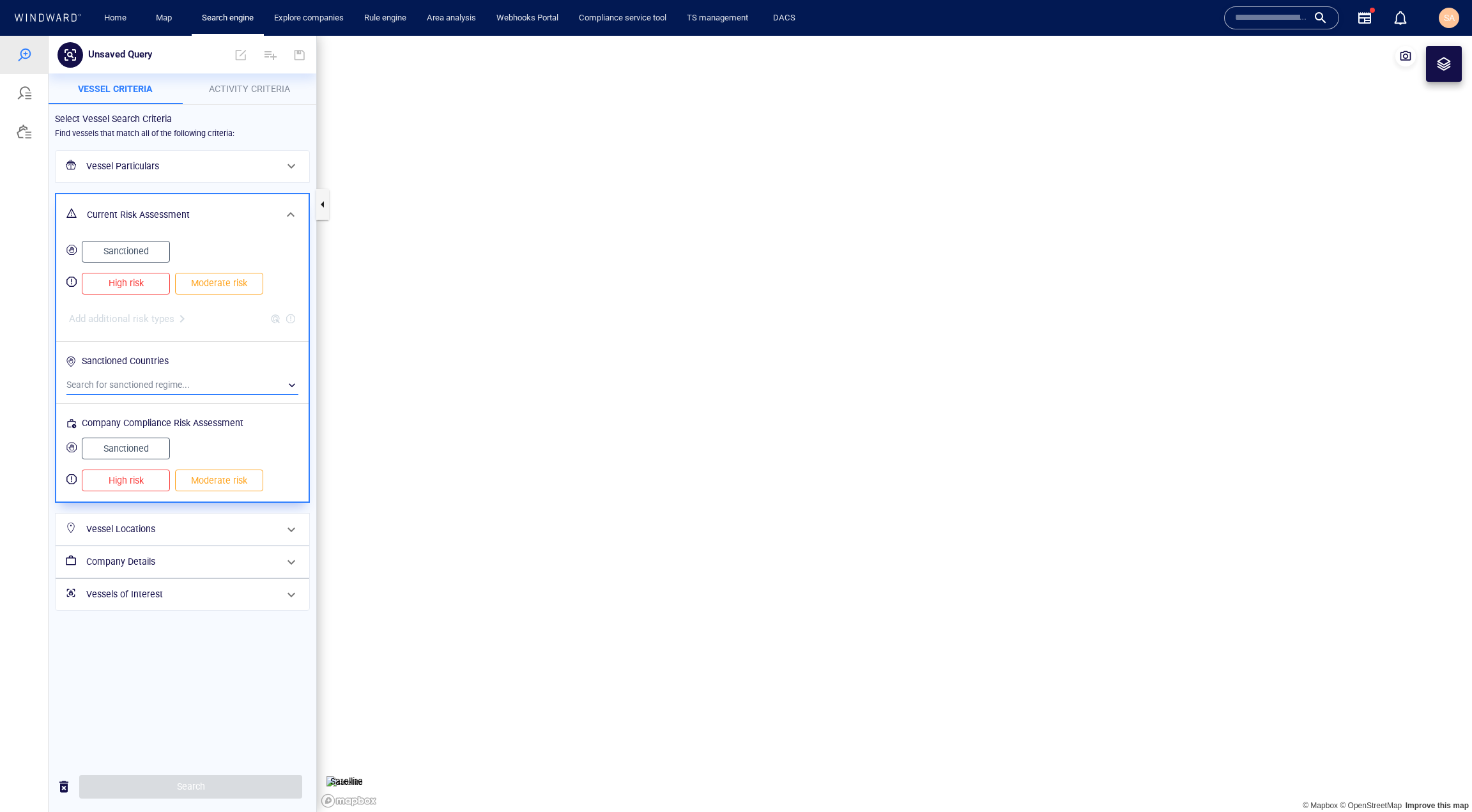
click at [136, 382] on div "​" at bounding box center [183, 385] width 232 height 20
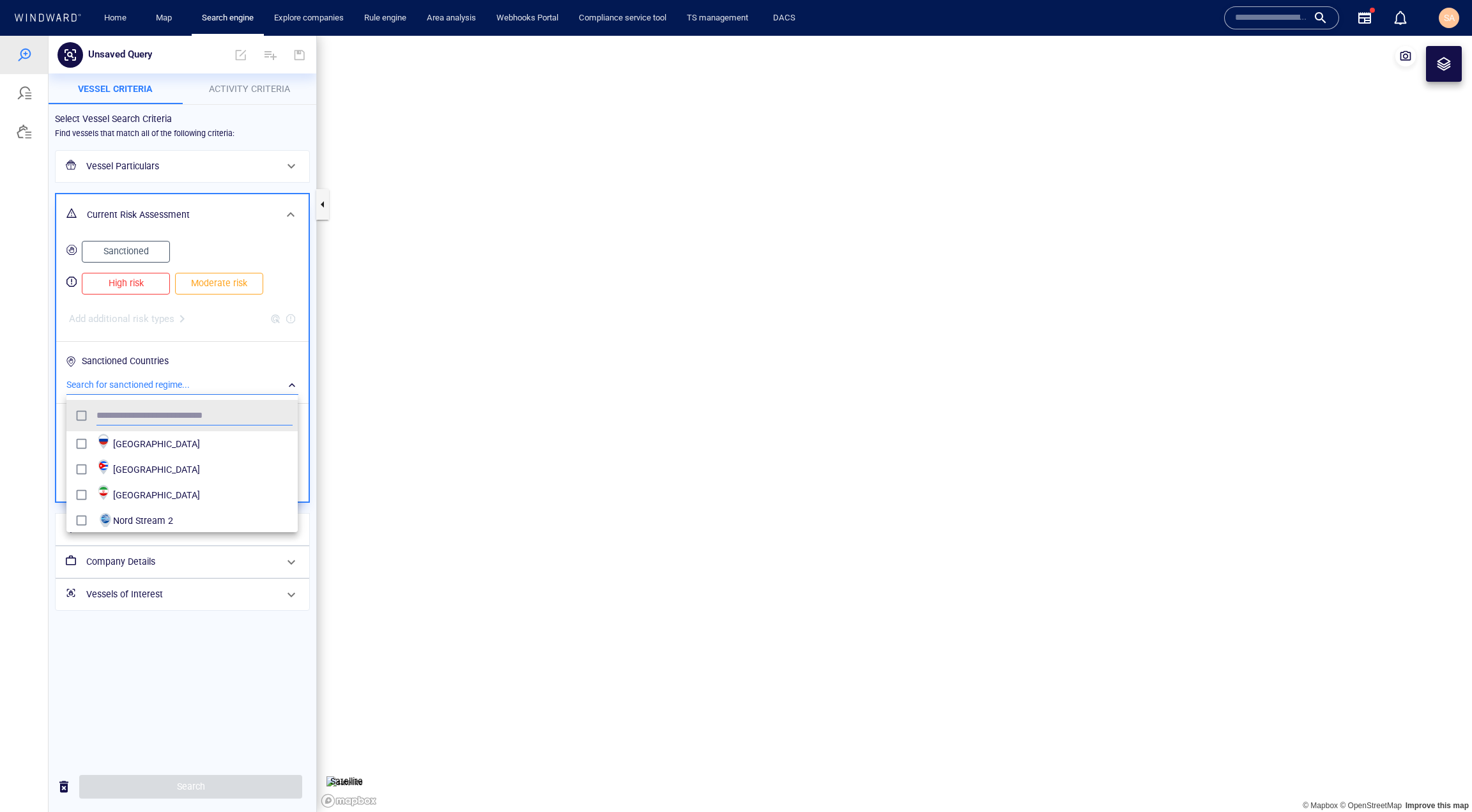
scroll to position [118, 221]
click at [136, 384] on div at bounding box center [736, 424] width 1472 height 776
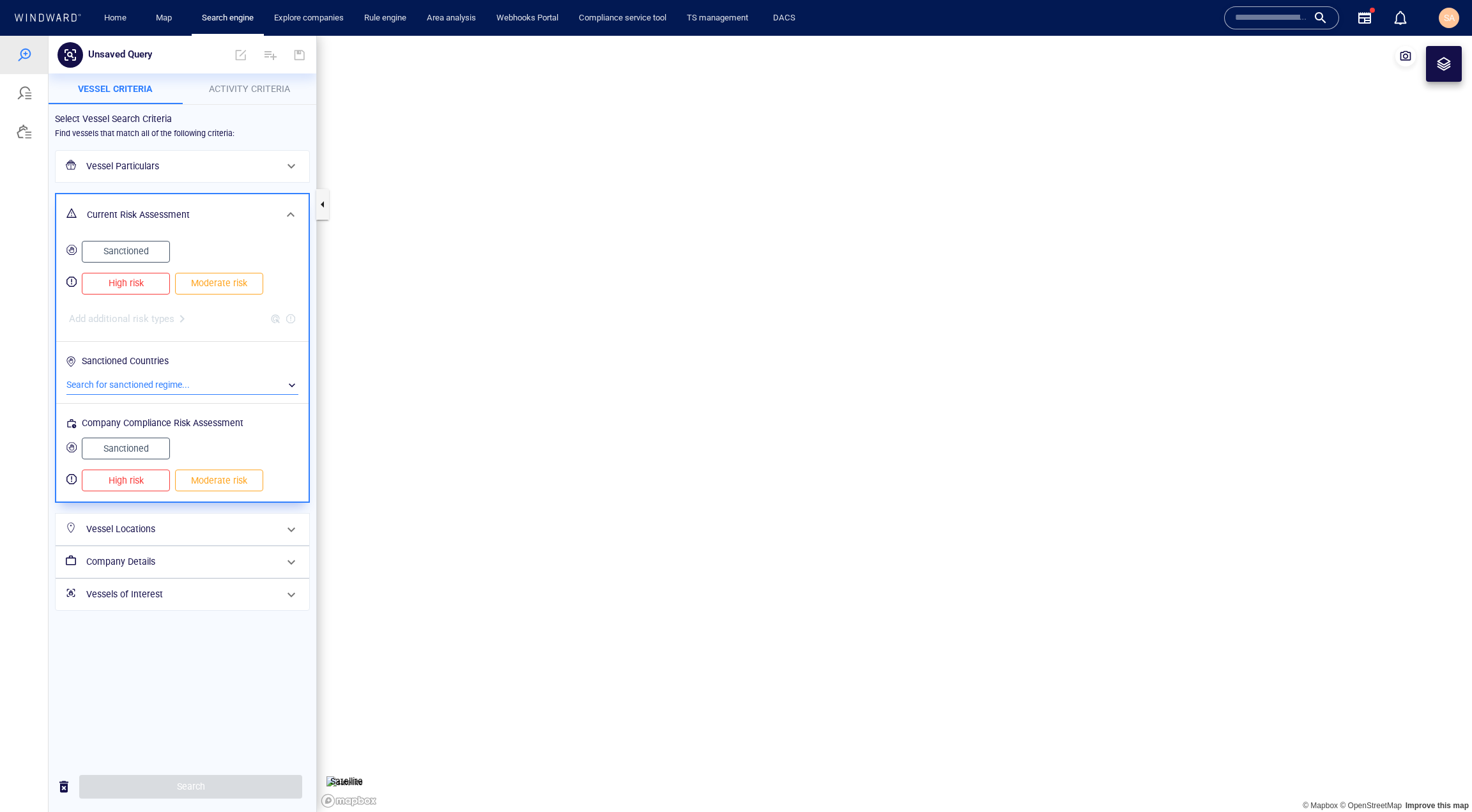
click at [146, 200] on div "Current Risk Assessment" at bounding box center [183, 215] width 253 height 42
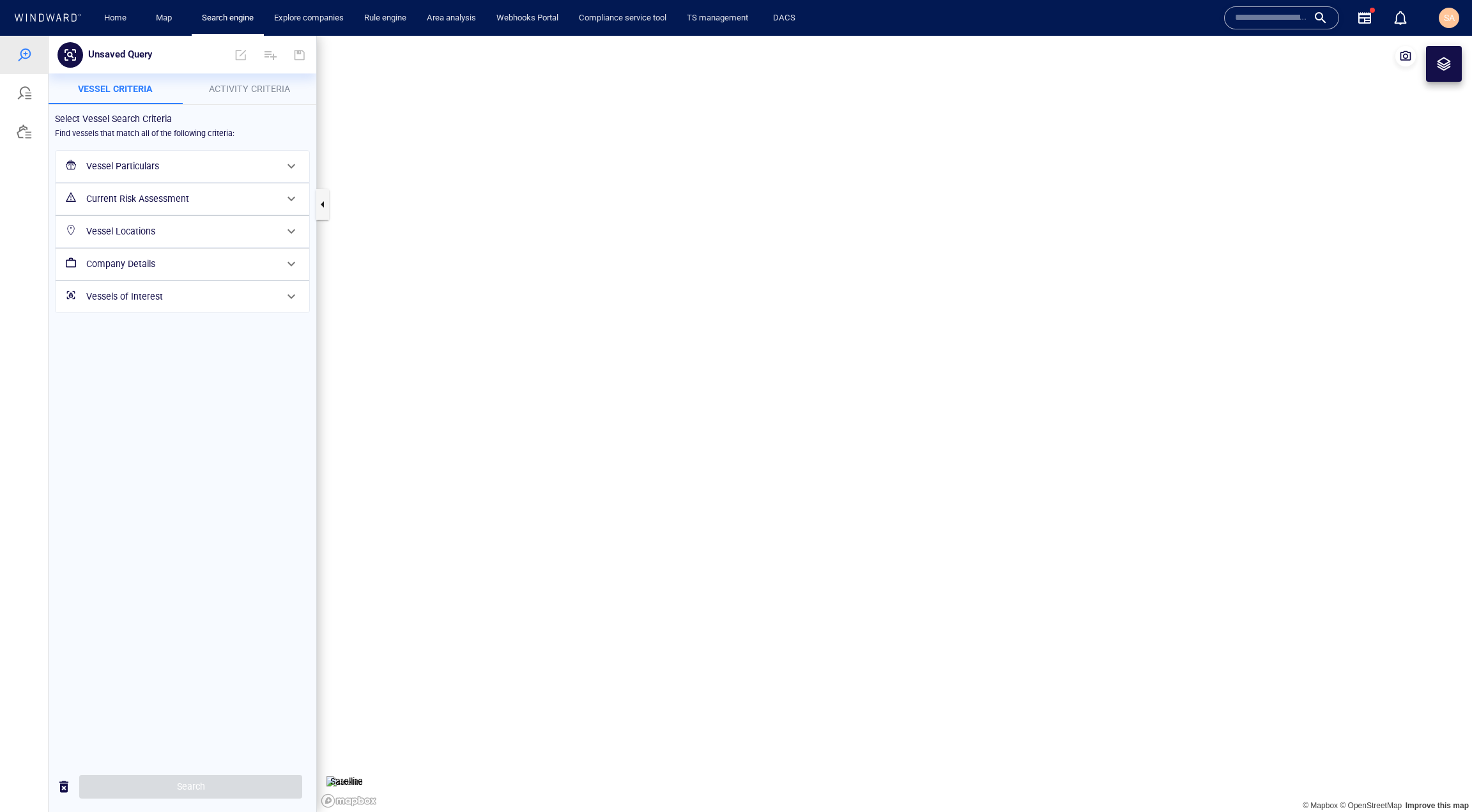
click at [167, 168] on h6 "Vessel Particulars" at bounding box center [181, 166] width 190 height 16
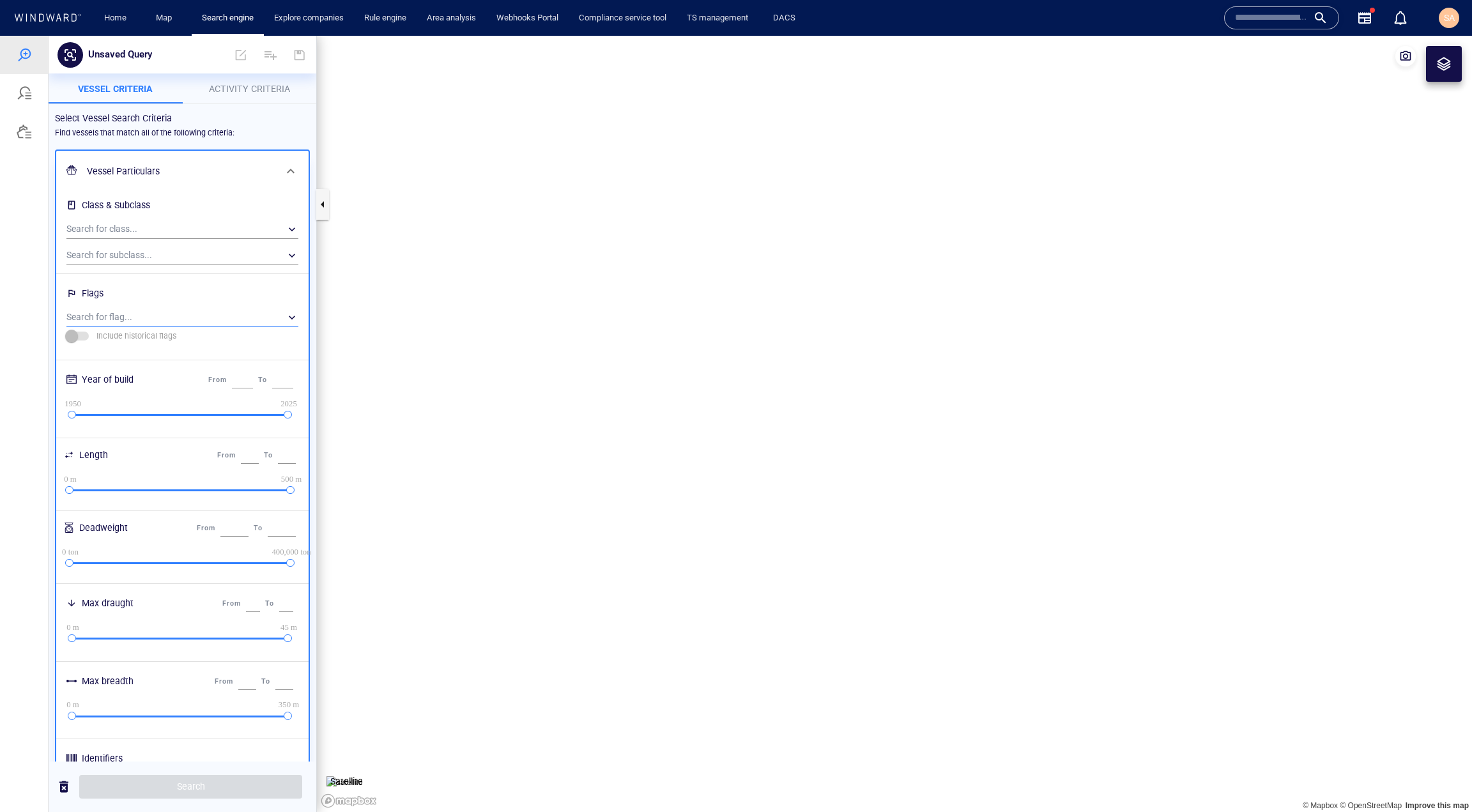
click at [141, 312] on div "​" at bounding box center [183, 317] width 232 height 20
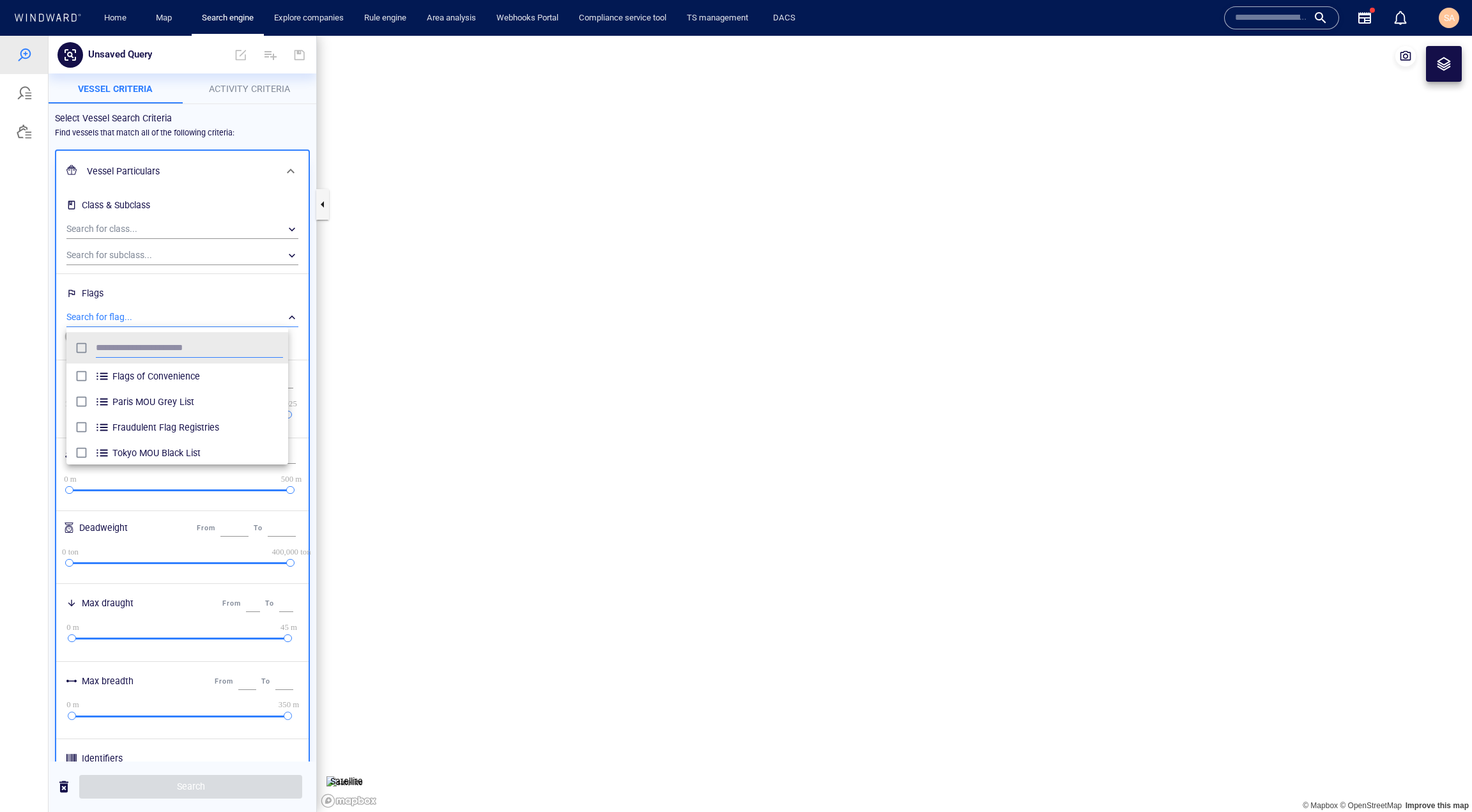
scroll to position [118, 212]
click at [151, 428] on span "Fraudulent Flag Registries" at bounding box center [198, 427] width 171 height 16
click at [171, 802] on div at bounding box center [736, 424] width 1472 height 776
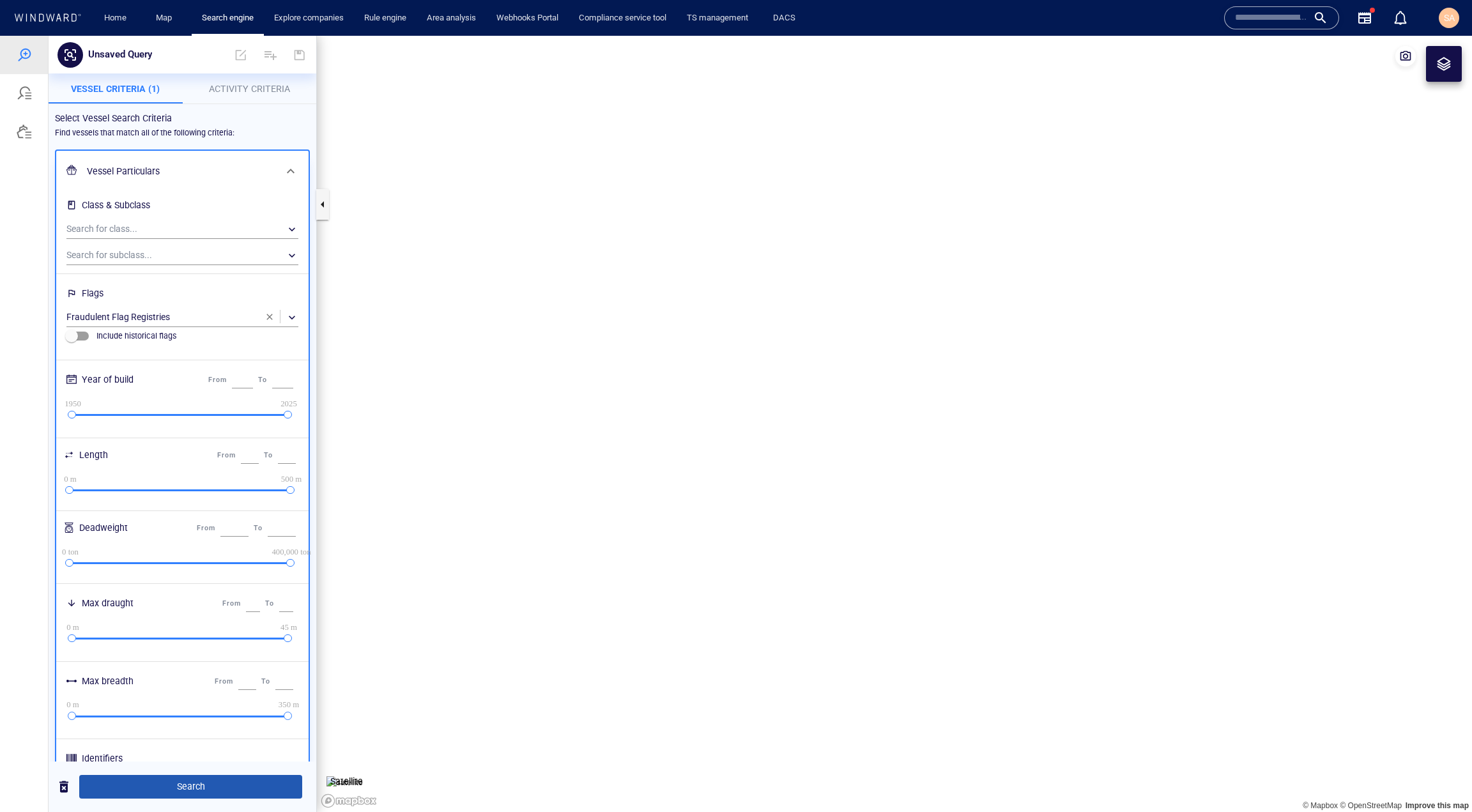
click at [196, 796] on button "Search" at bounding box center [191, 786] width 223 height 23
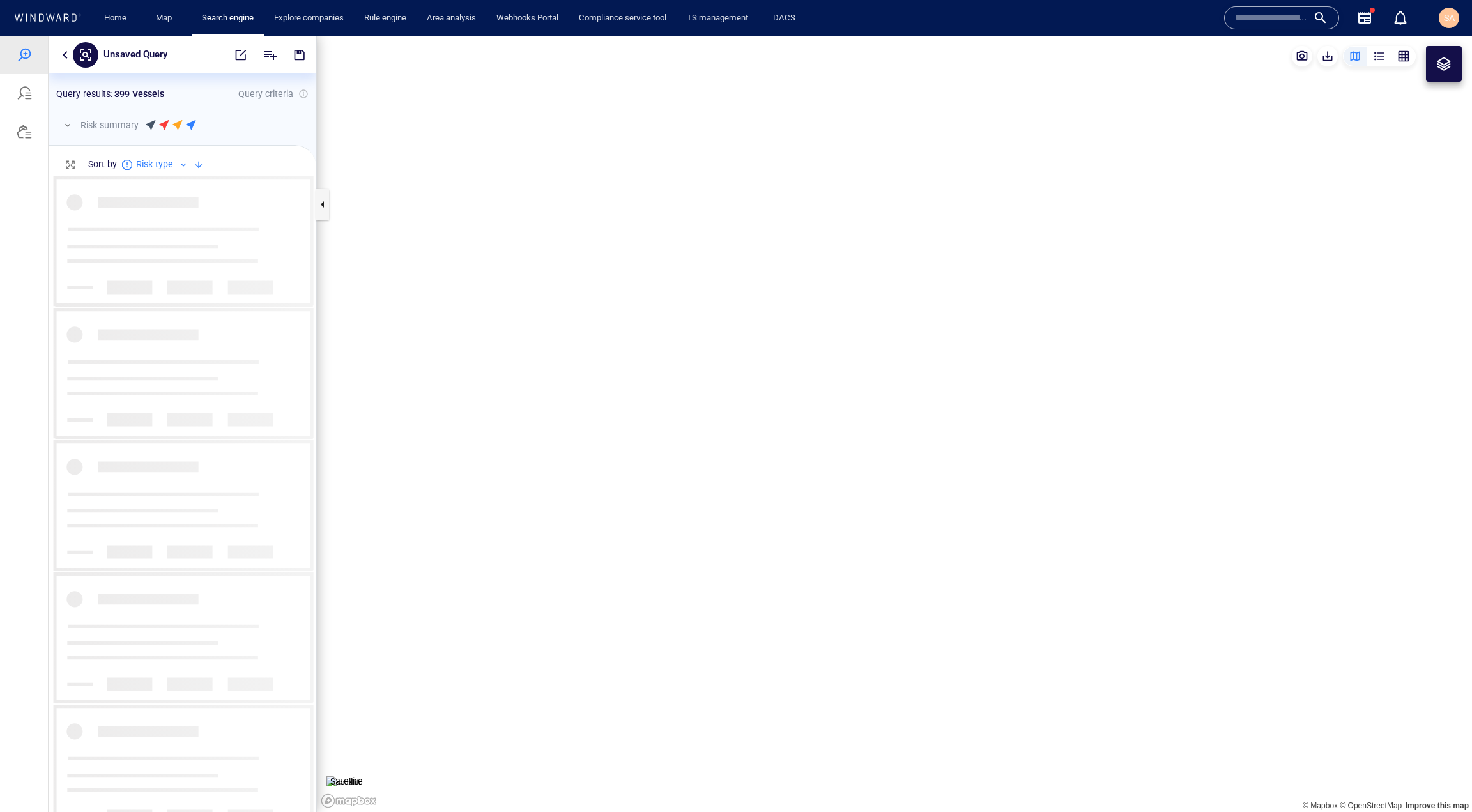
scroll to position [627, 258]
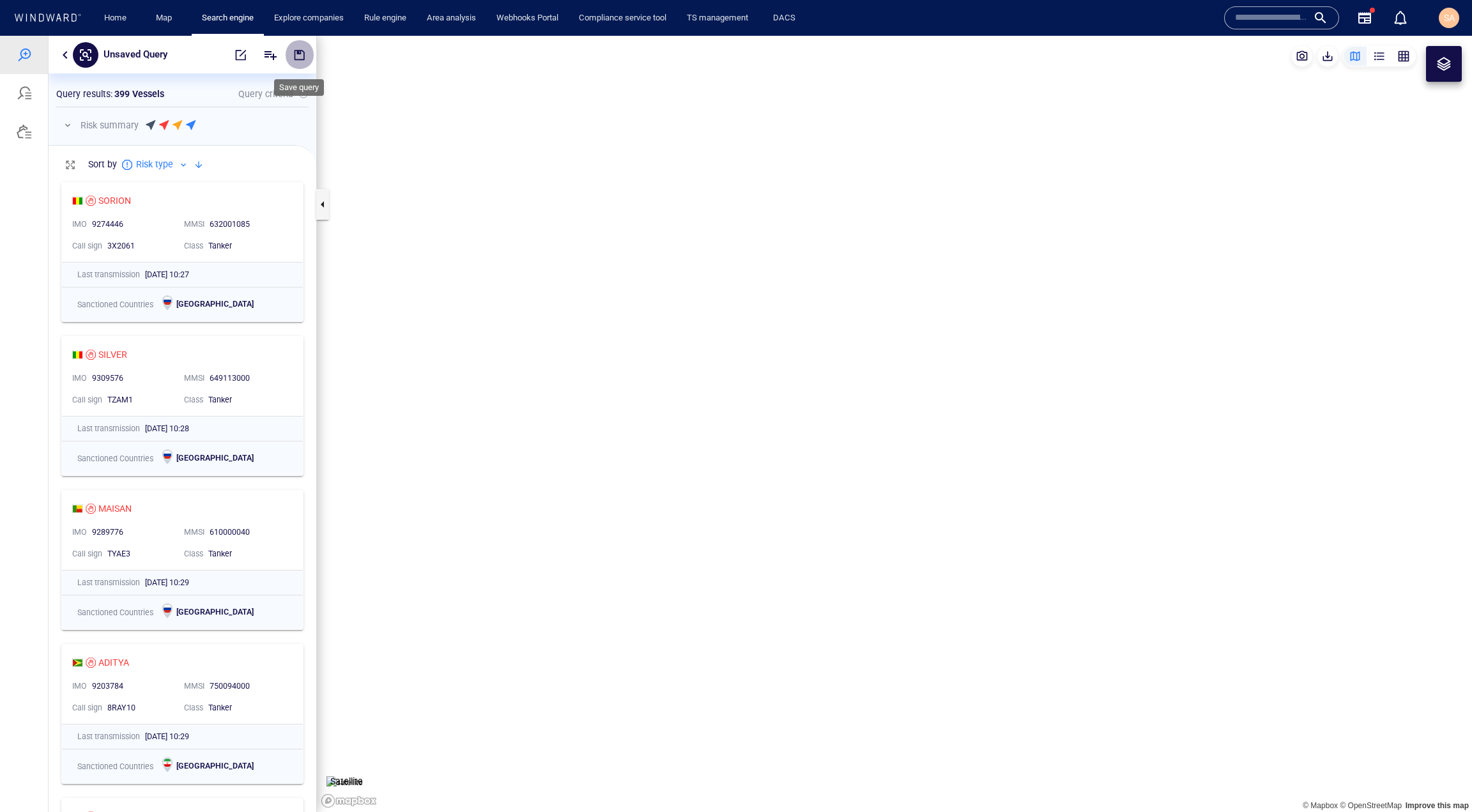
click at [297, 54] on span "button" at bounding box center [300, 55] width 13 height 13
type input "**********"
click at [293, 52] on button "button" at bounding box center [299, 55] width 28 height 31
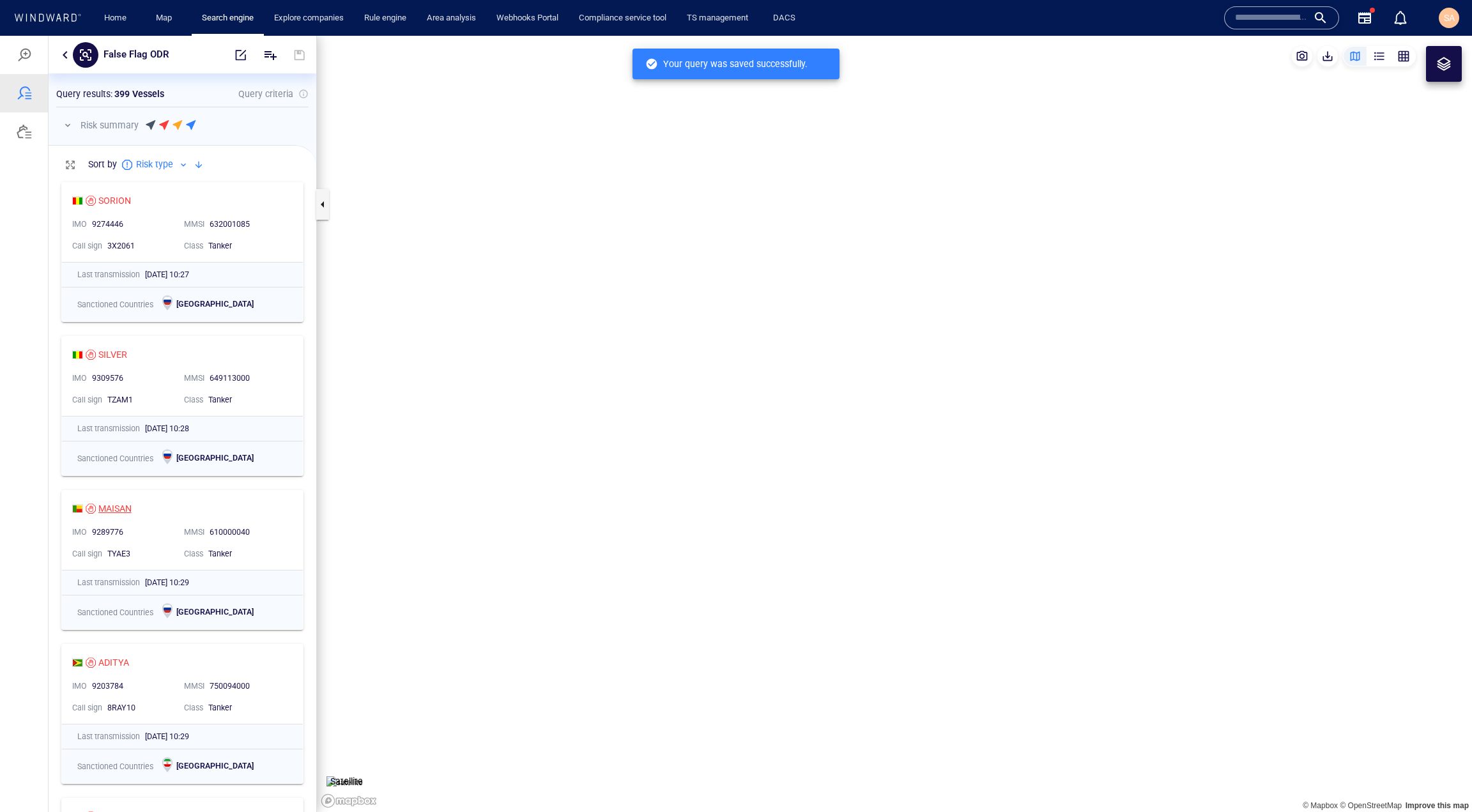
scroll to position [627, 258]
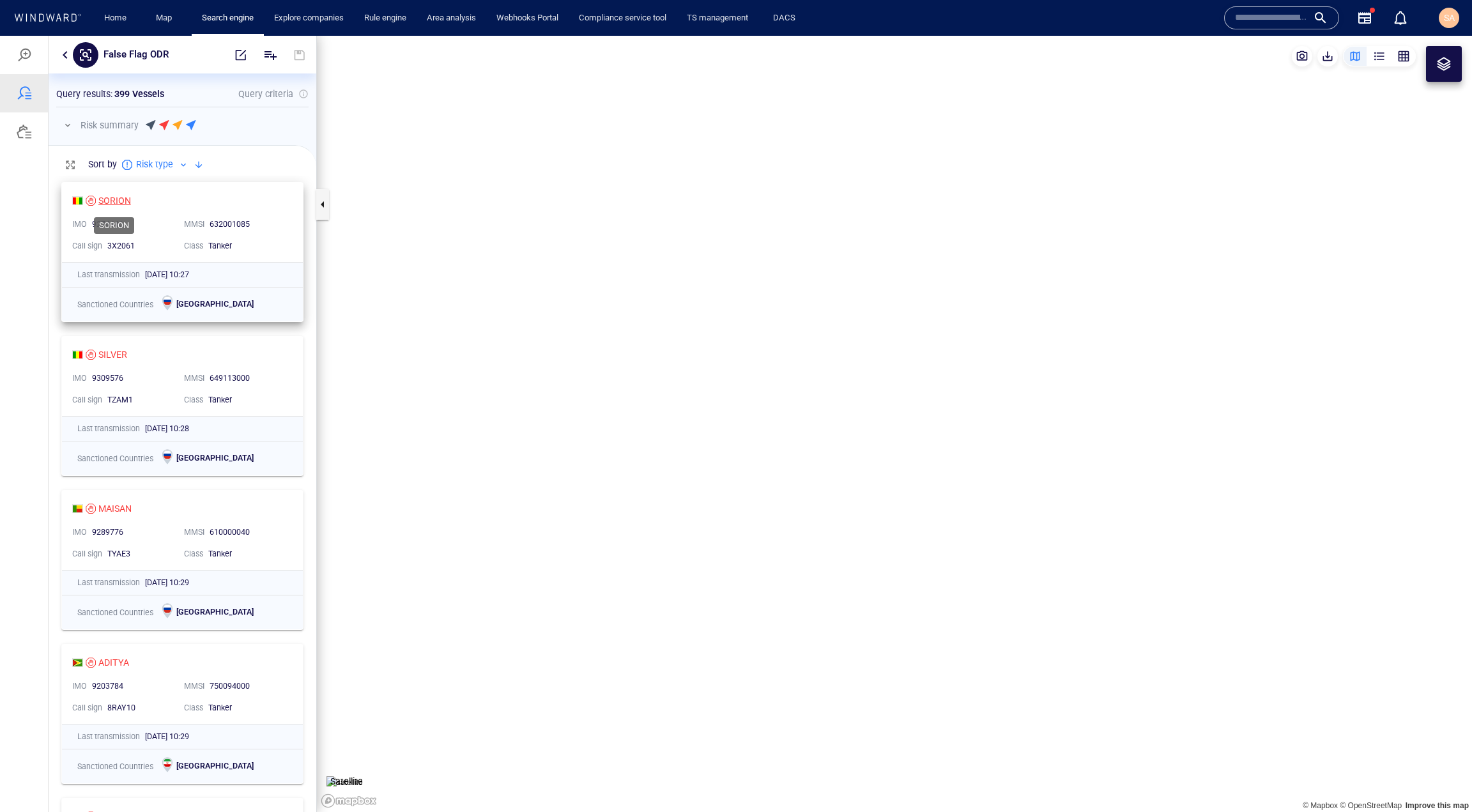
click at [105, 199] on div "SORION" at bounding box center [114, 201] width 33 height 16
click at [67, 48] on button "button" at bounding box center [65, 55] width 16 height 16
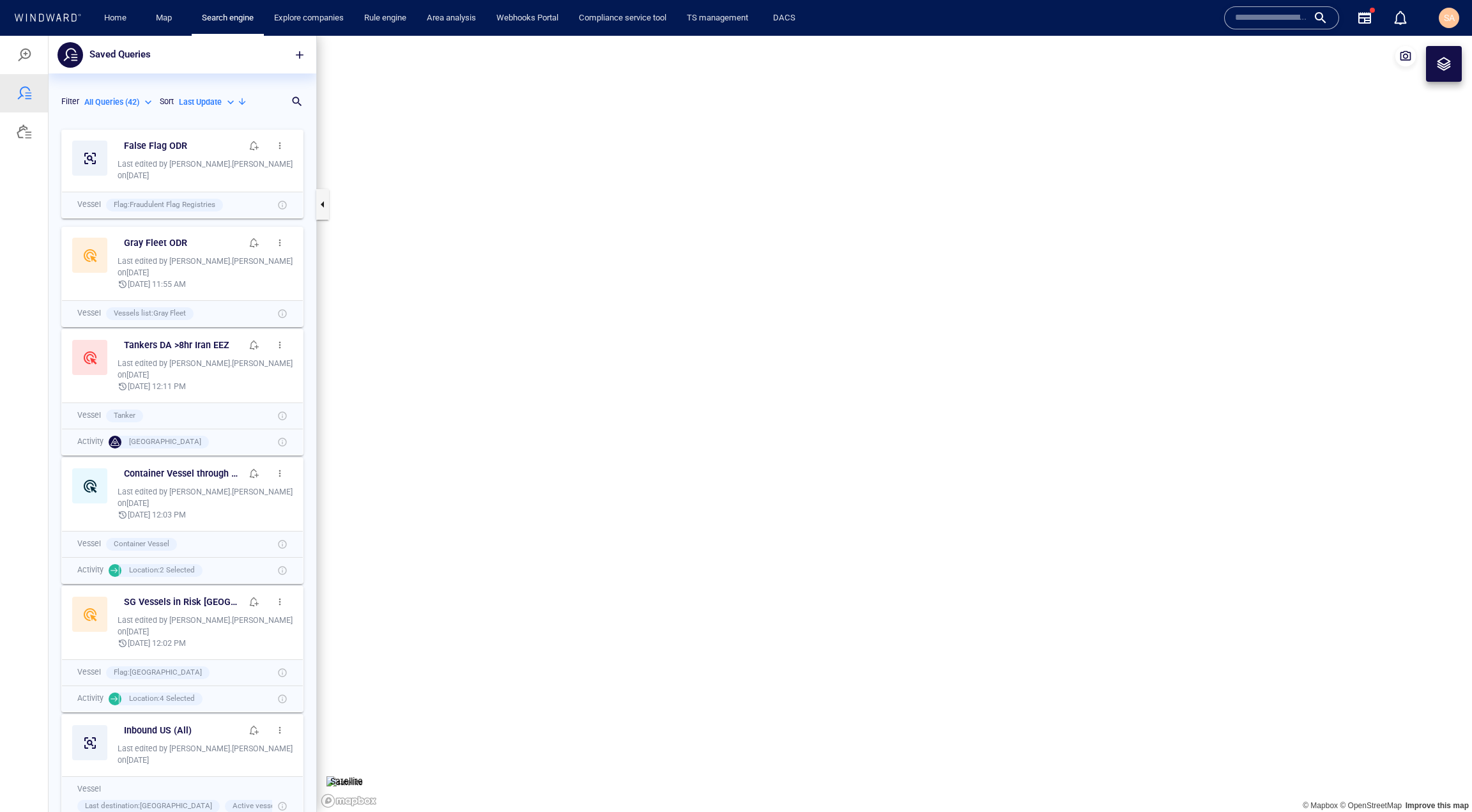
scroll to position [679, 258]
click at [275, 142] on span "button" at bounding box center [280, 145] width 10 height 10
click at [305, 273] on p "SM Custom defined risk" at bounding box center [343, 270] width 99 height 16
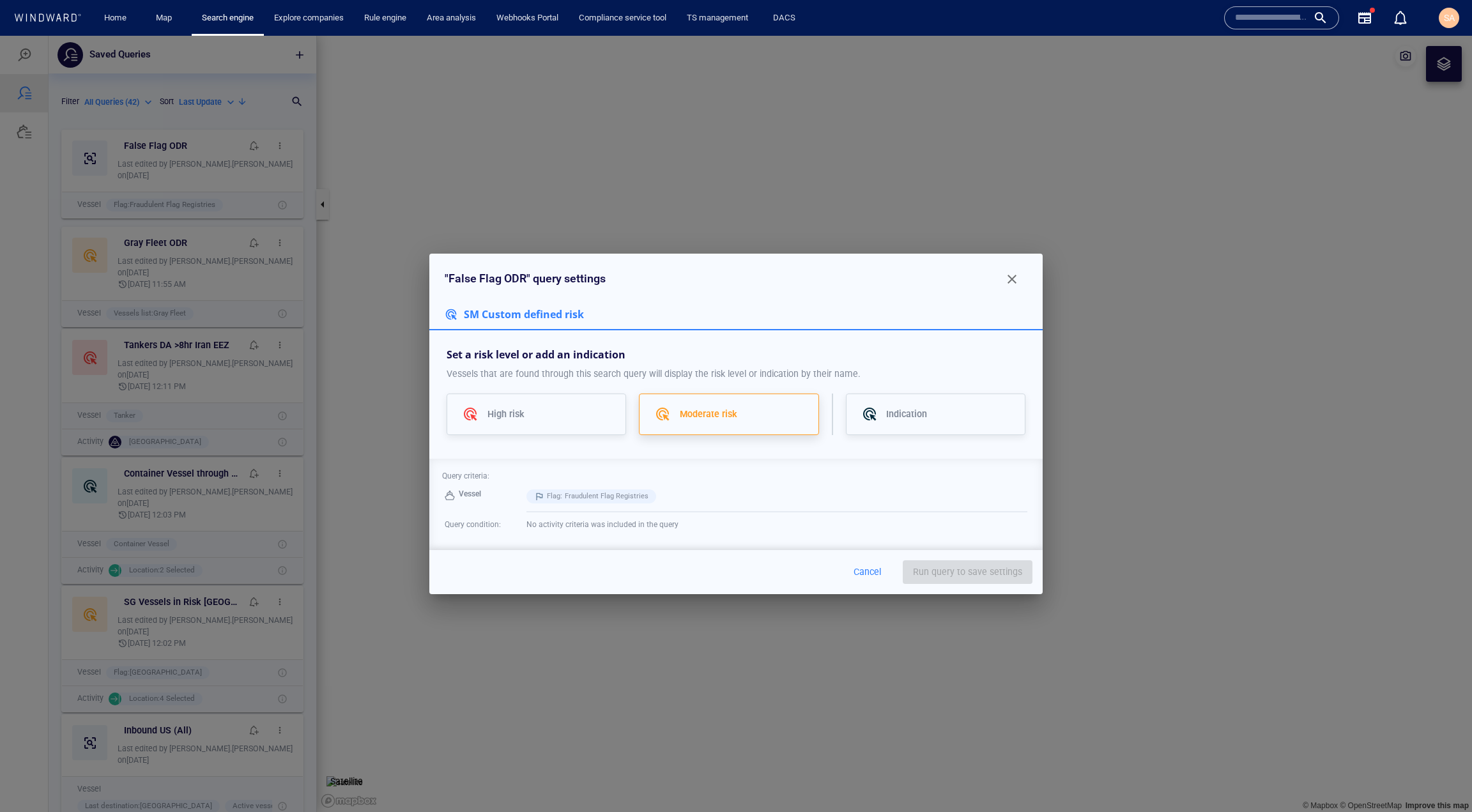
click at [713, 418] on p "Moderate risk" at bounding box center [709, 413] width 58 height 16
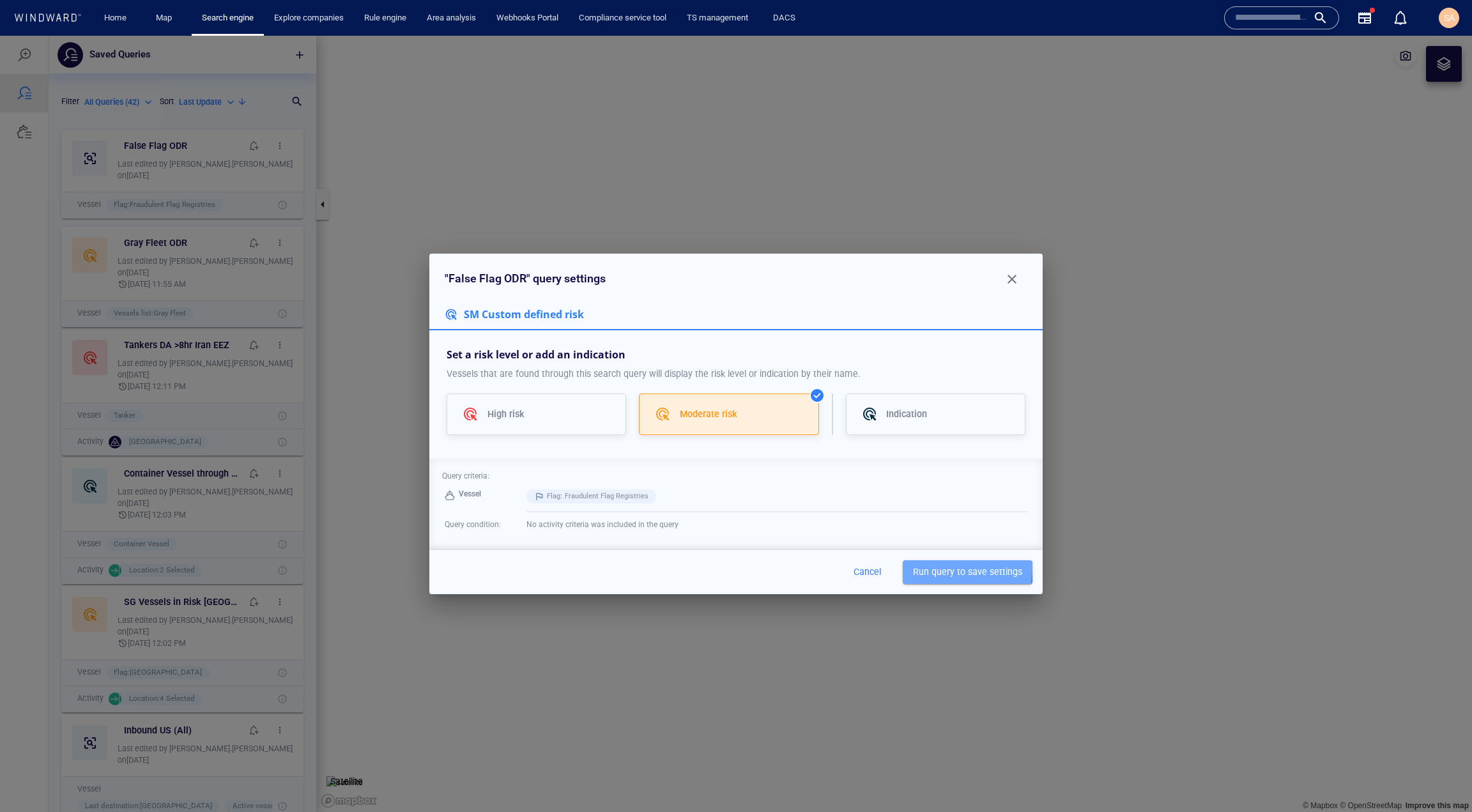
click at [938, 566] on span "Run query to save settings" at bounding box center [968, 571] width 110 height 16
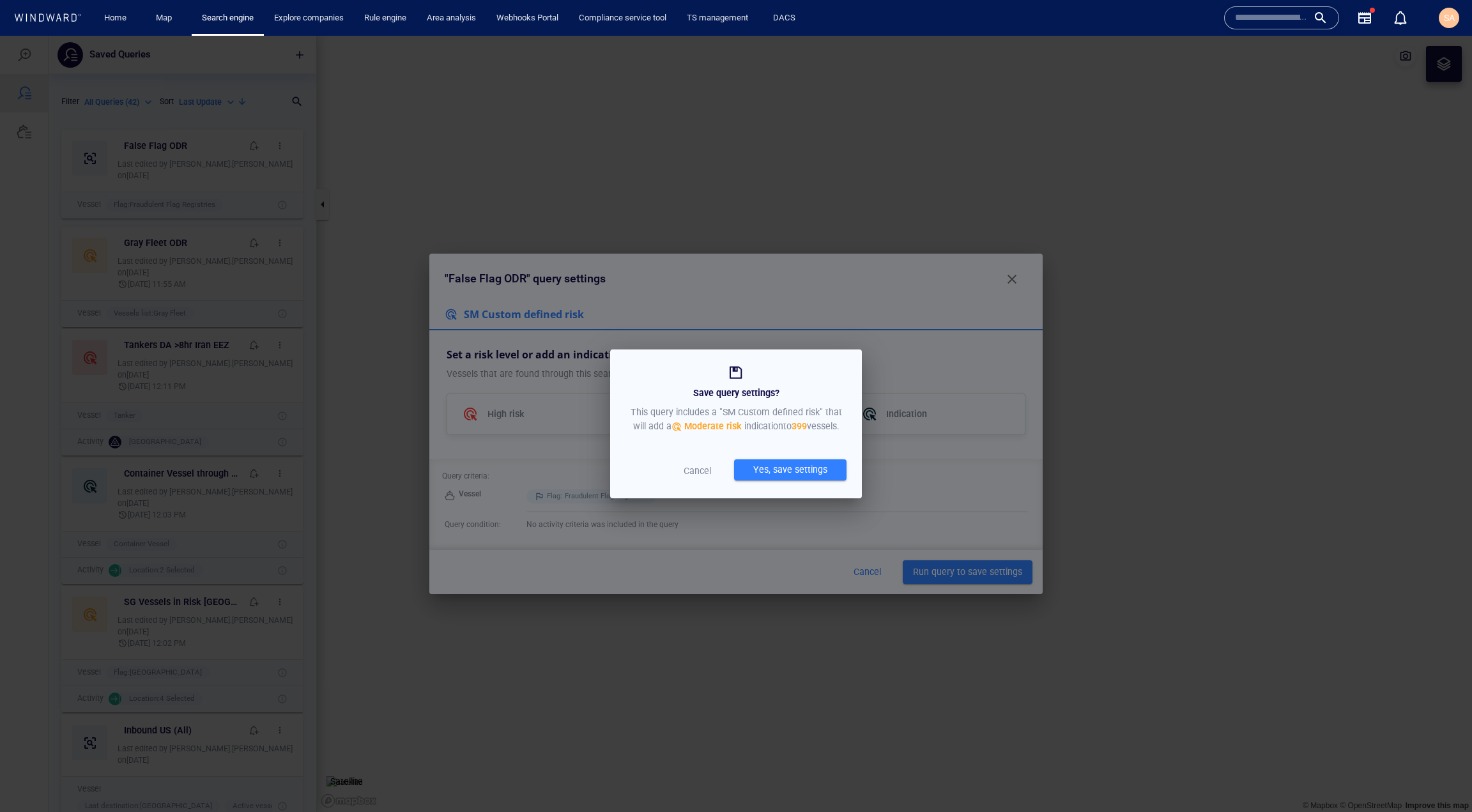
click at [777, 465] on div "Yes, save settings" at bounding box center [790, 469] width 79 height 21
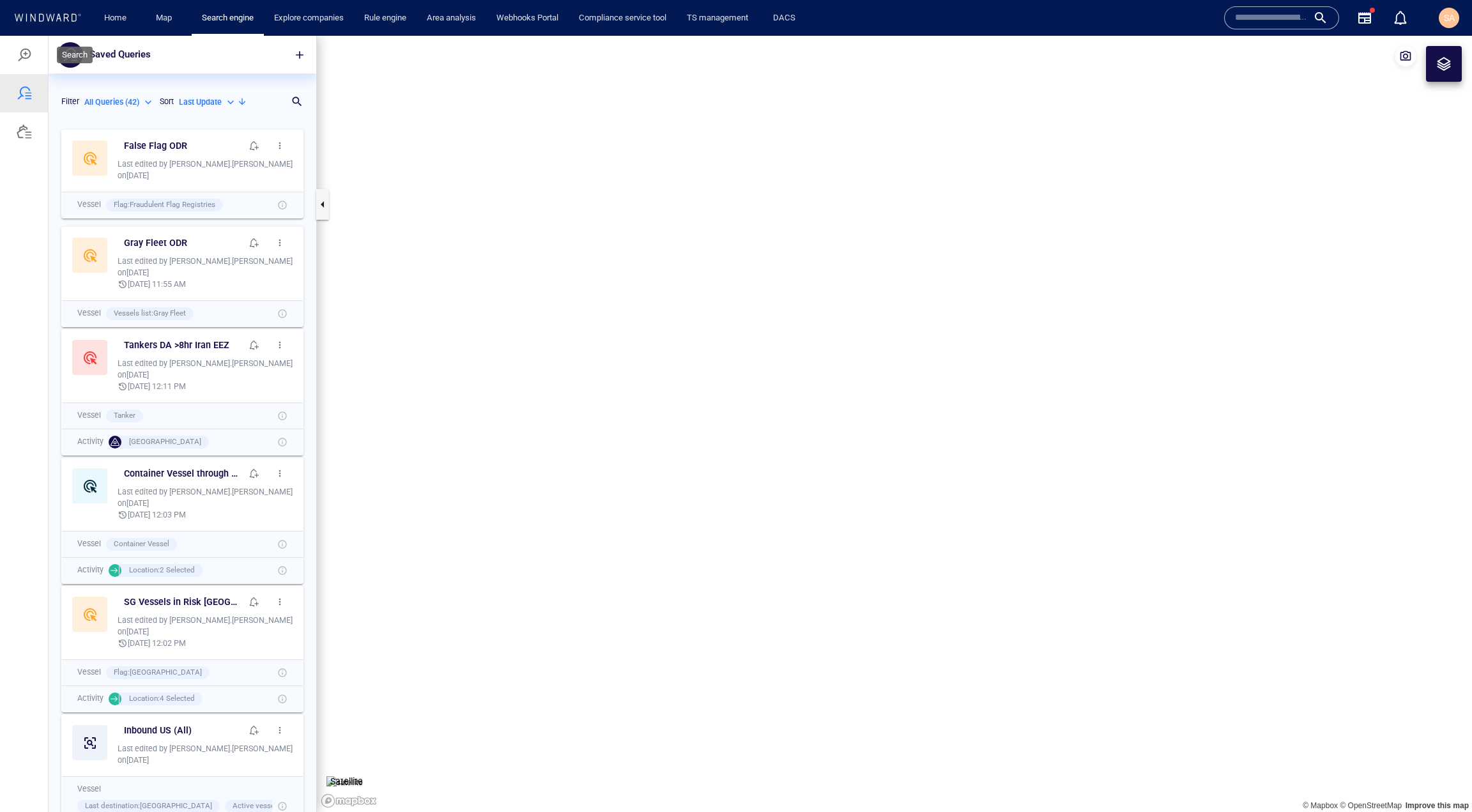
click at [22, 59] on div at bounding box center [24, 55] width 16 height 16
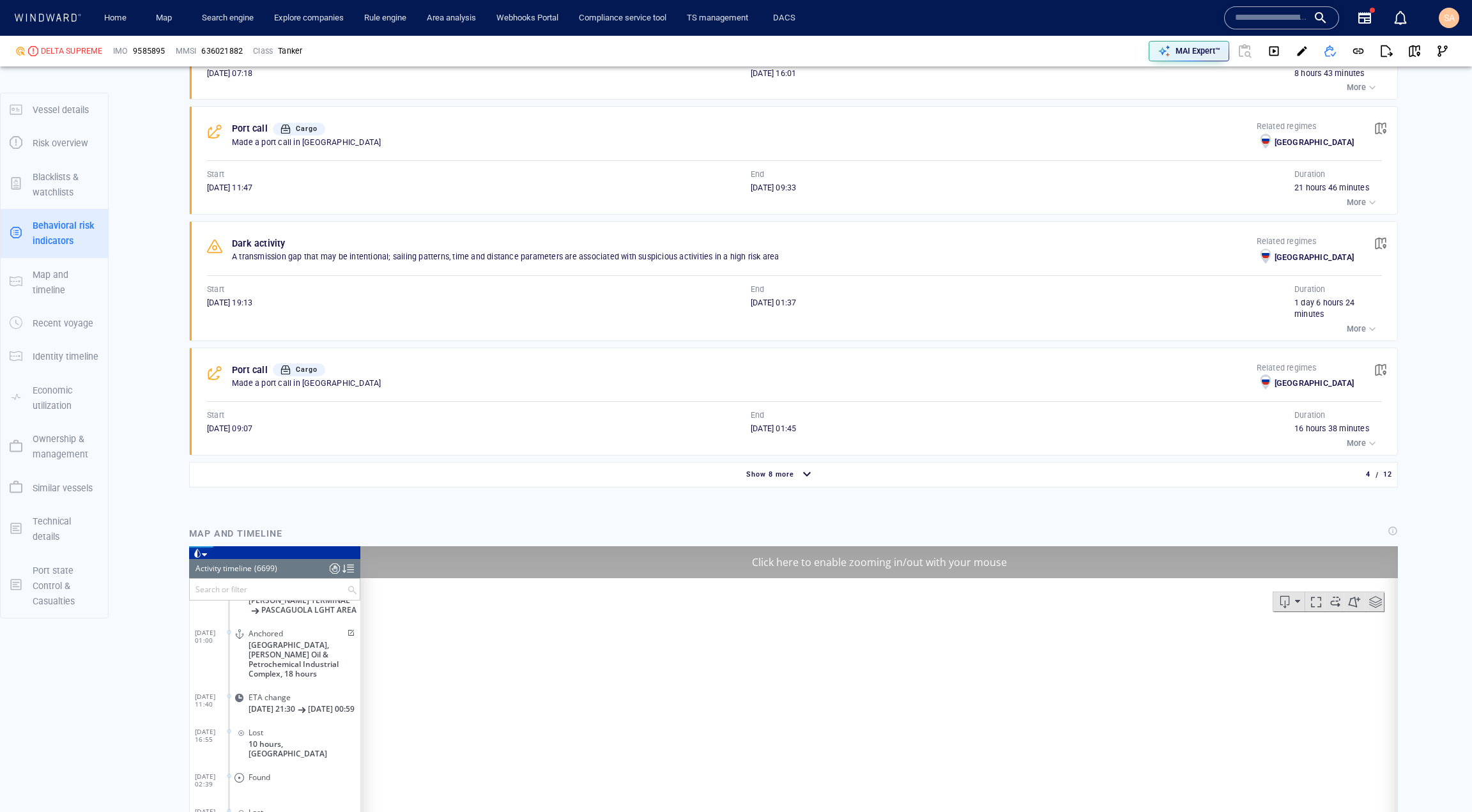
scroll to position [1150, 0]
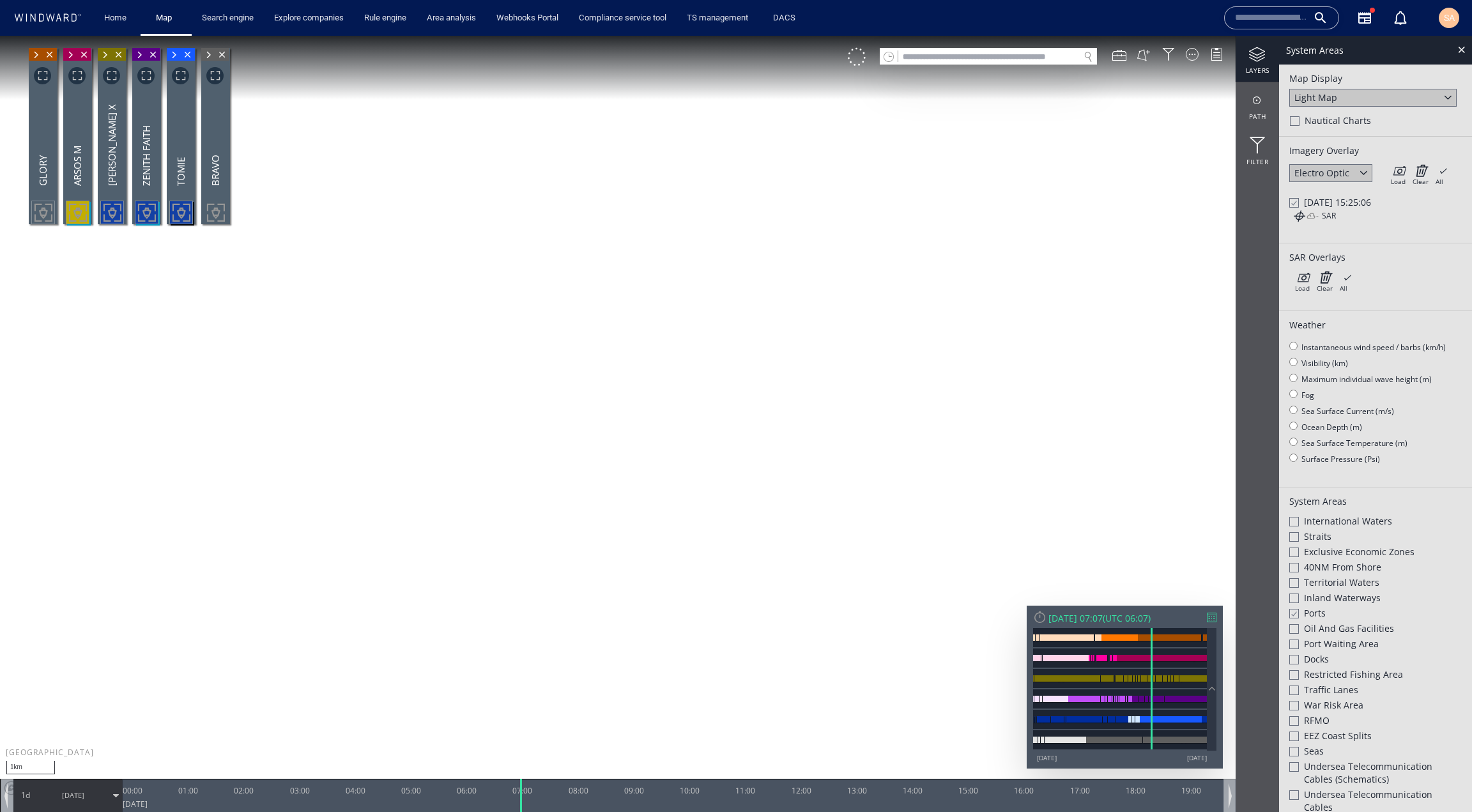
click at [1294, 206] on div at bounding box center [1294, 203] width 9 height 11
